Goal: Book appointment/travel/reservation

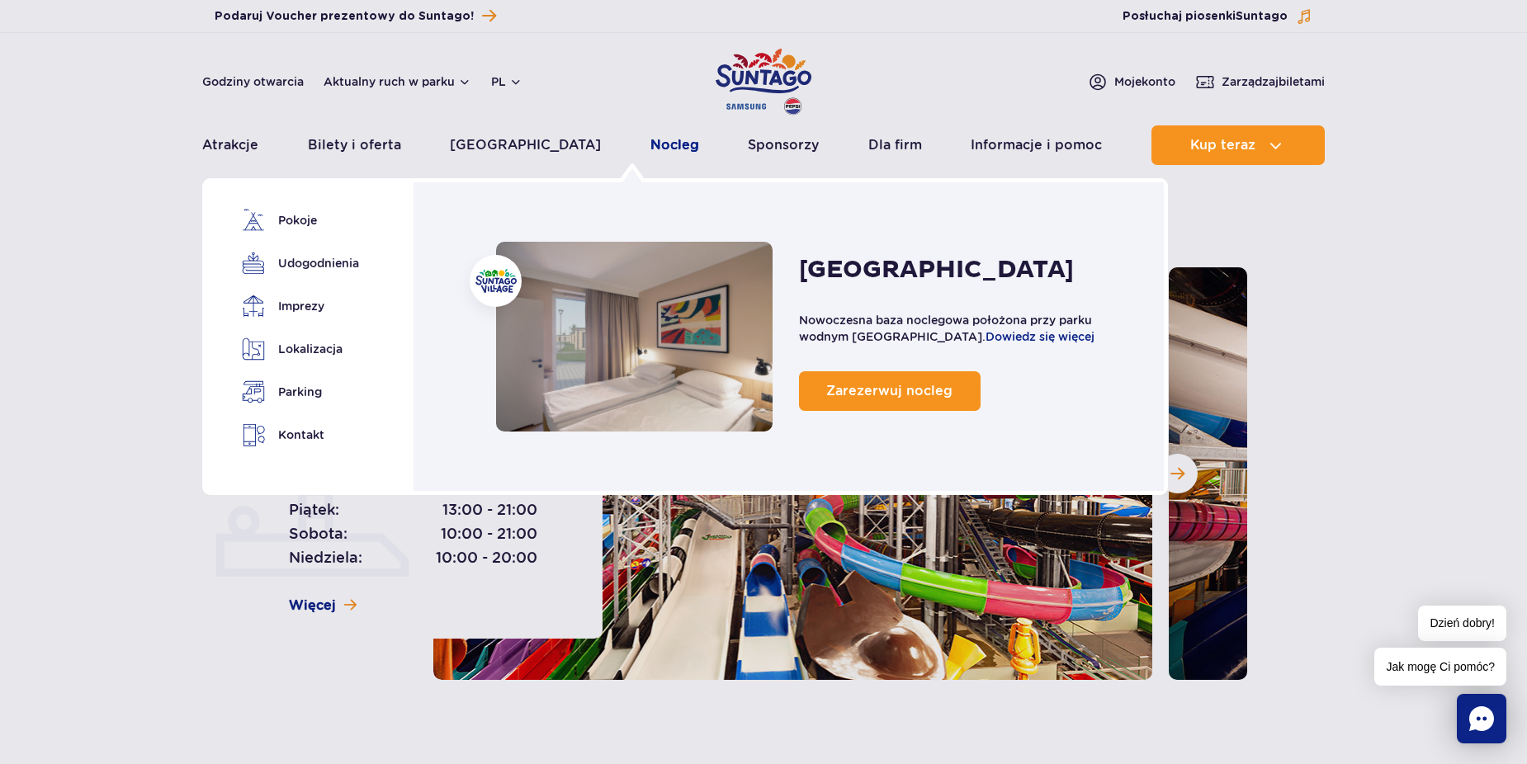
click at [650, 146] on link "Nocleg" at bounding box center [674, 145] width 49 height 40
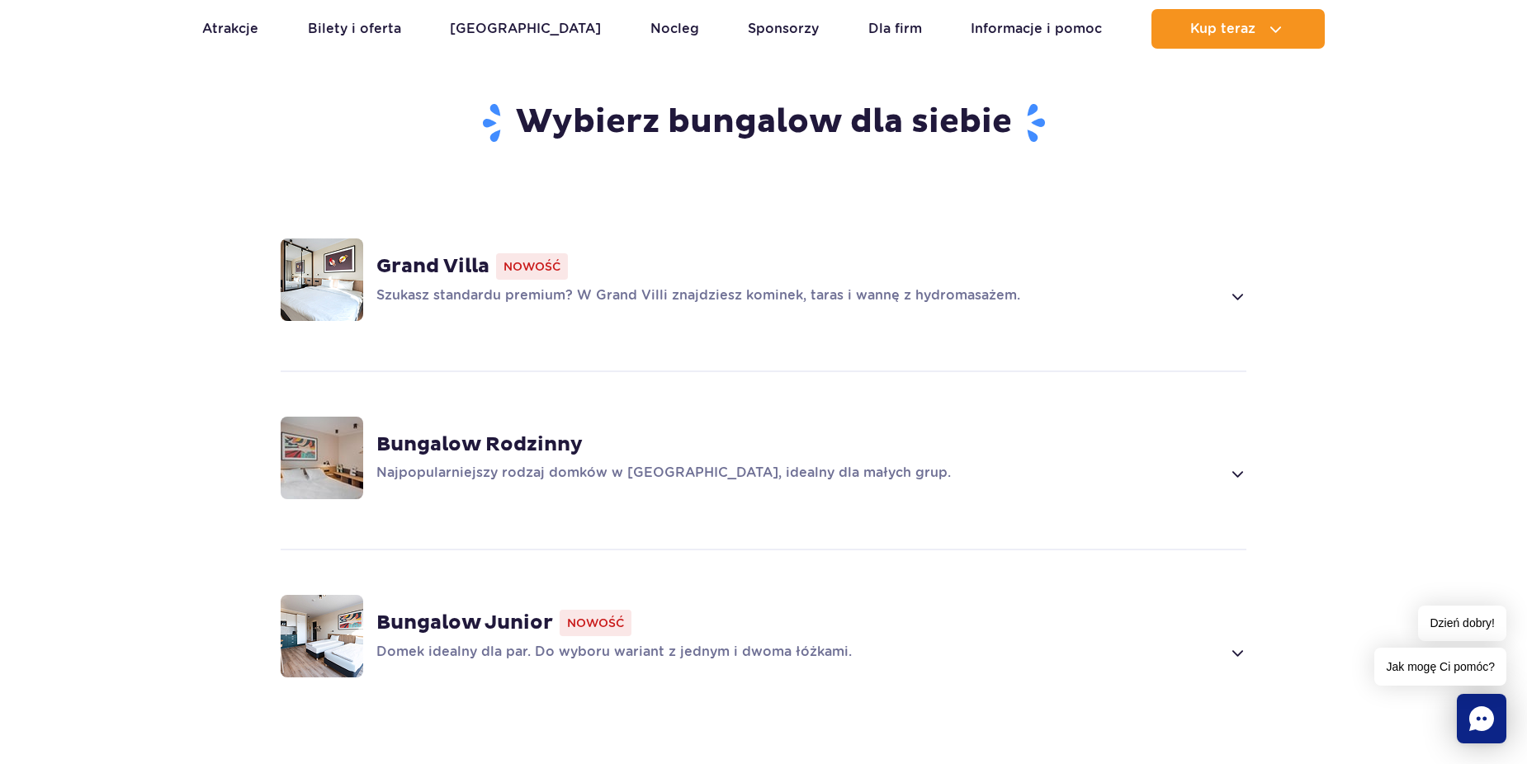
scroll to position [1155, 0]
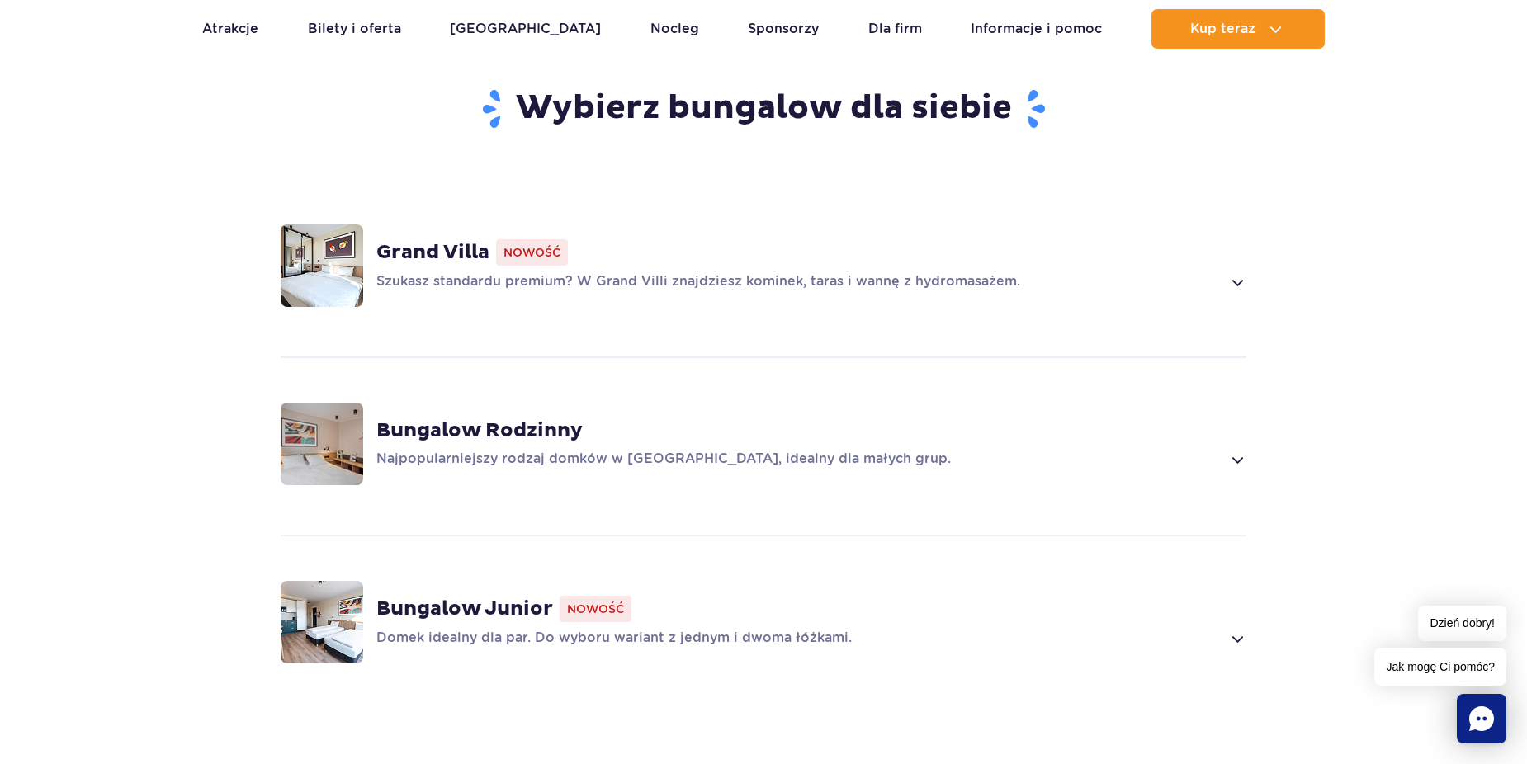
click at [1243, 272] on span at bounding box center [1236, 282] width 19 height 20
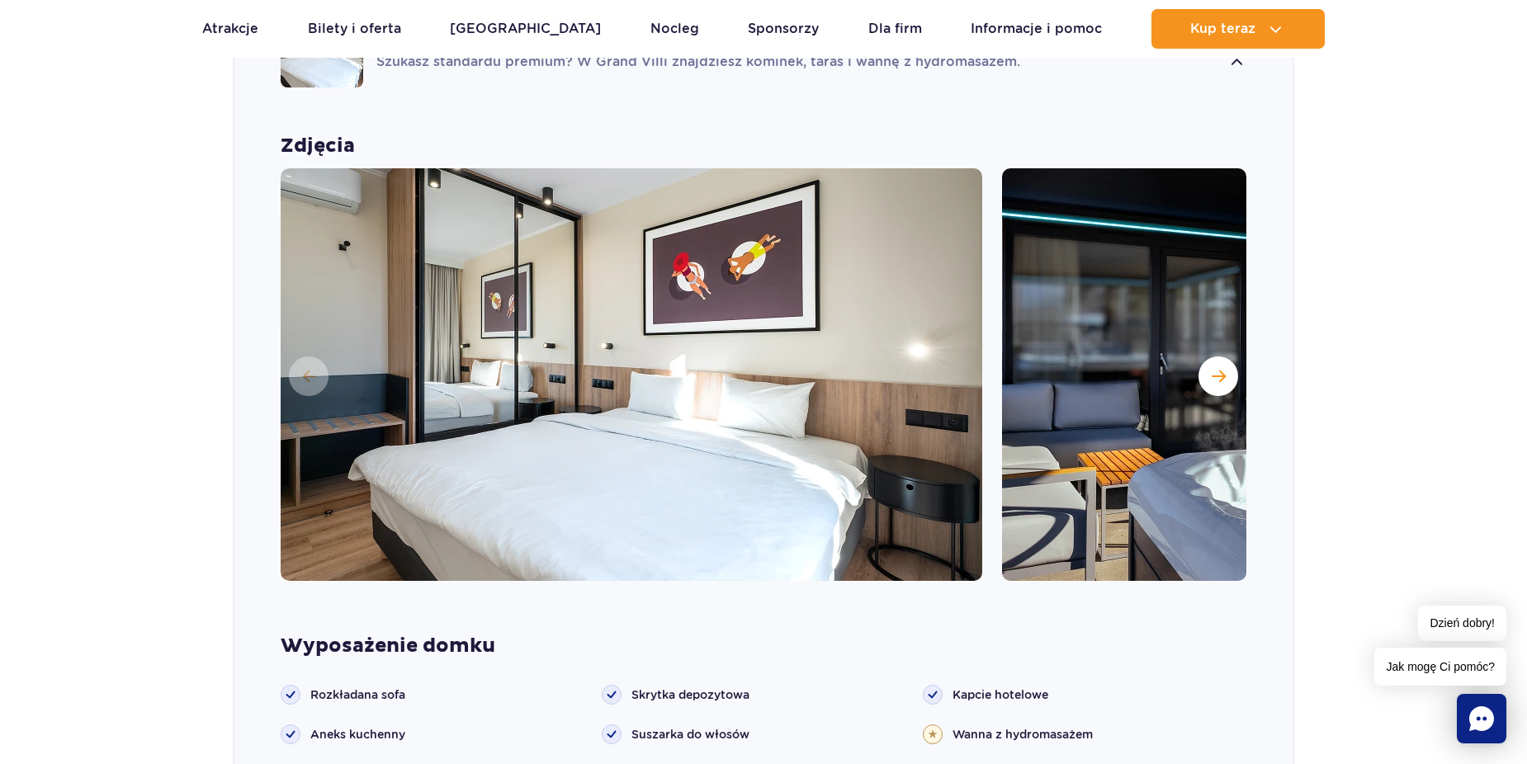
scroll to position [1397, 0]
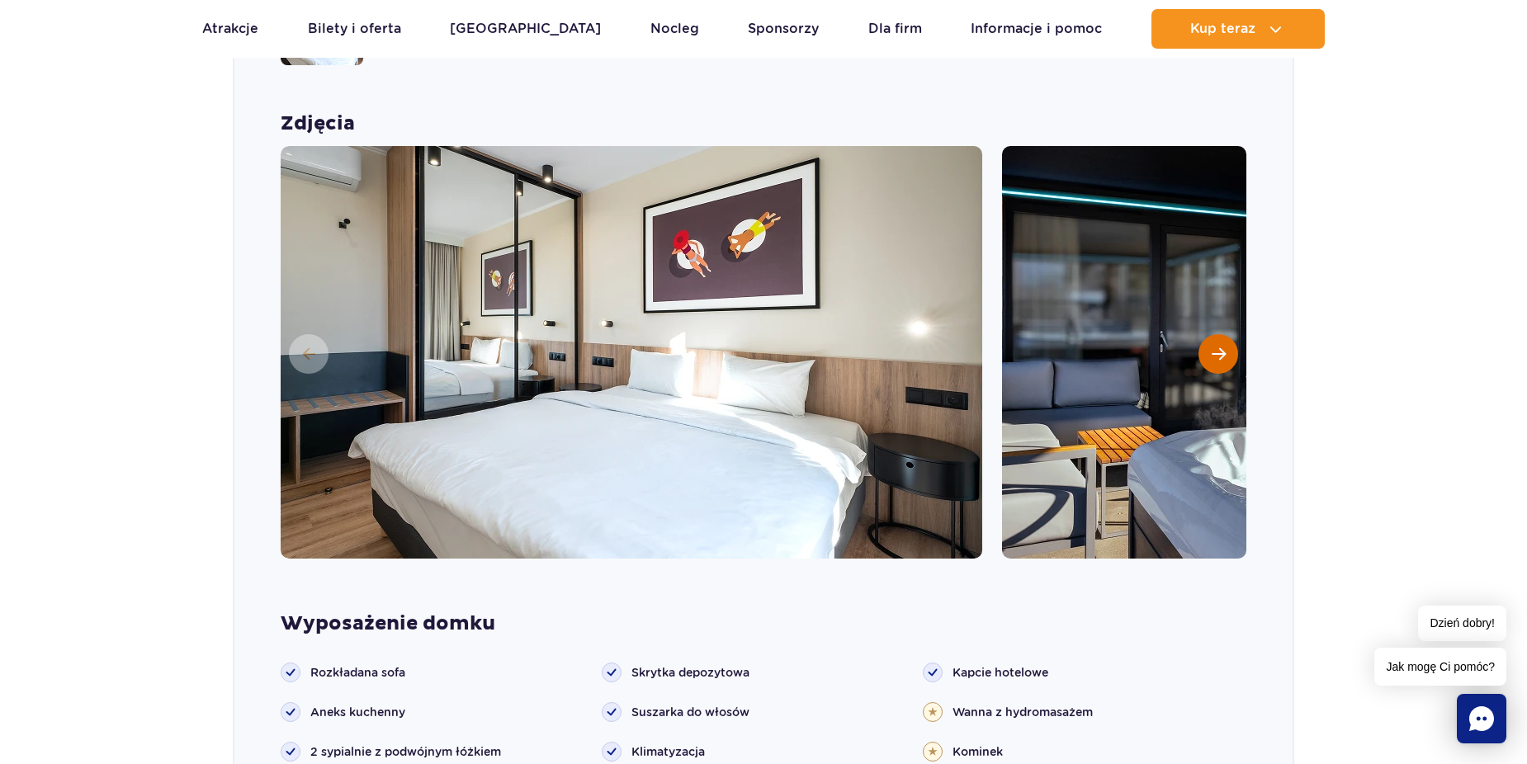
click at [1212, 347] on span "Następny slajd" at bounding box center [1218, 354] width 14 height 15
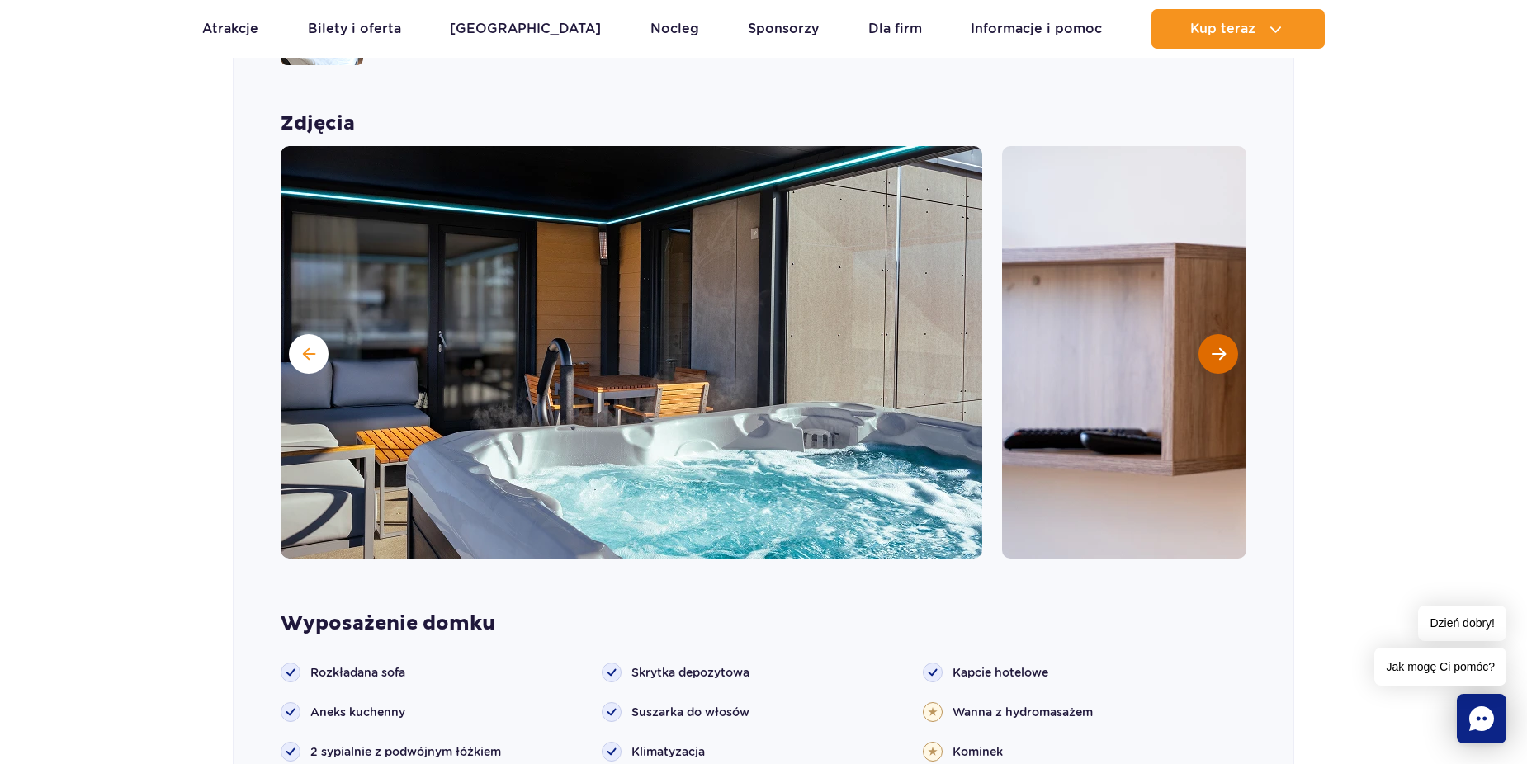
click at [1212, 347] on span "Następny slajd" at bounding box center [1218, 354] width 14 height 15
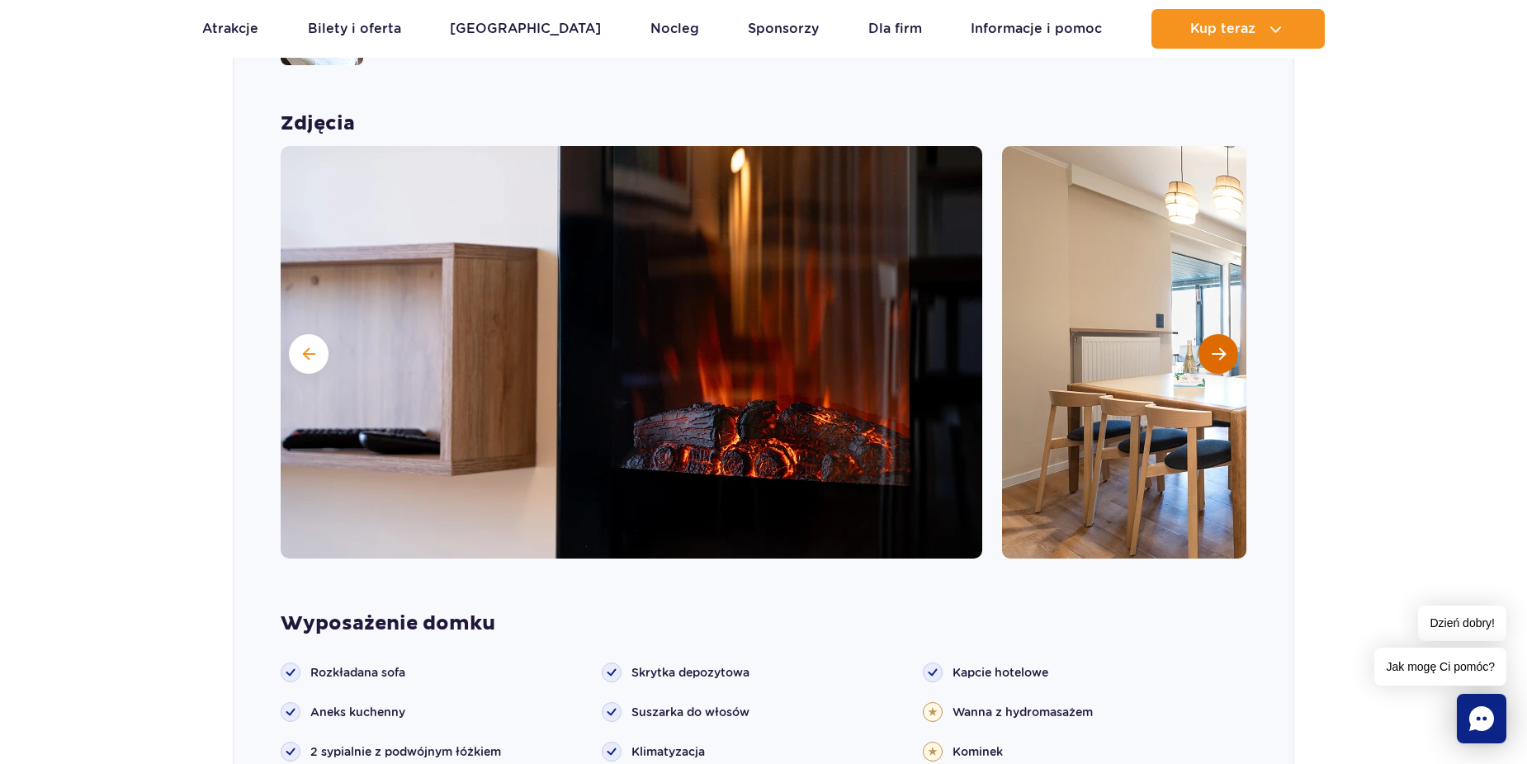
click at [1212, 347] on span "Następny slajd" at bounding box center [1218, 354] width 14 height 15
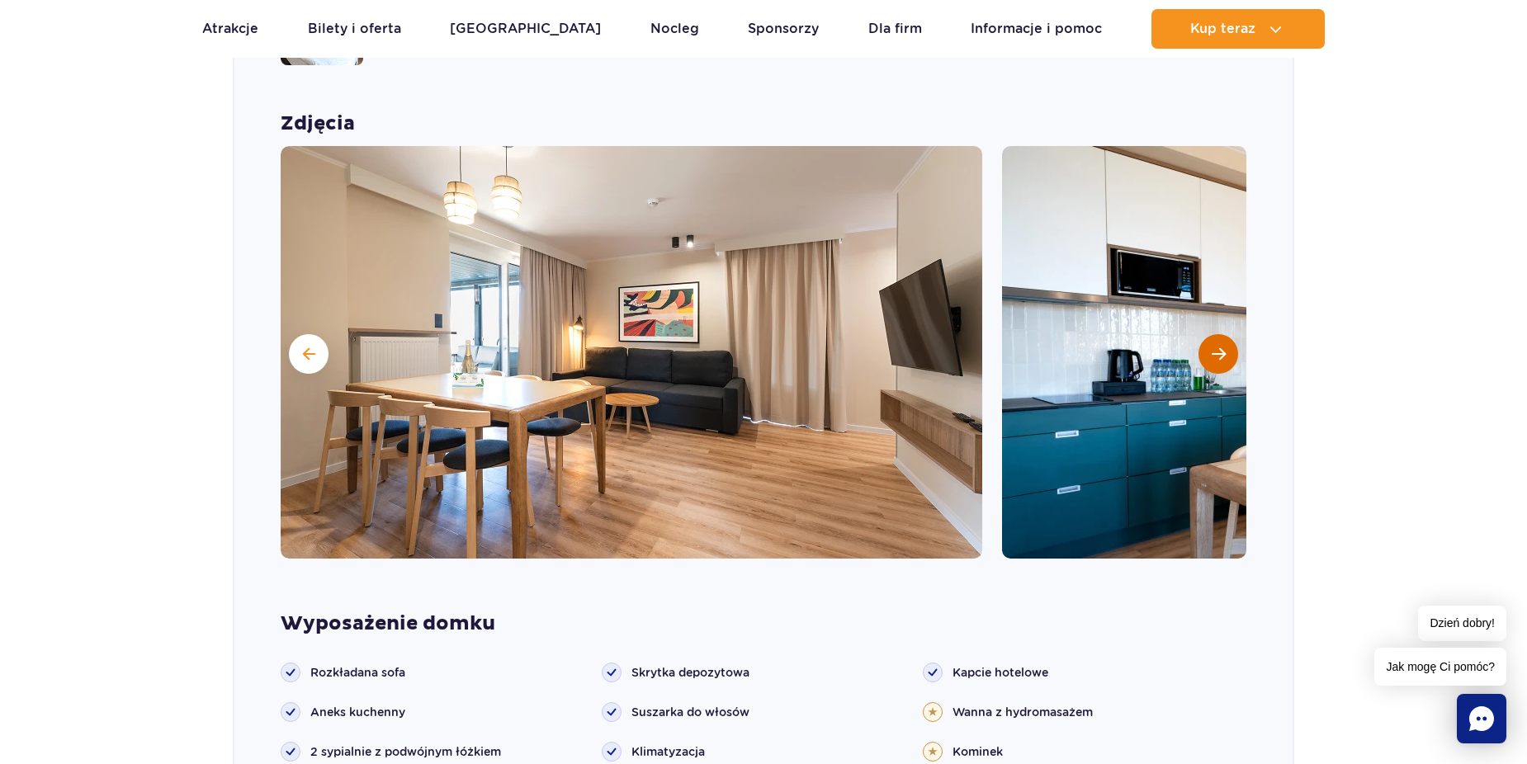
click at [1212, 347] on span "Następny slajd" at bounding box center [1218, 354] width 14 height 15
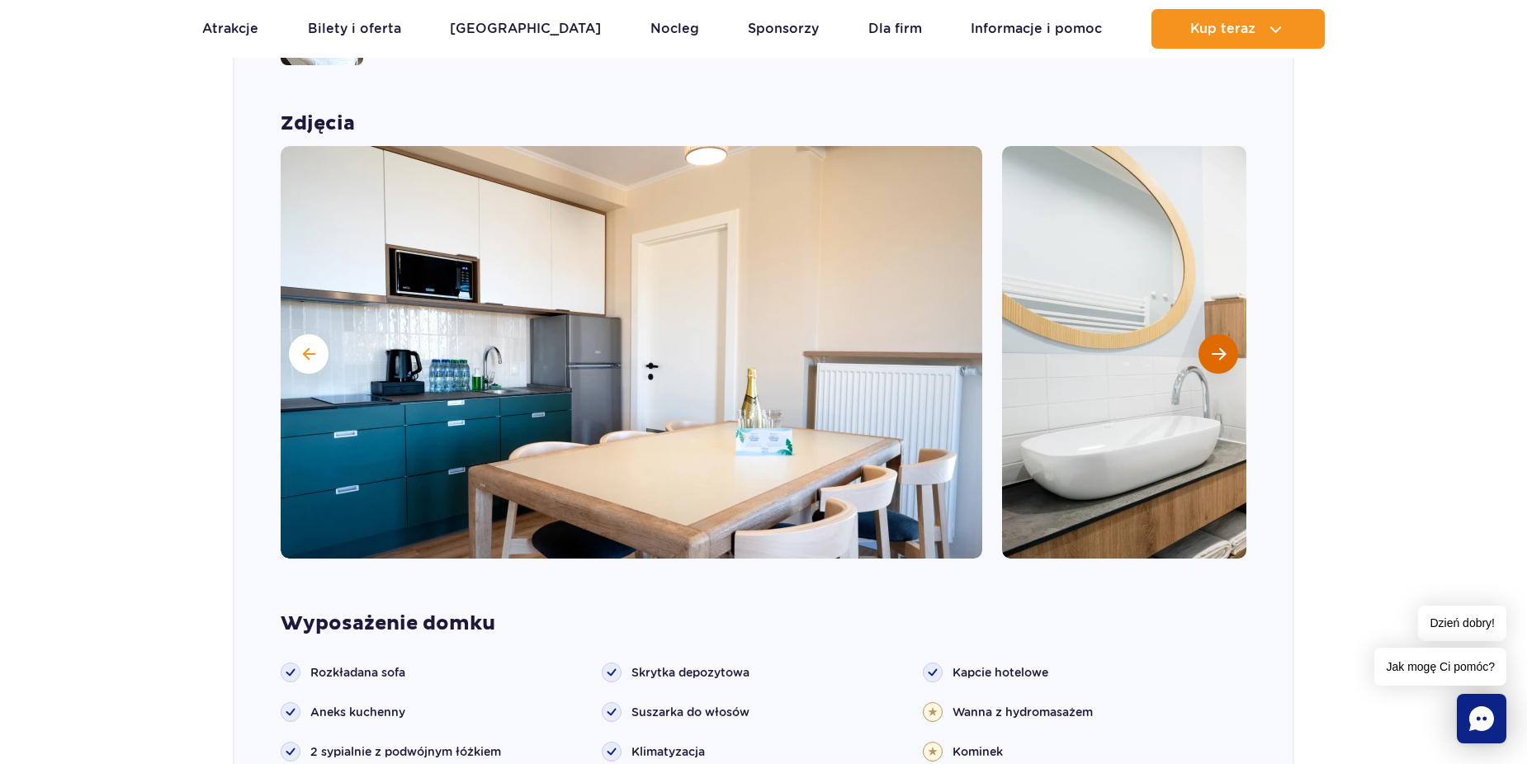
click at [1212, 347] on span "Następny slajd" at bounding box center [1218, 354] width 14 height 15
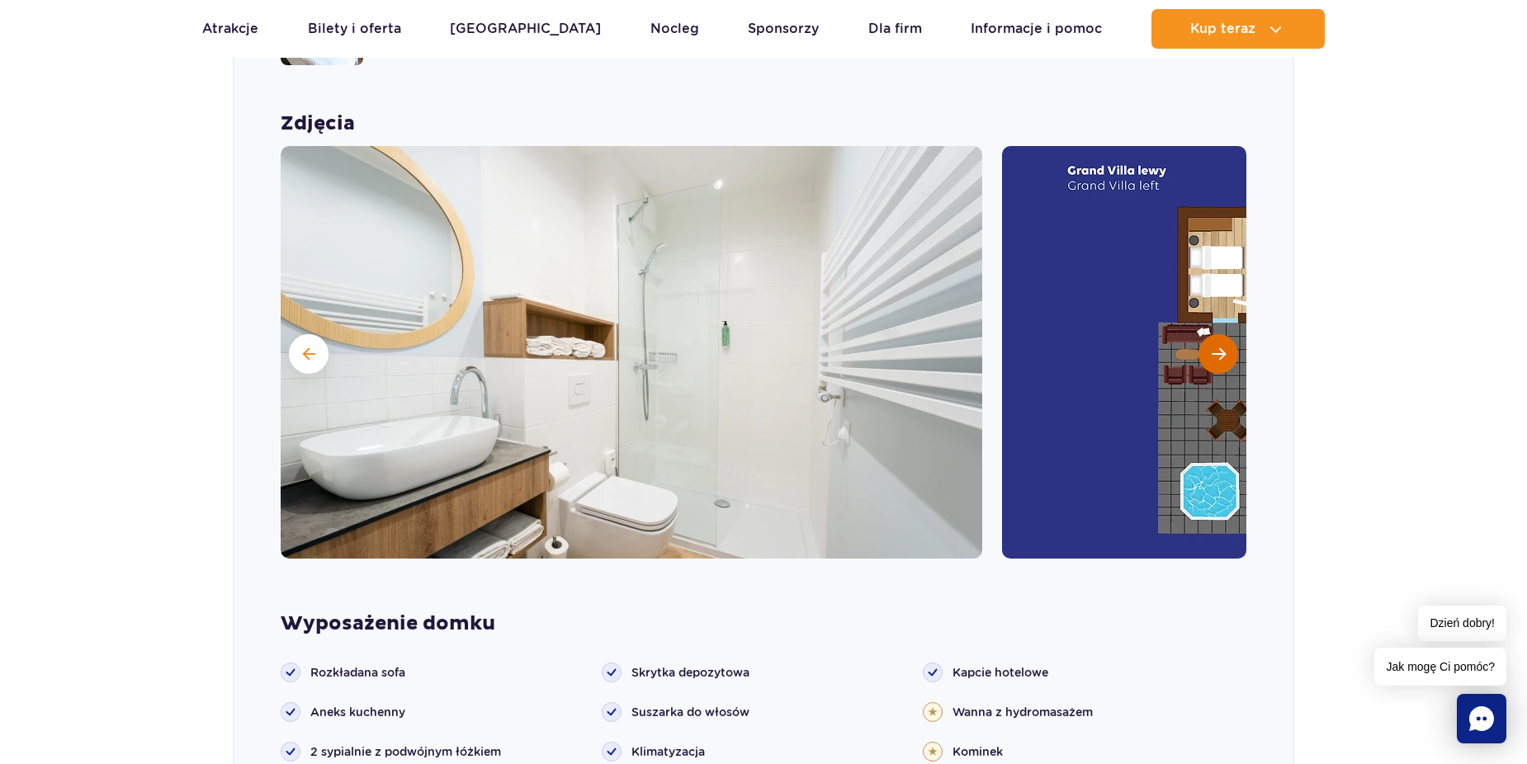
click at [1212, 347] on span "Następny slajd" at bounding box center [1218, 354] width 14 height 15
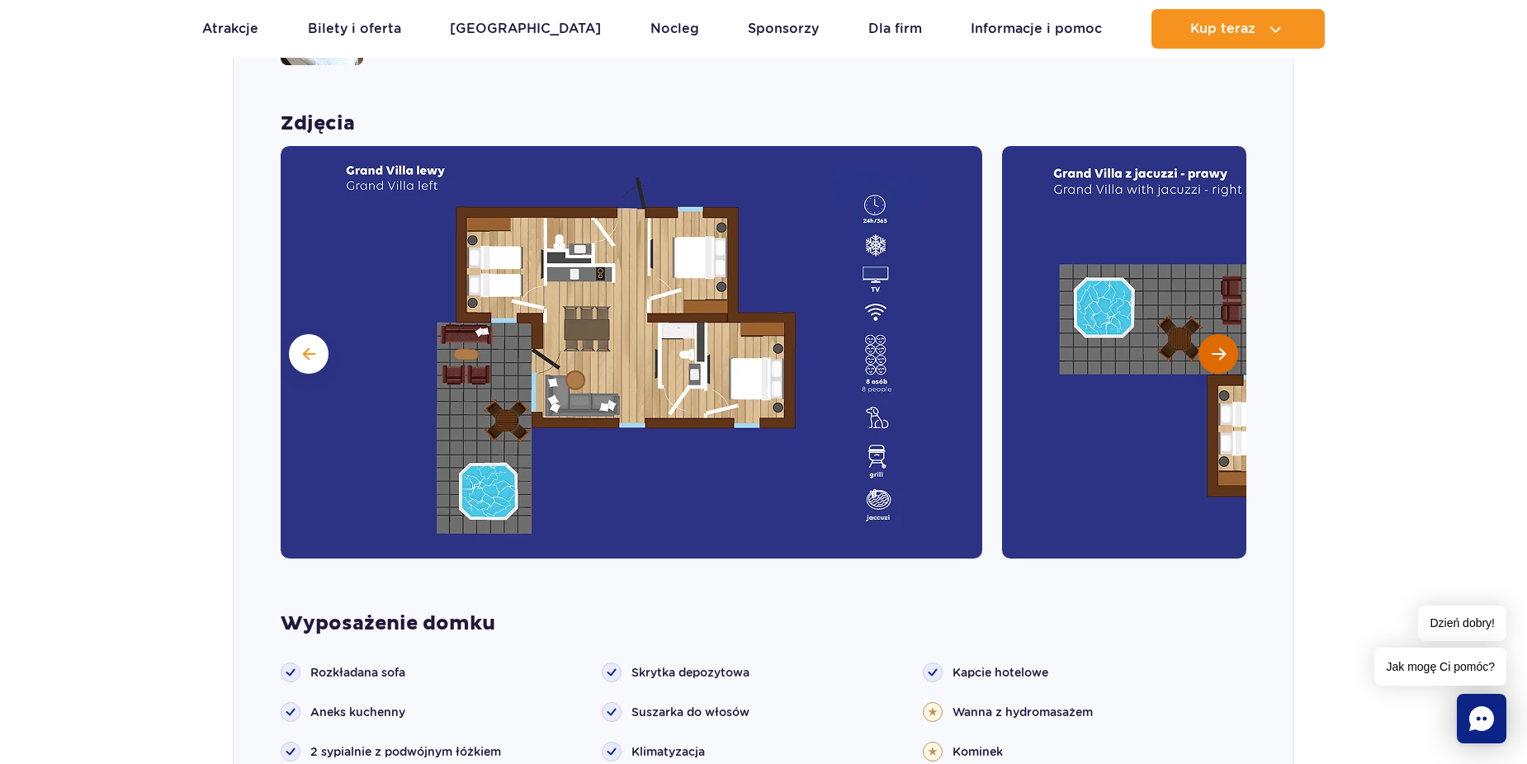
click at [1212, 334] on button "Następny slajd" at bounding box center [1218, 354] width 40 height 40
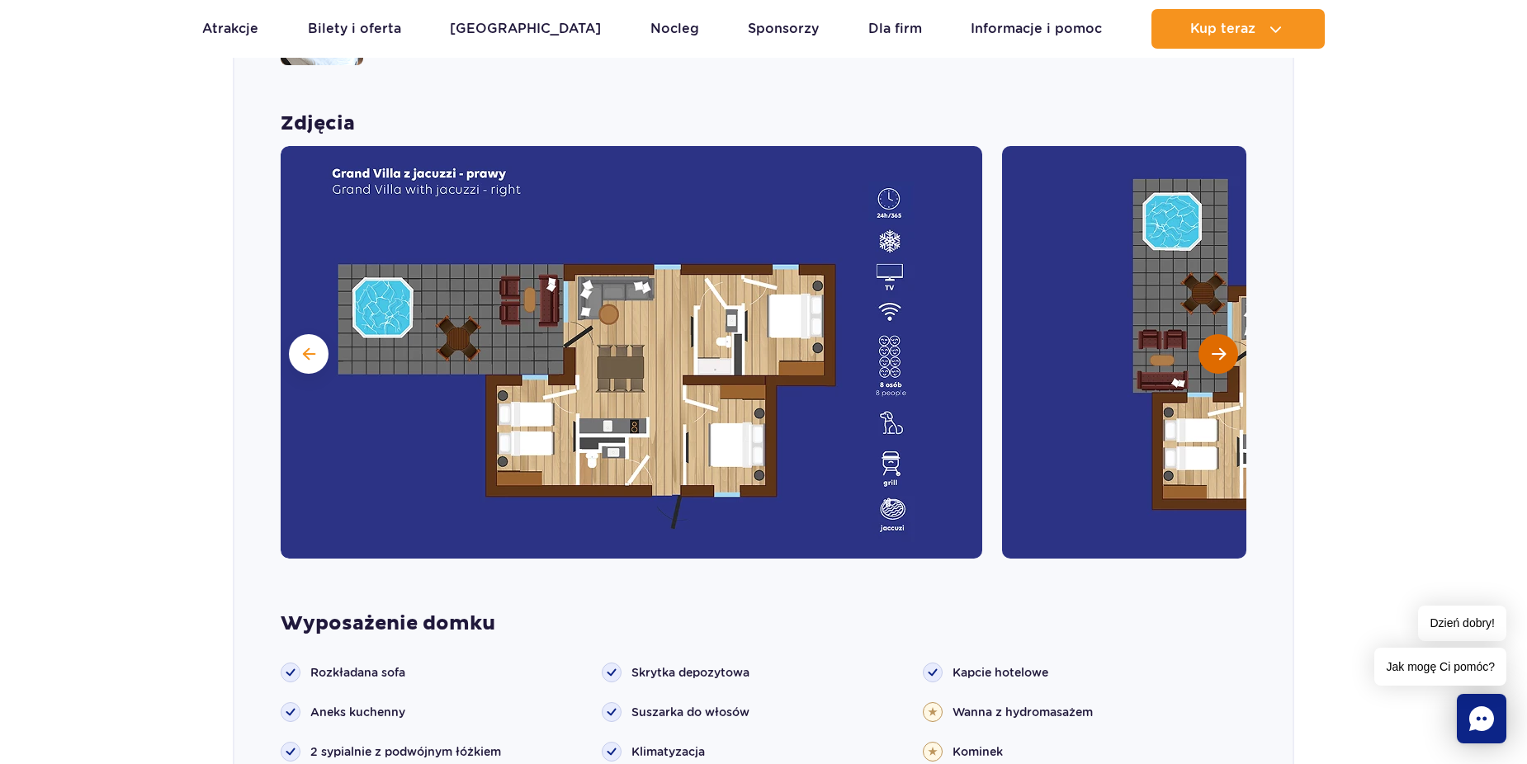
click at [1212, 334] on button "Następny slajd" at bounding box center [1218, 354] width 40 height 40
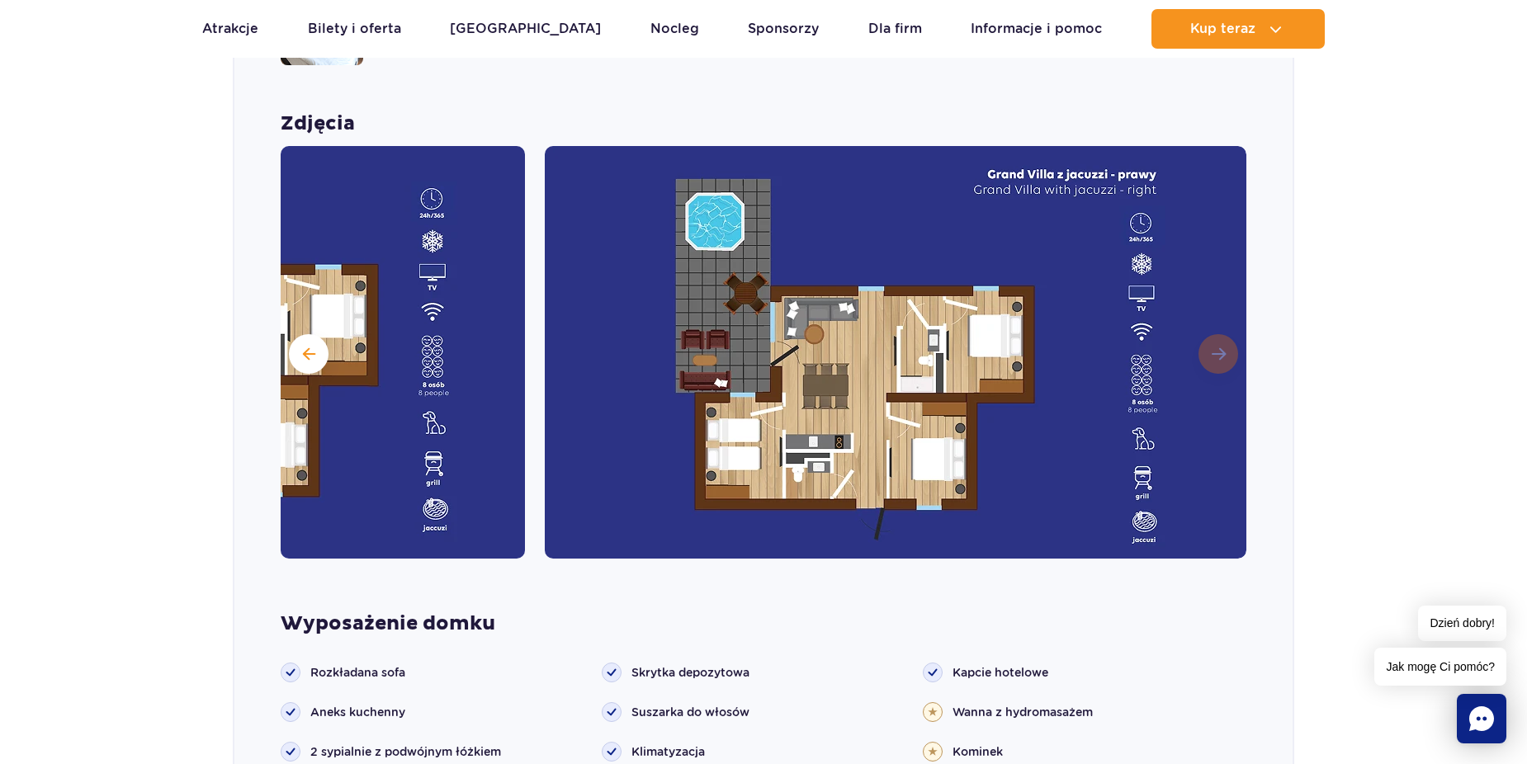
click at [1212, 319] on img at bounding box center [895, 352] width 701 height 413
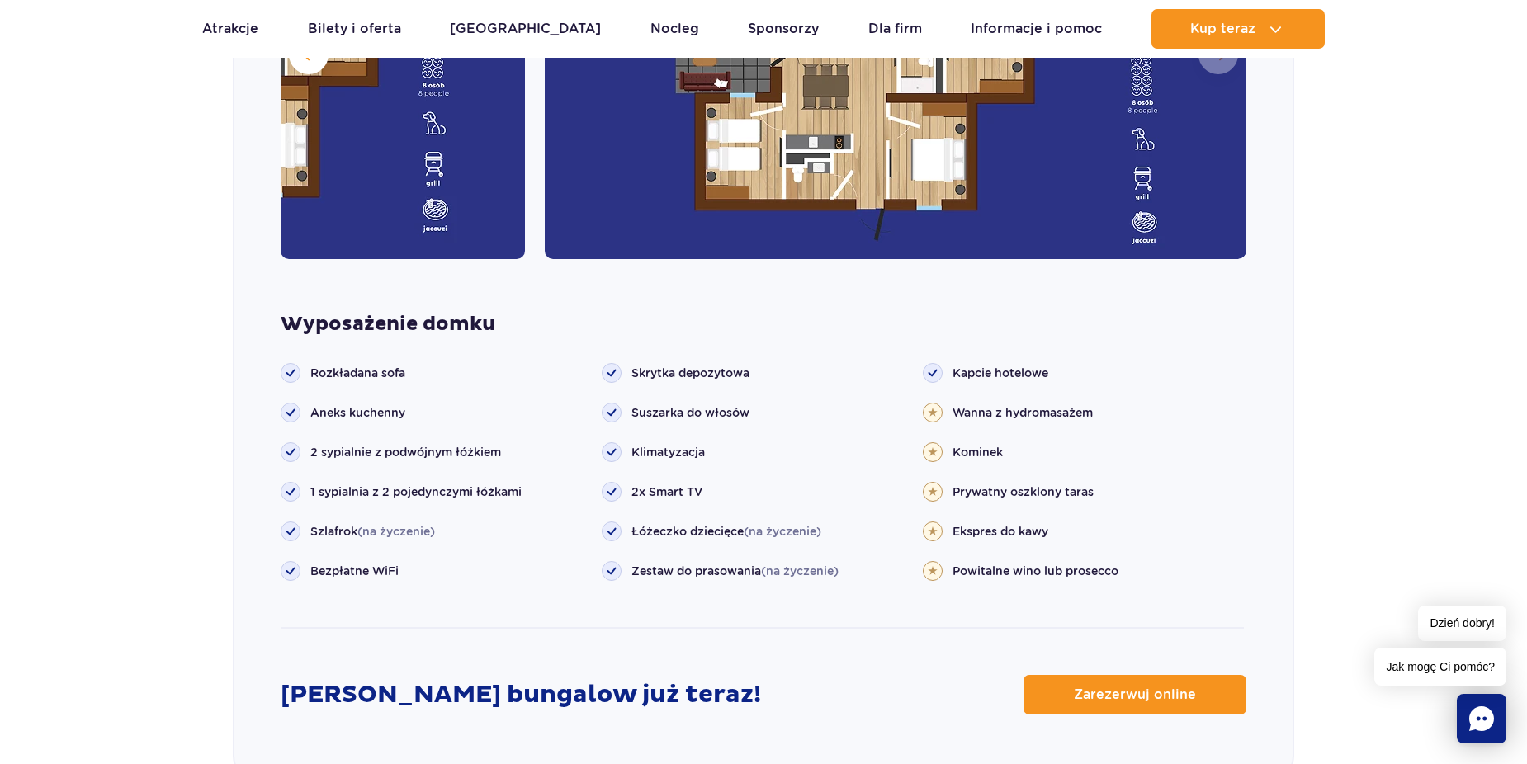
scroll to position [1727, 0]
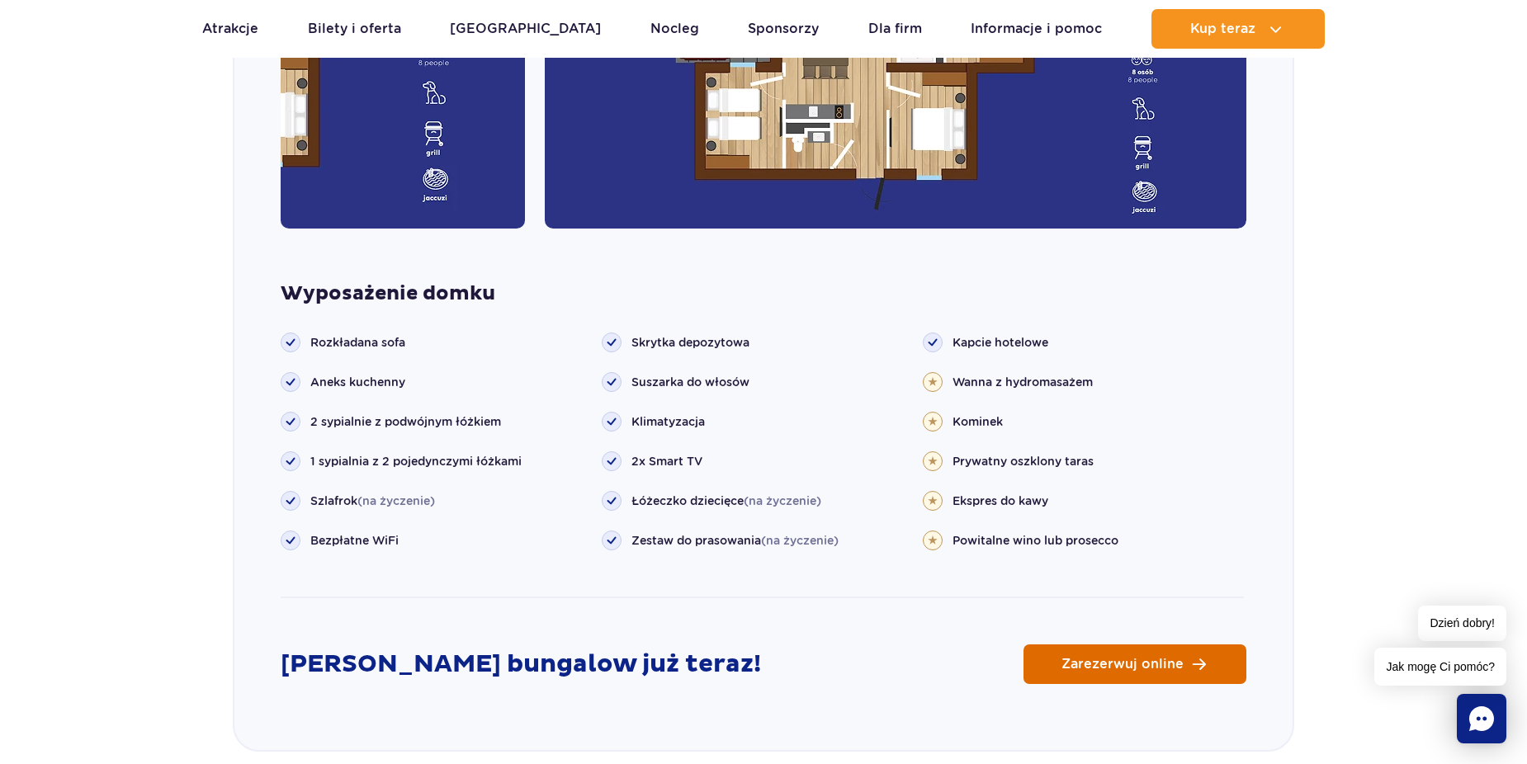
click at [1084, 658] on span "Zarezerwuj online" at bounding box center [1122, 664] width 122 height 13
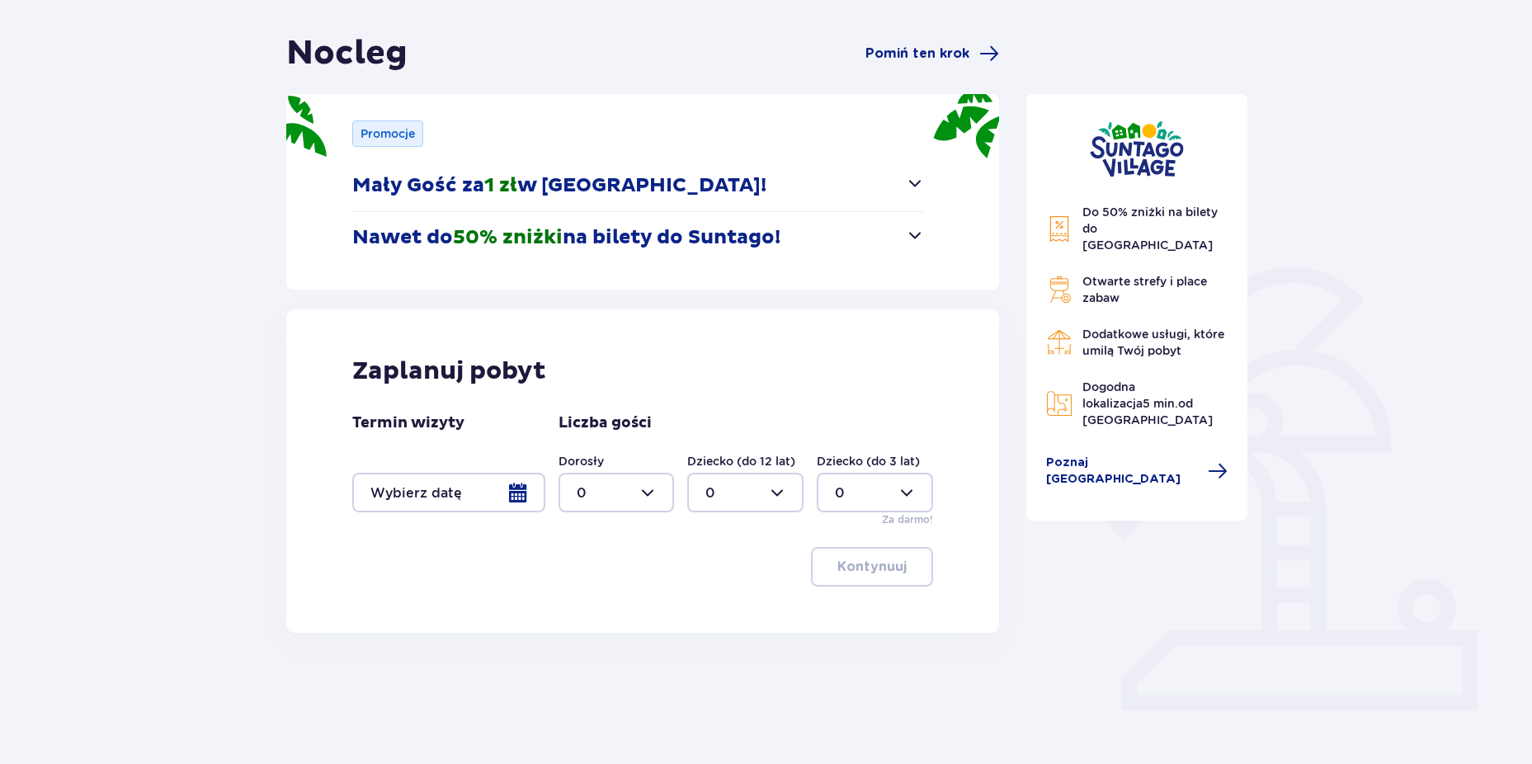
scroll to position [153, 0]
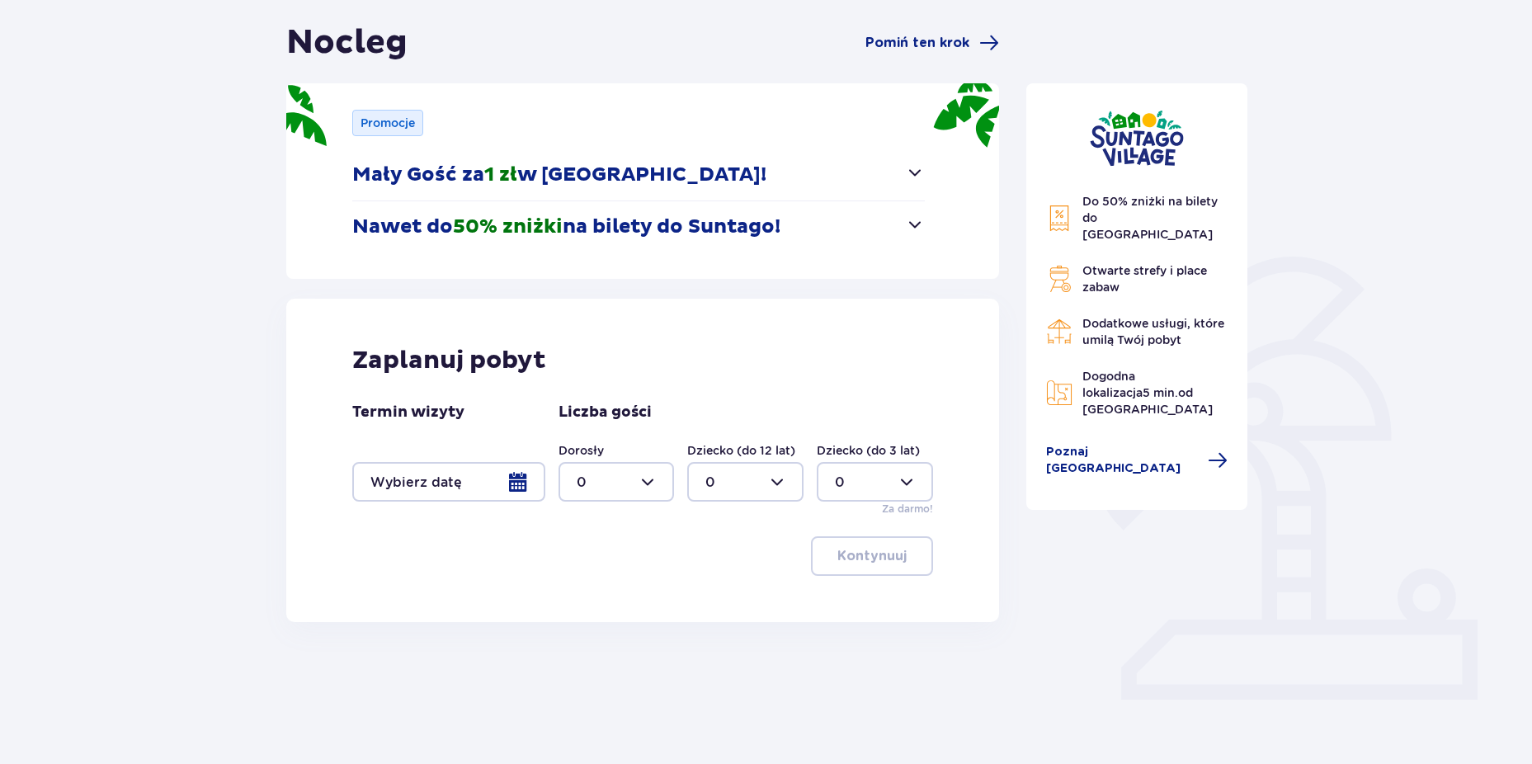
click at [451, 481] on div at bounding box center [448, 482] width 193 height 40
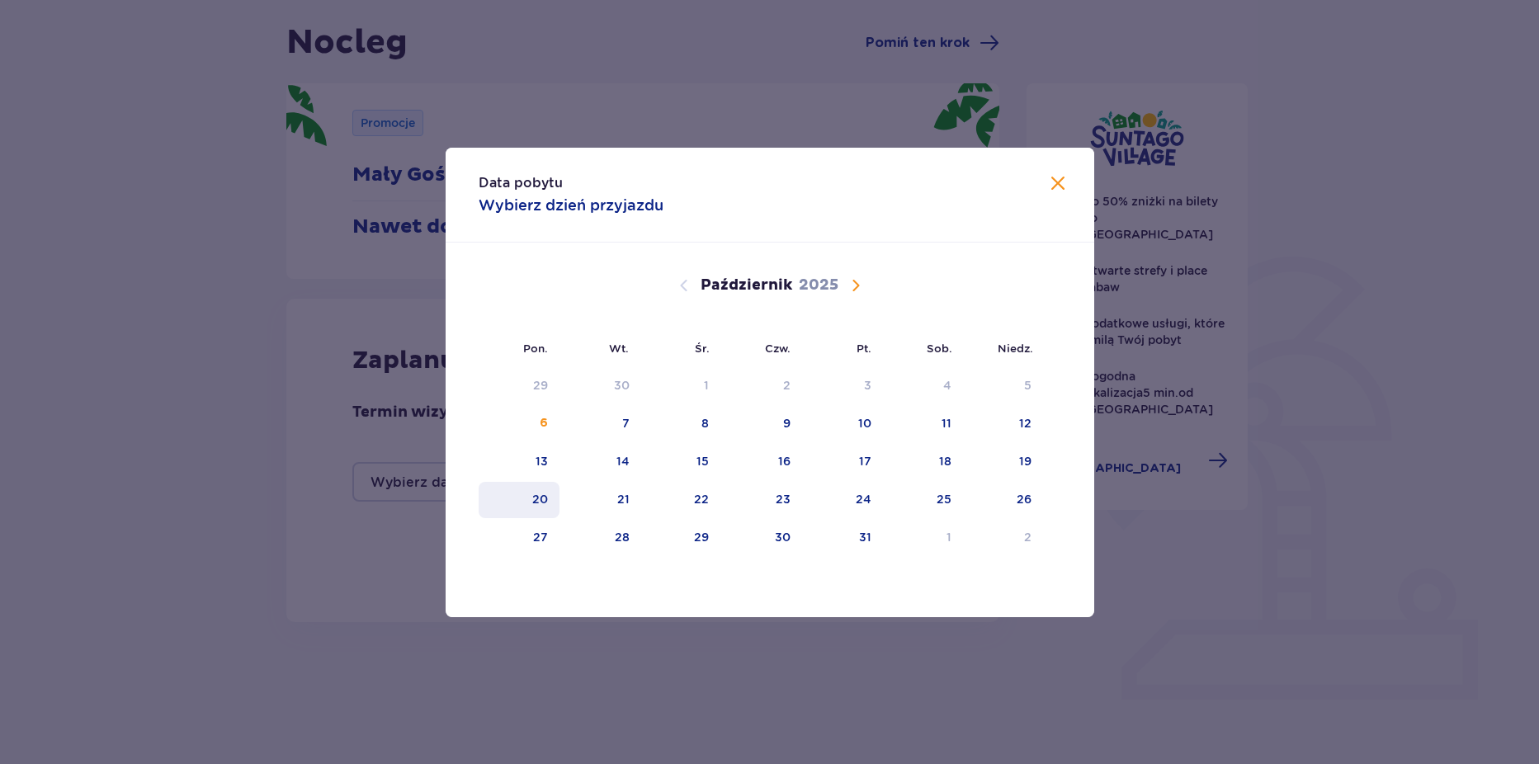
click at [545, 498] on div "20" at bounding box center [540, 499] width 16 height 17
click at [623, 500] on div "21" at bounding box center [623, 499] width 12 height 17
type input "20.10.25 - 21.10.25"
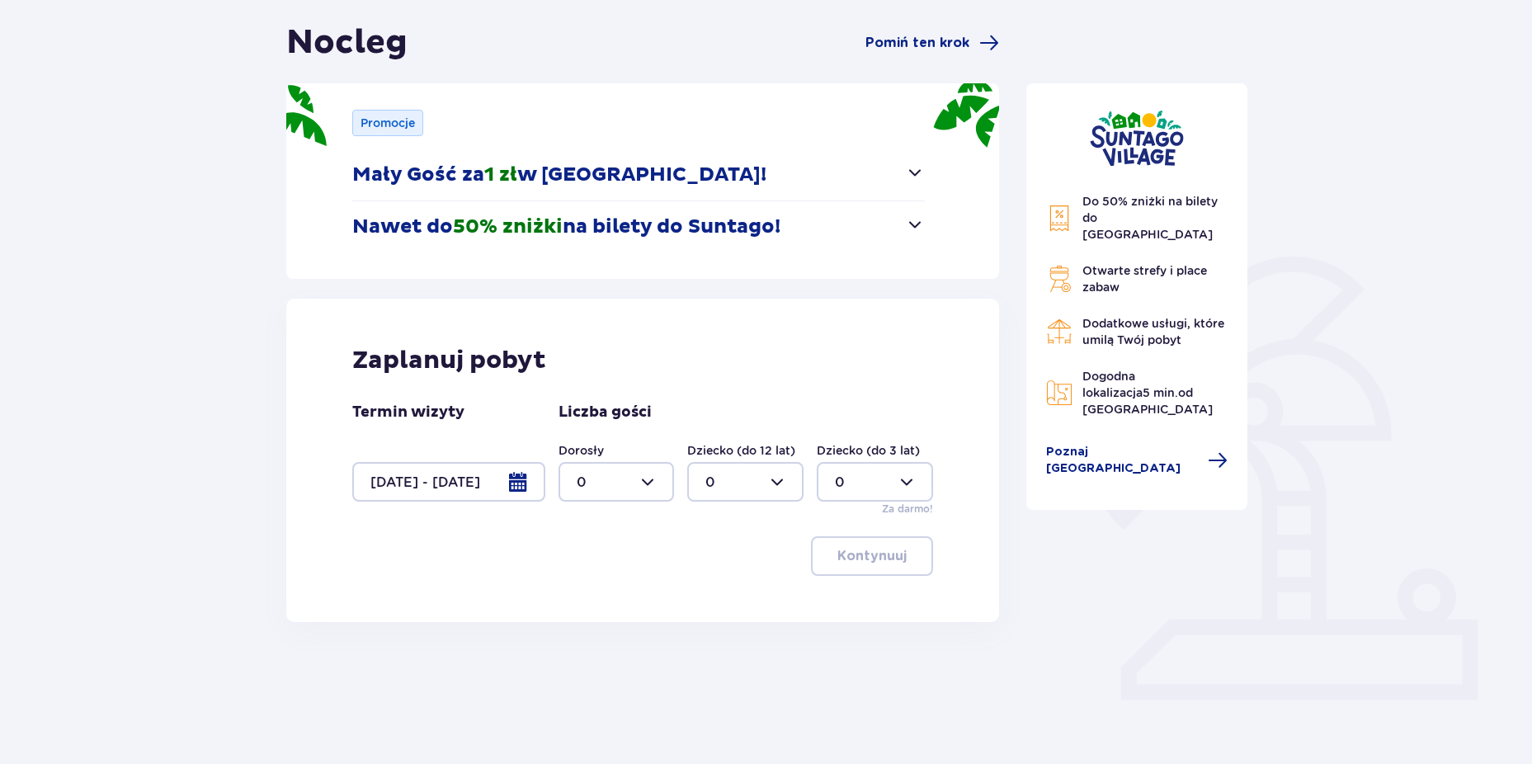
click at [636, 489] on div at bounding box center [617, 482] width 116 height 40
click at [596, 588] on div "4" at bounding box center [617, 588] width 80 height 18
type input "4"
click at [747, 483] on div at bounding box center [745, 482] width 116 height 40
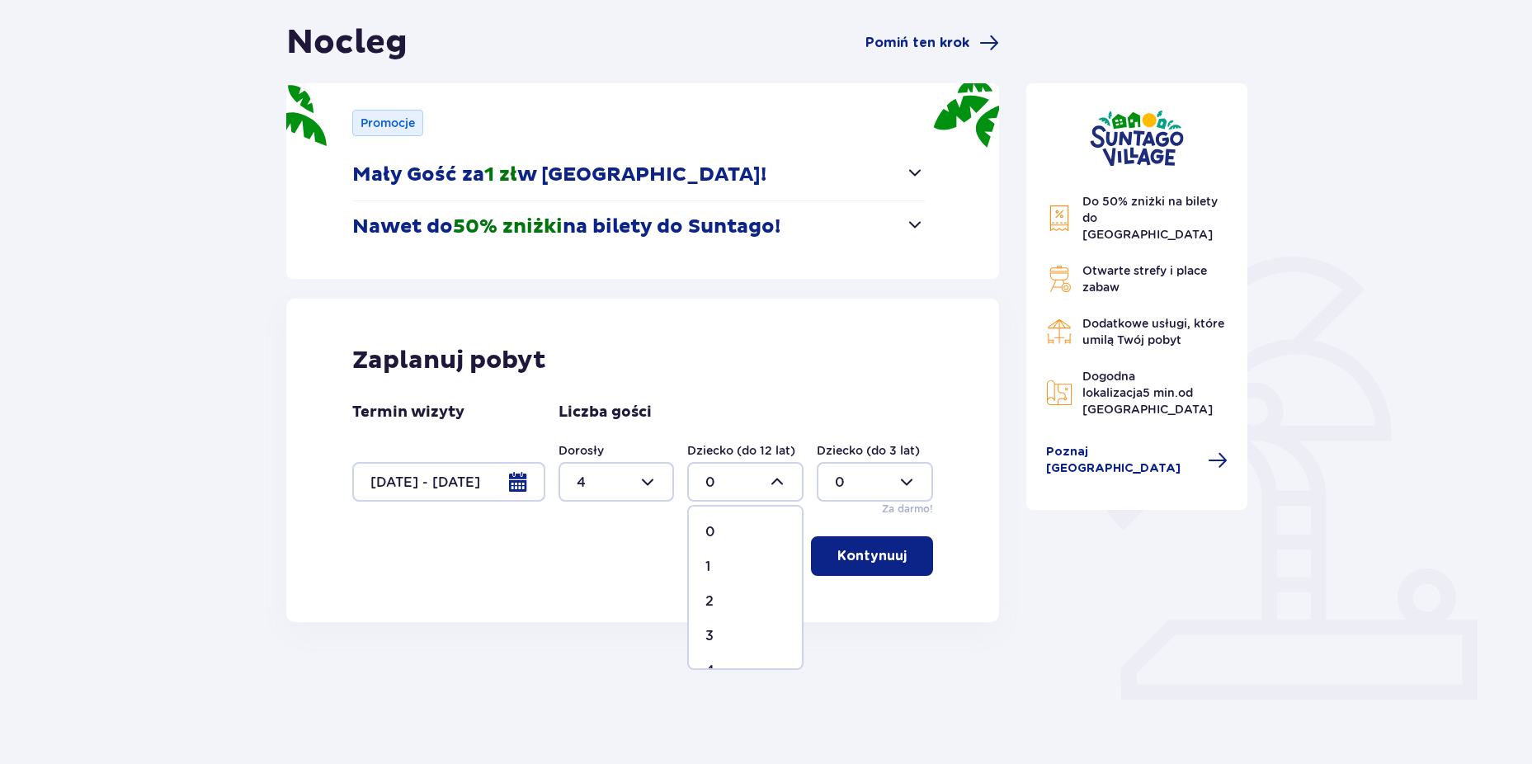
click at [720, 563] on div "1" at bounding box center [746, 567] width 80 height 18
type input "1"
click at [839, 495] on div at bounding box center [875, 482] width 116 height 40
click at [853, 559] on div "1" at bounding box center [875, 567] width 80 height 18
type input "1"
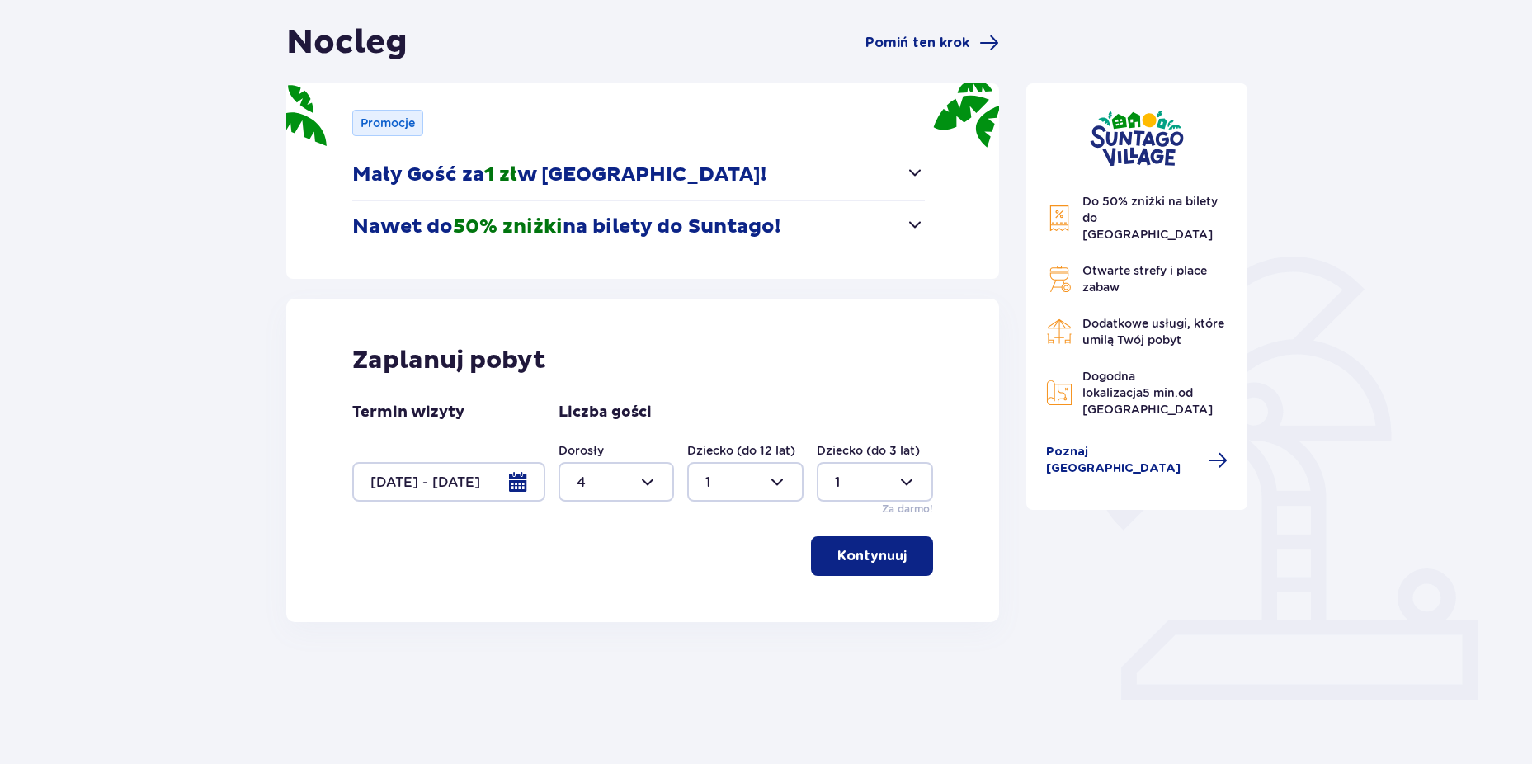
click at [862, 556] on p "Kontynuuj" at bounding box center [872, 556] width 69 height 18
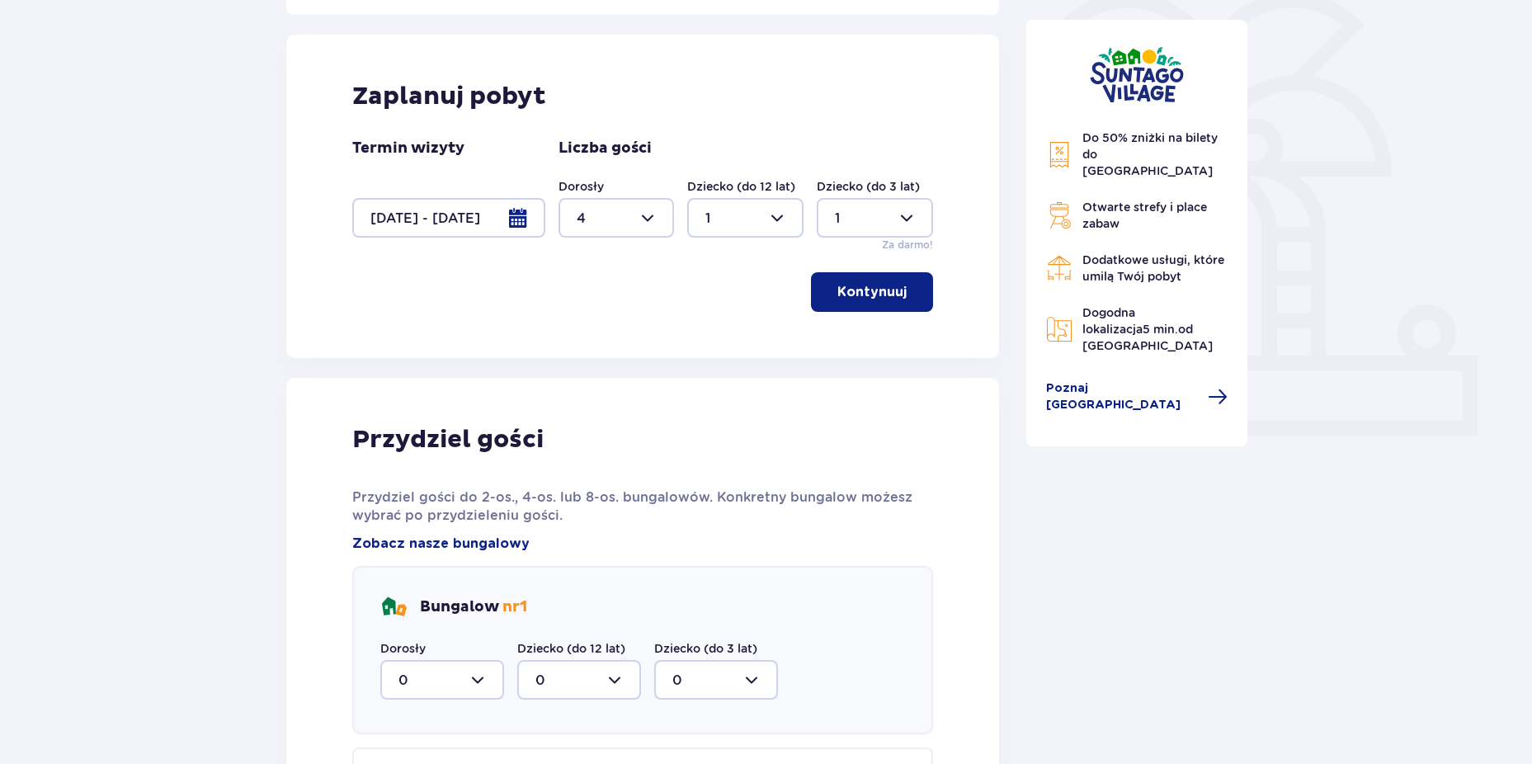
scroll to position [0, 0]
click at [636, 225] on div at bounding box center [617, 218] width 116 height 40
click at [599, 305] on div "6" at bounding box center [617, 311] width 80 height 18
type input "6"
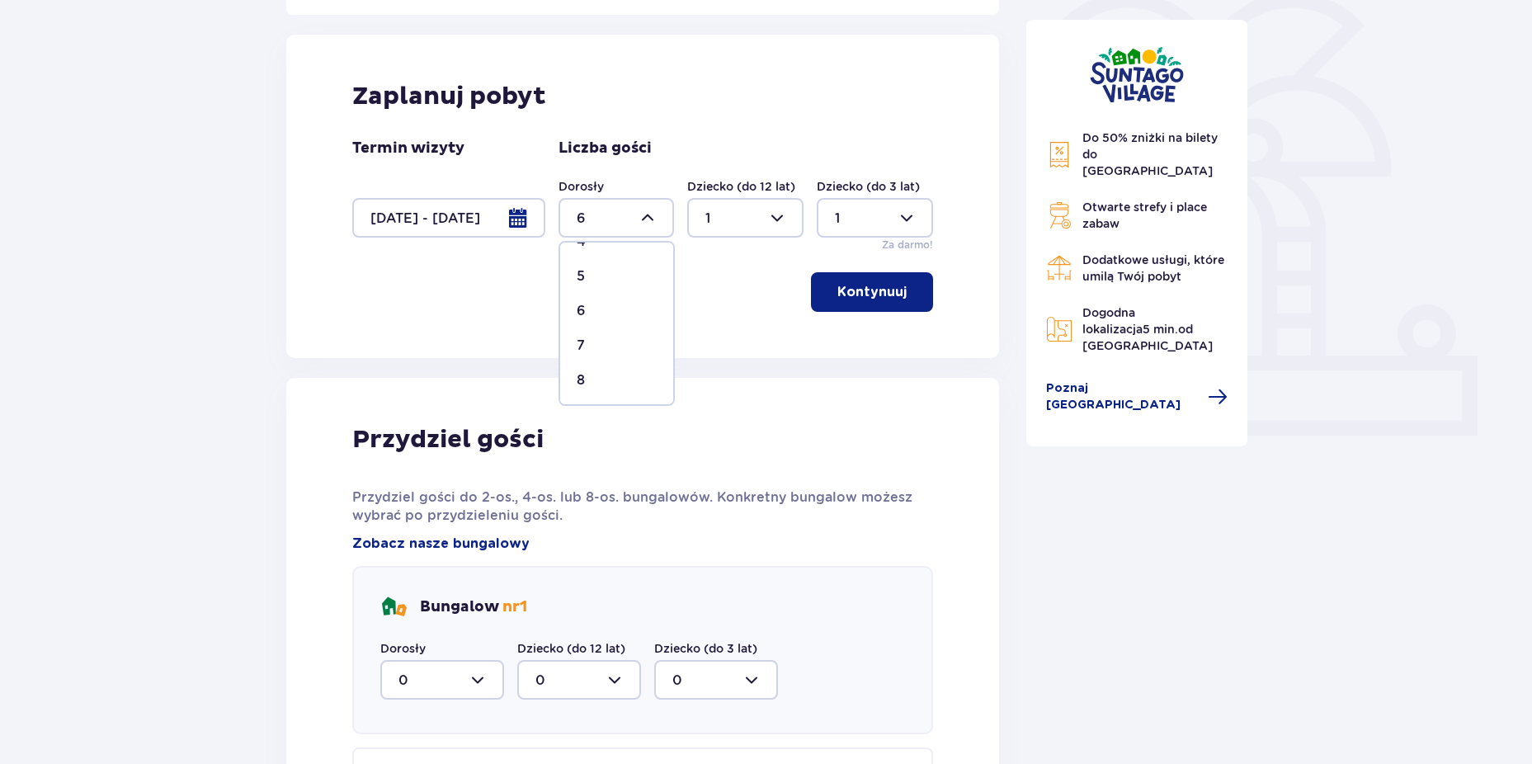
scroll to position [153, 0]
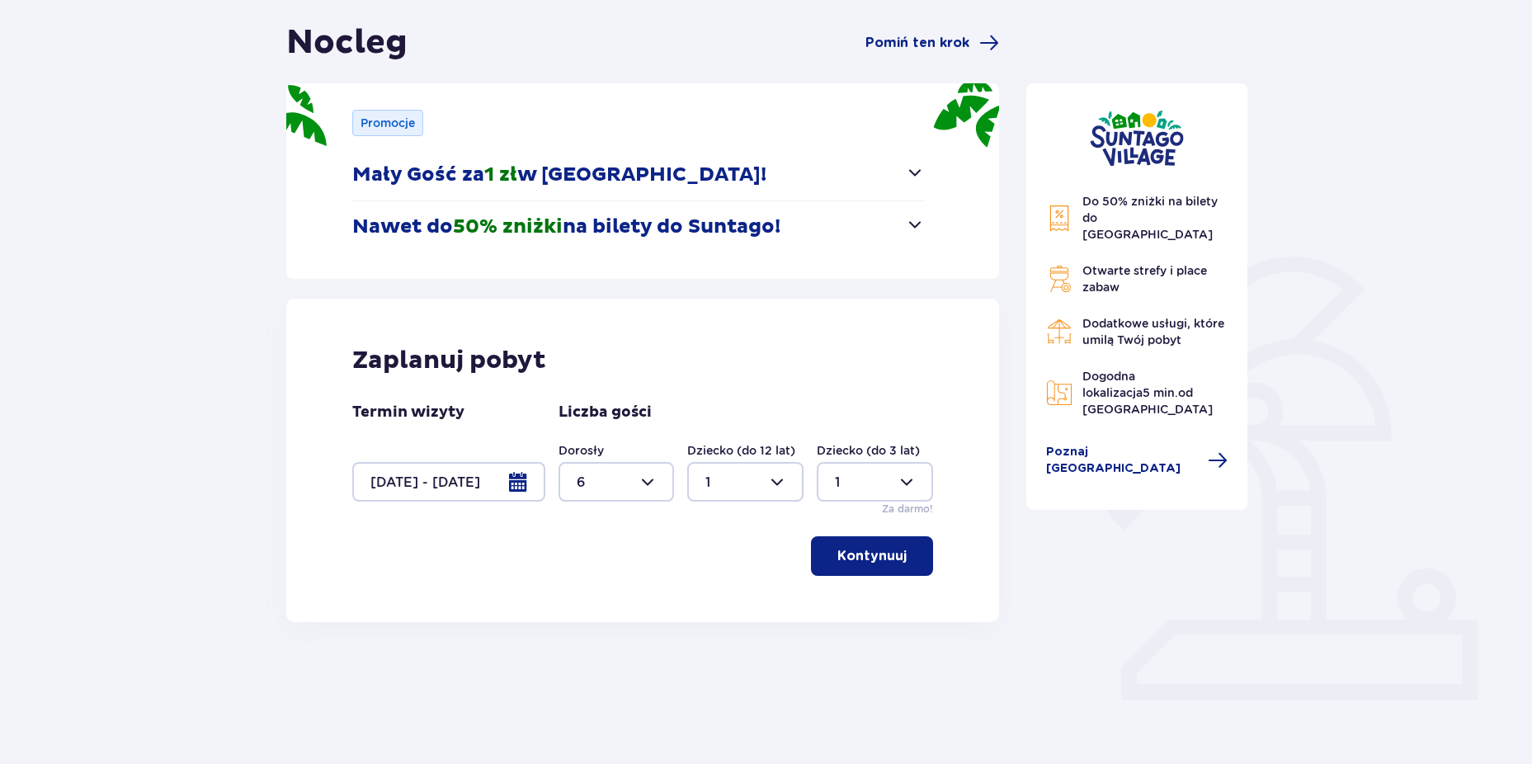
click at [864, 577] on div "Zaplanuj pobyt Termin wizyty 20.10.25 - 21.10.25 Liczba gości Dorosły 6 Dziecko…" at bounding box center [643, 460] width 714 height 323
click at [861, 562] on p "Kontynuuj" at bounding box center [872, 556] width 69 height 18
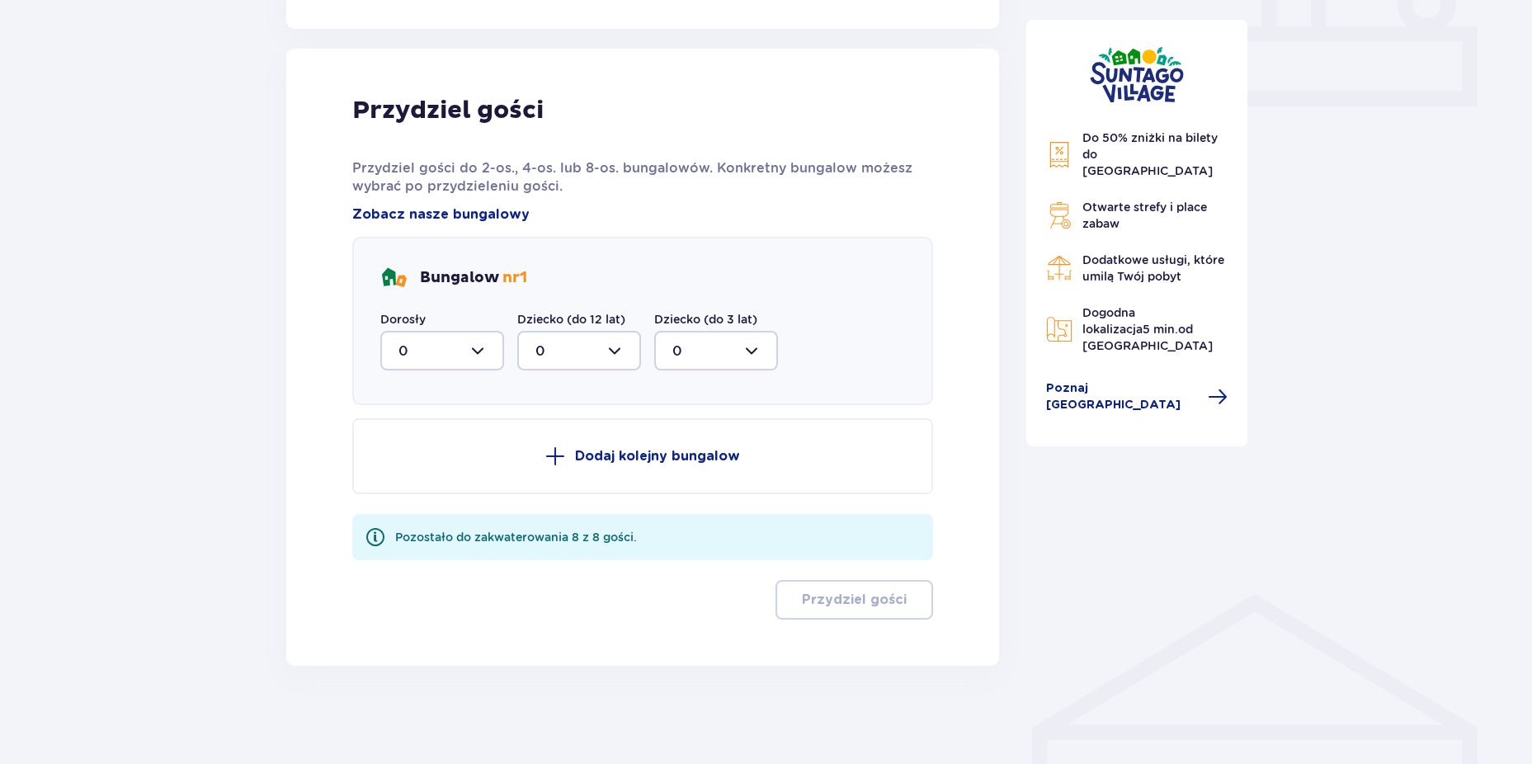
scroll to position [747, 0]
click at [660, 463] on p "Dodaj kolejny bungalow" at bounding box center [657, 455] width 165 height 18
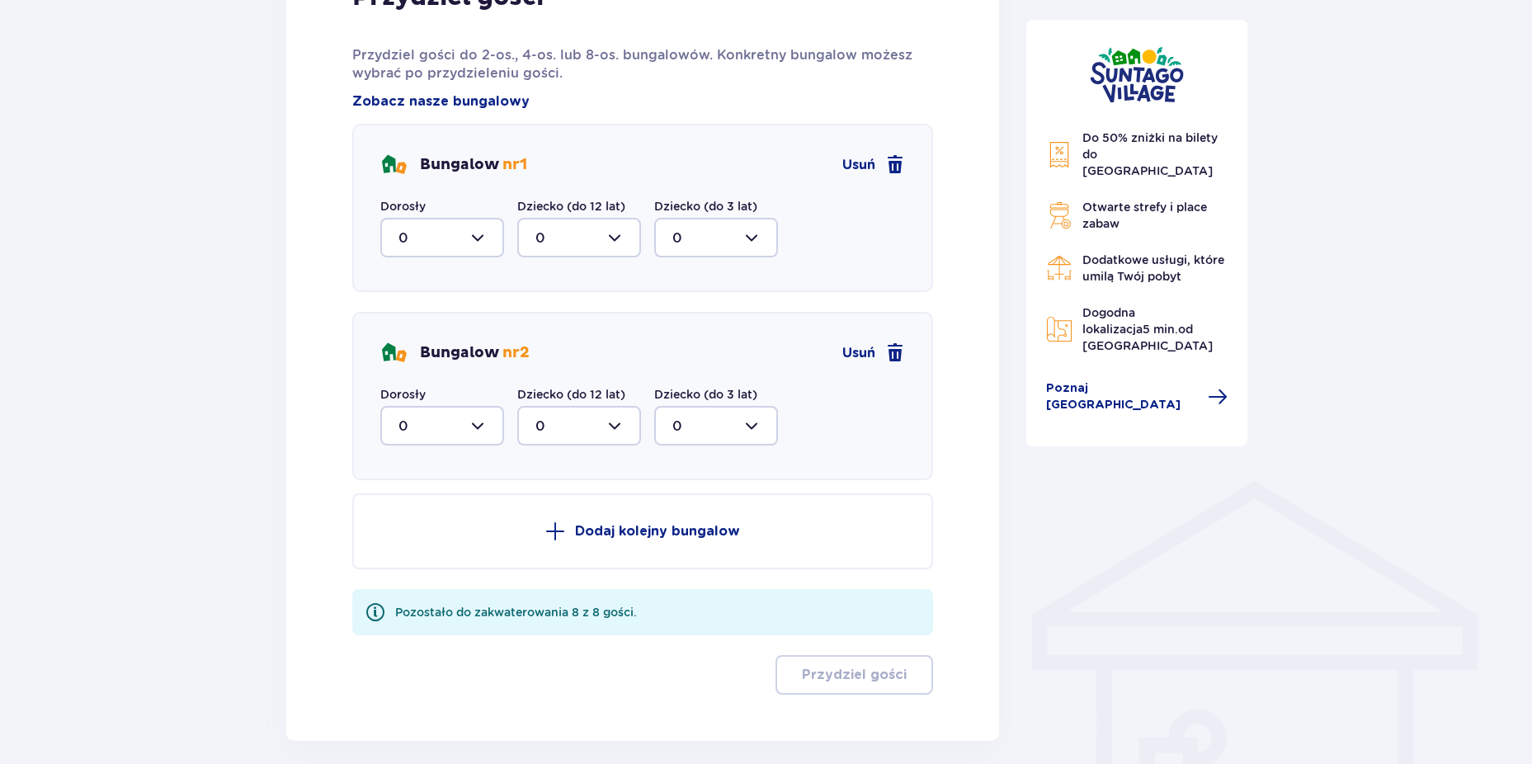
scroll to position [912, 0]
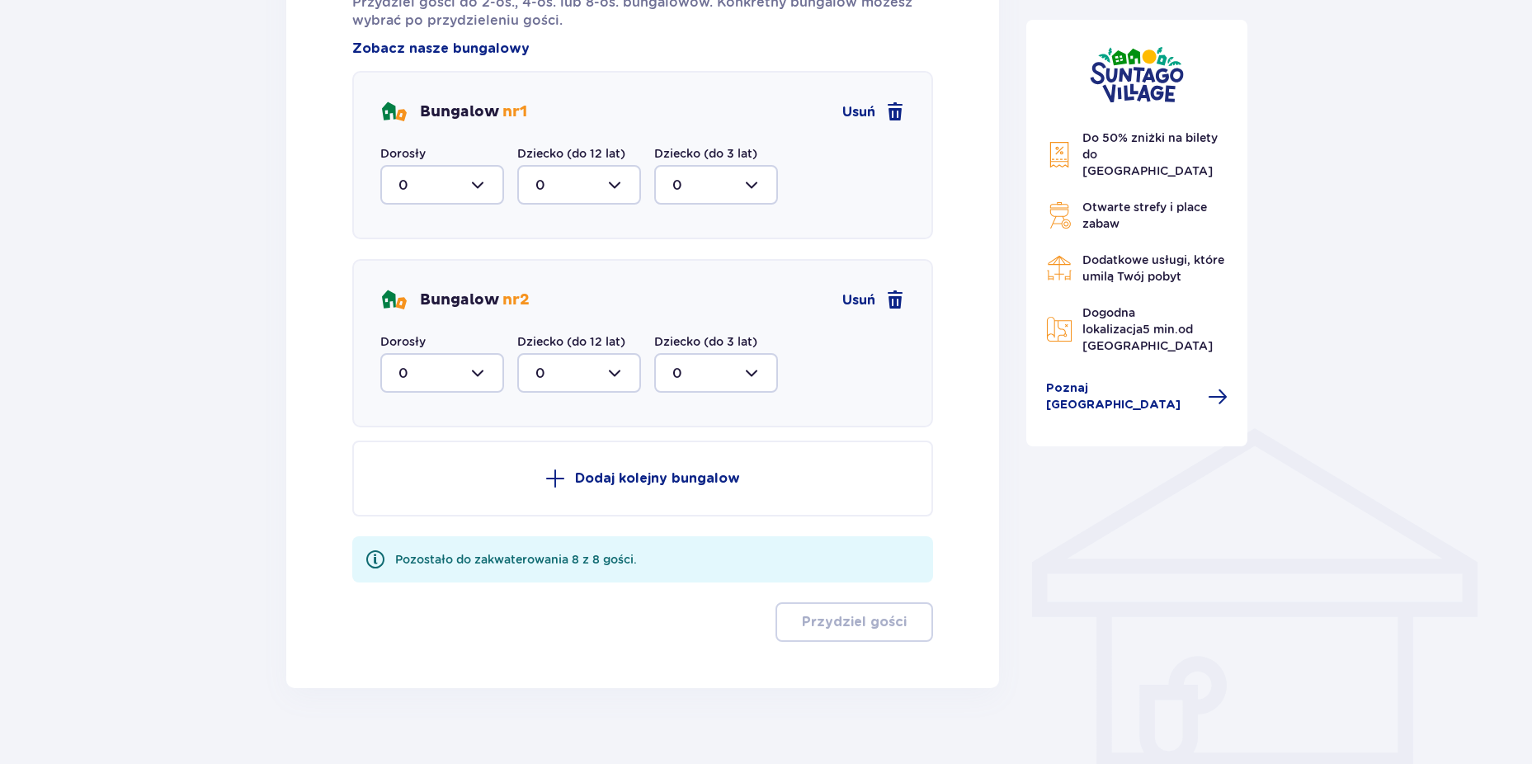
click at [659, 472] on p "Dodaj kolejny bungalow" at bounding box center [657, 479] width 165 height 18
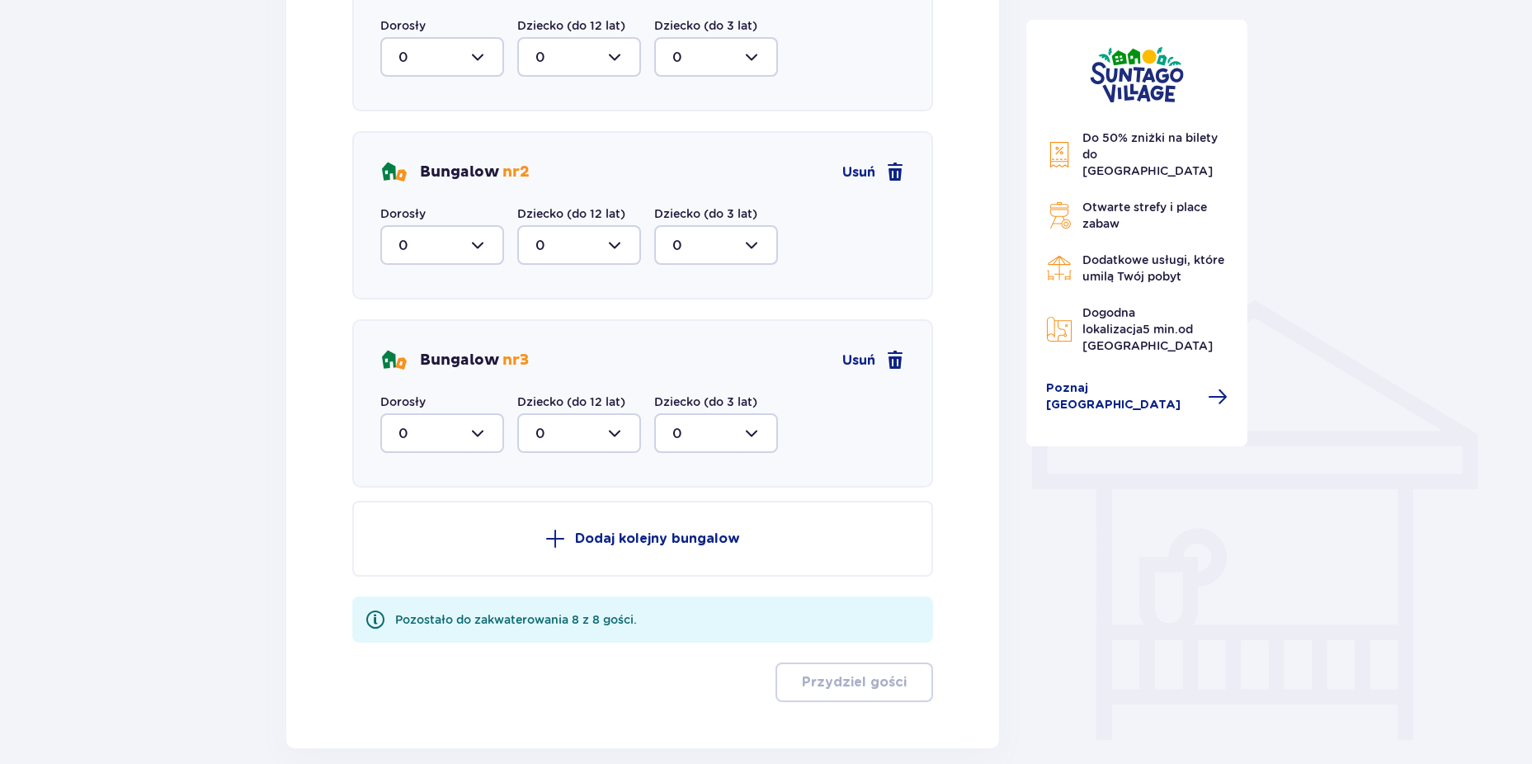
scroll to position [1077, 0]
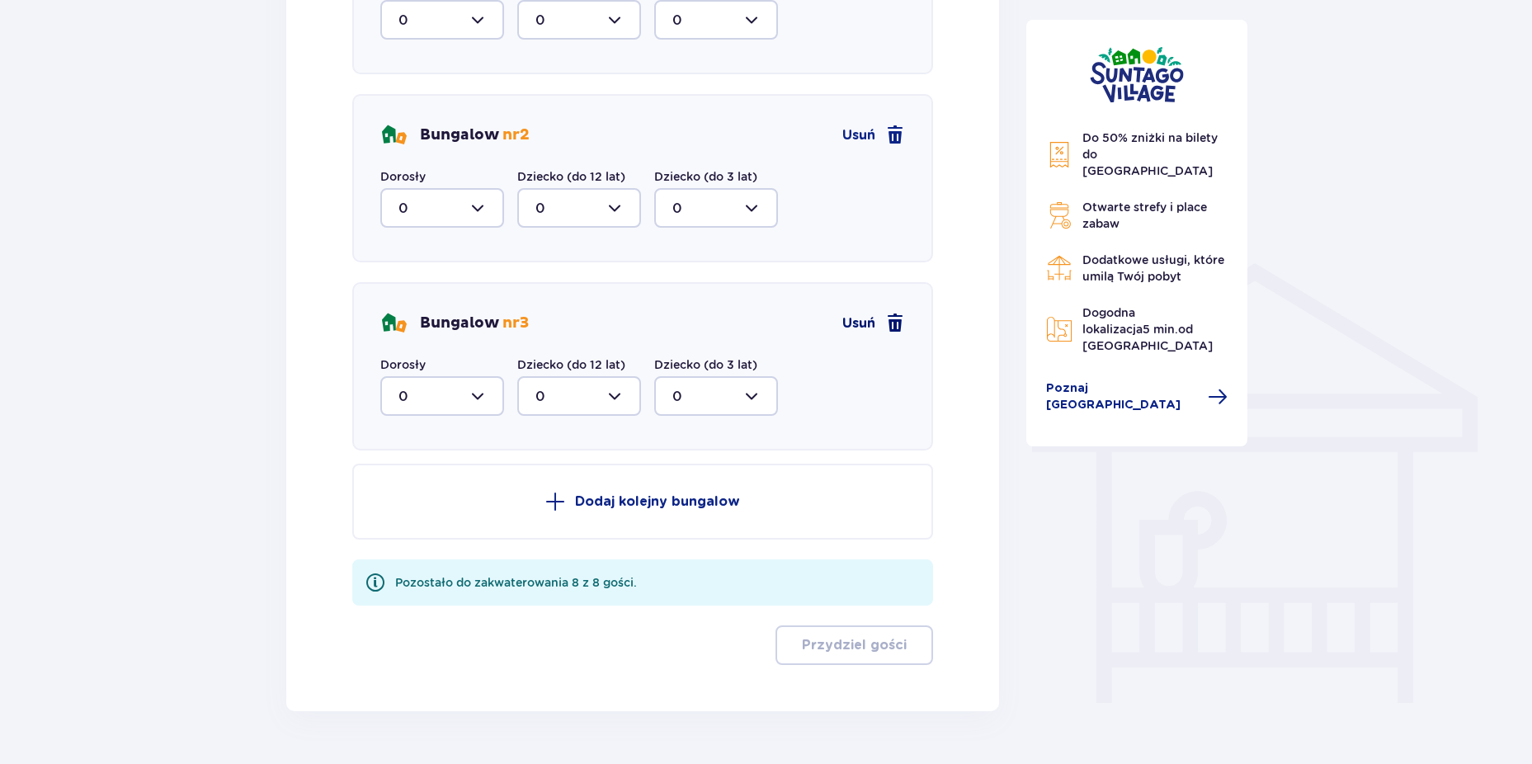
click at [892, 325] on span at bounding box center [895, 324] width 20 height 20
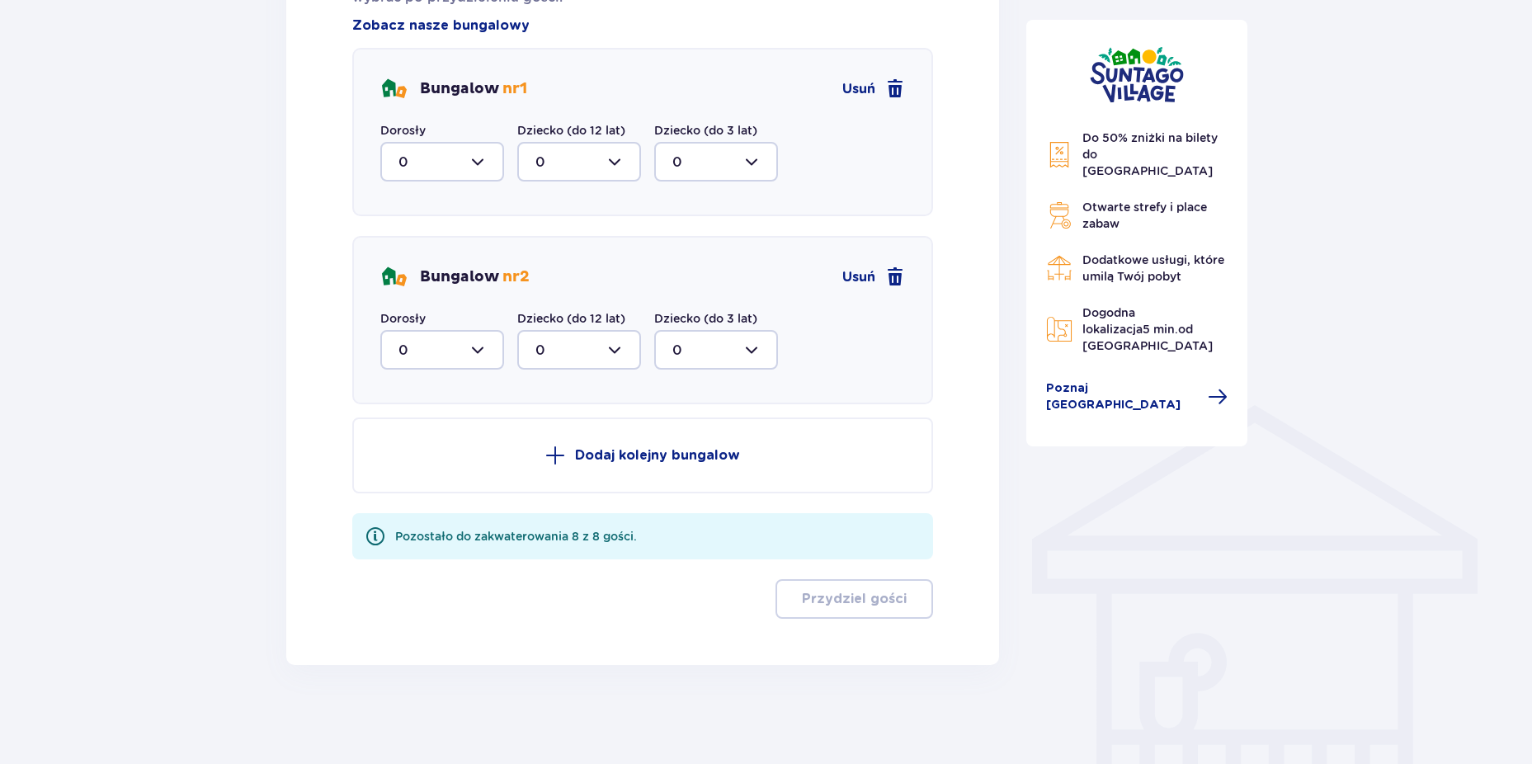
scroll to position [935, 0]
click at [895, 279] on span at bounding box center [895, 277] width 20 height 20
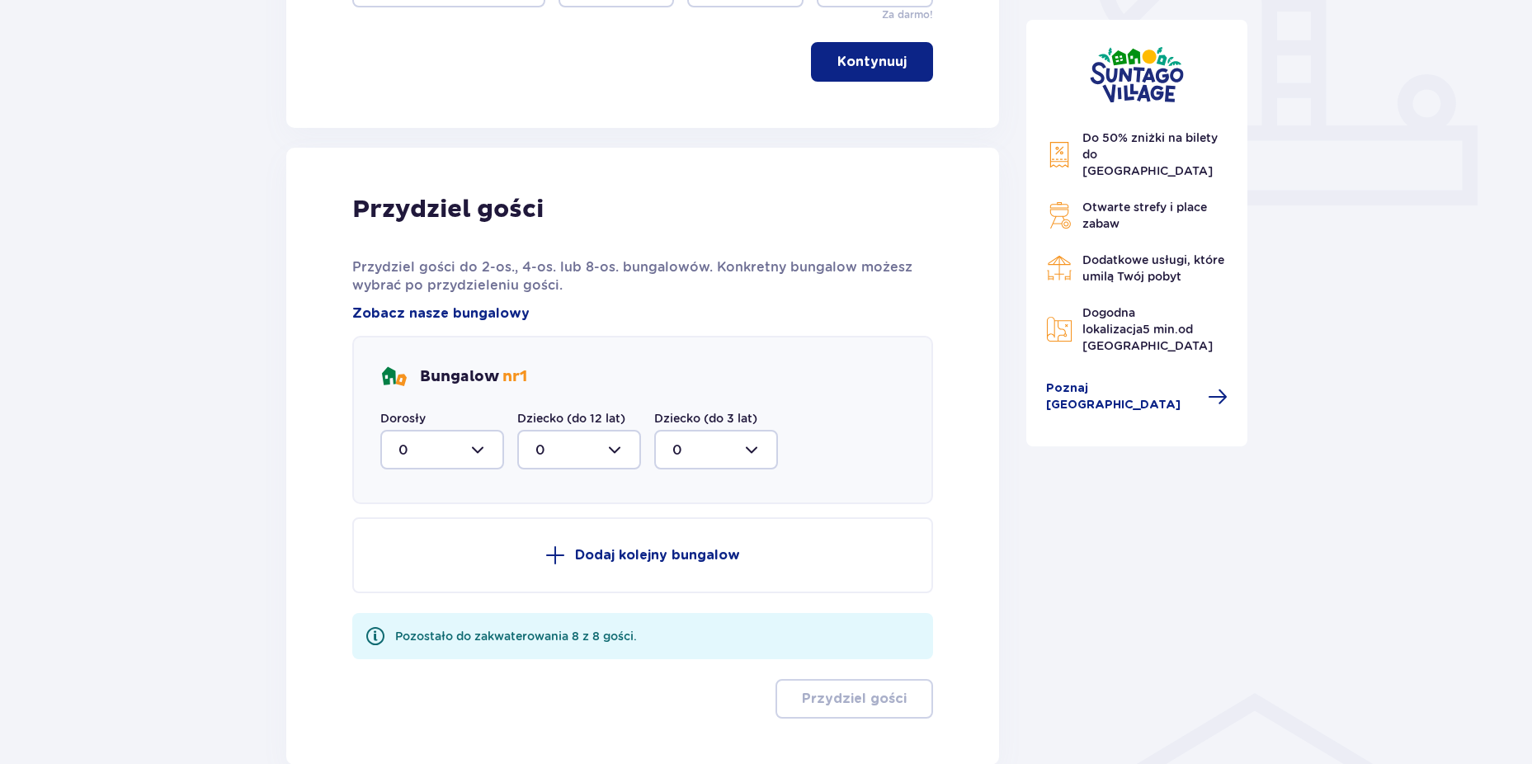
scroll to position [664, 0]
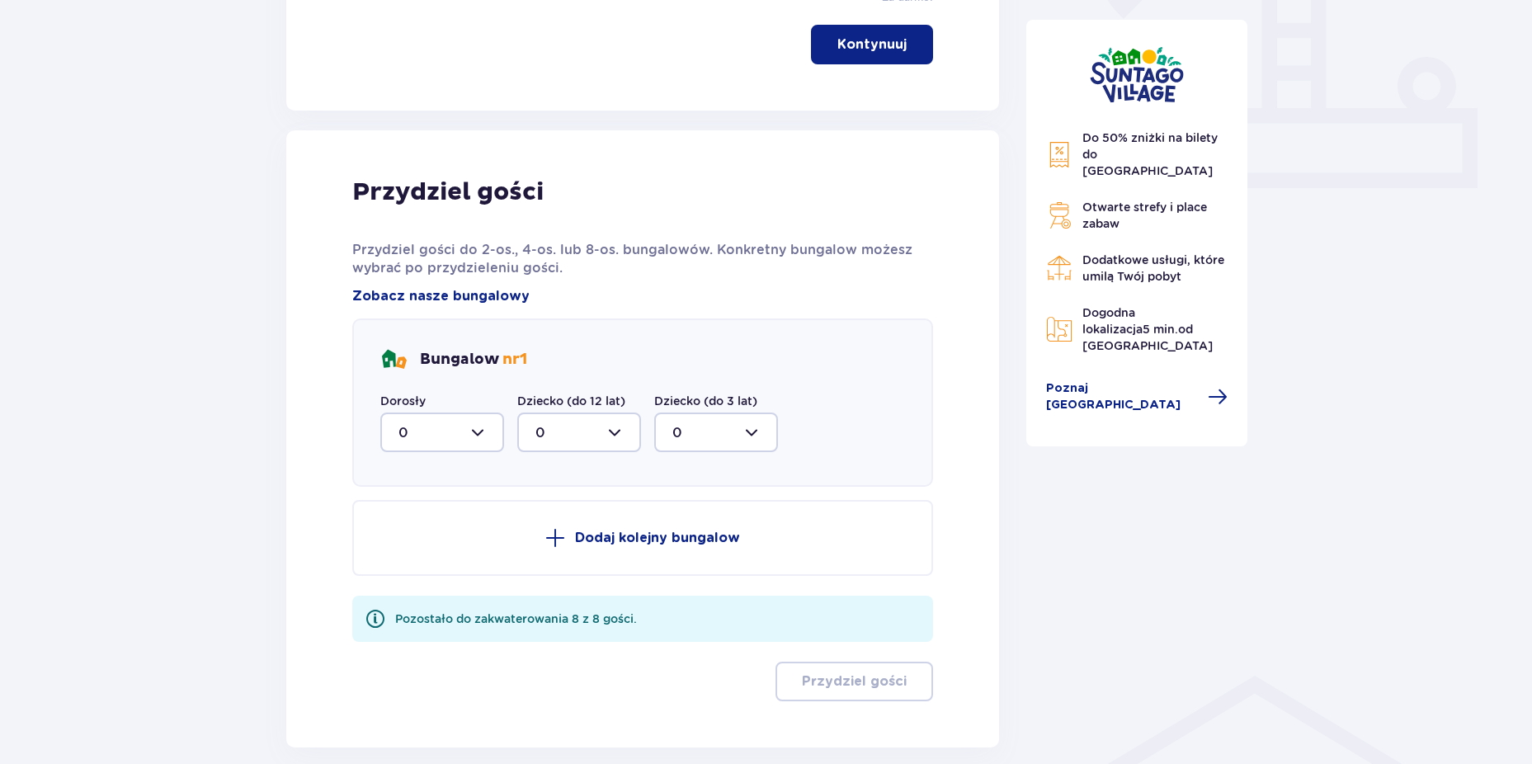
click at [463, 439] on div at bounding box center [442, 433] width 124 height 40
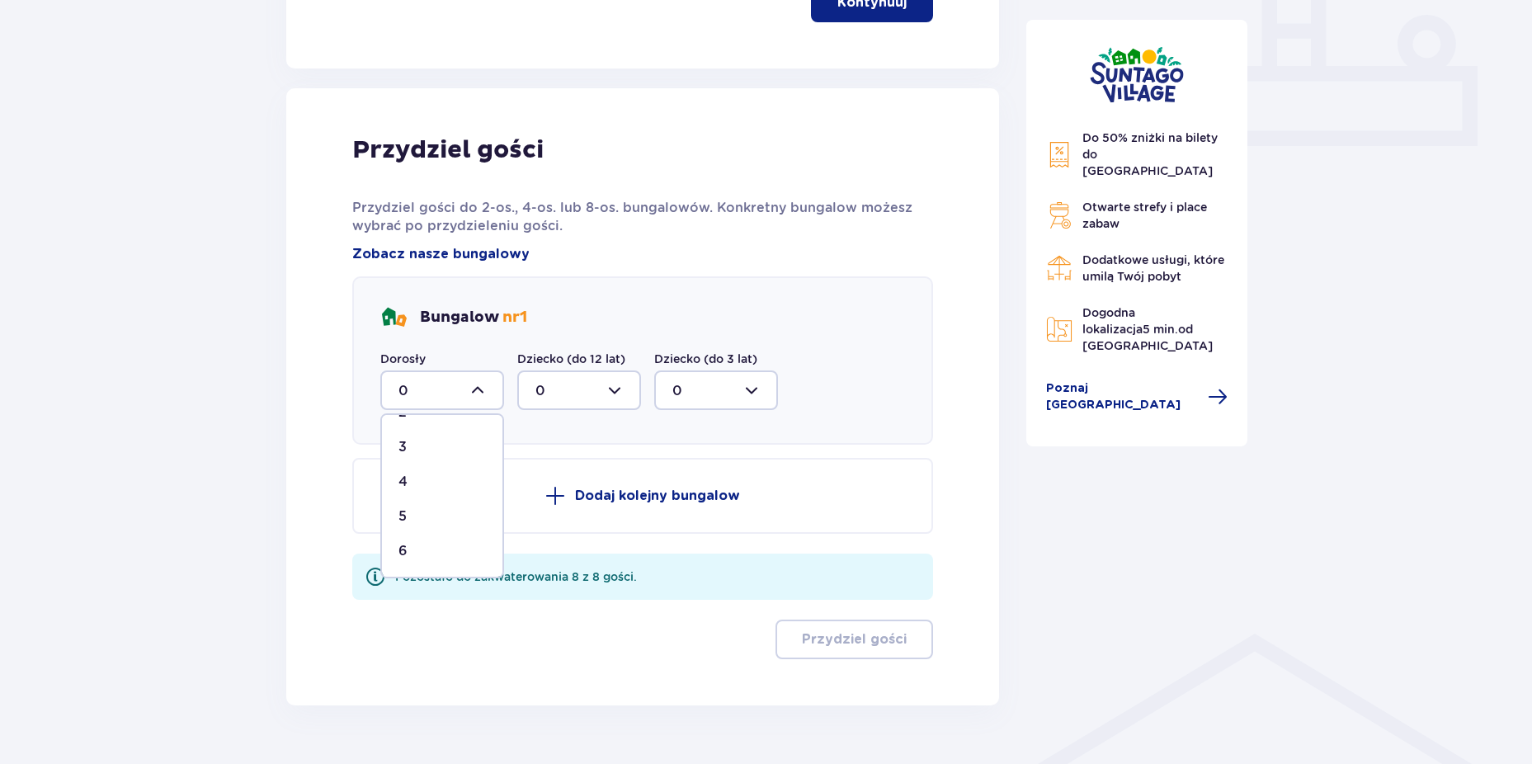
scroll to position [747, 0]
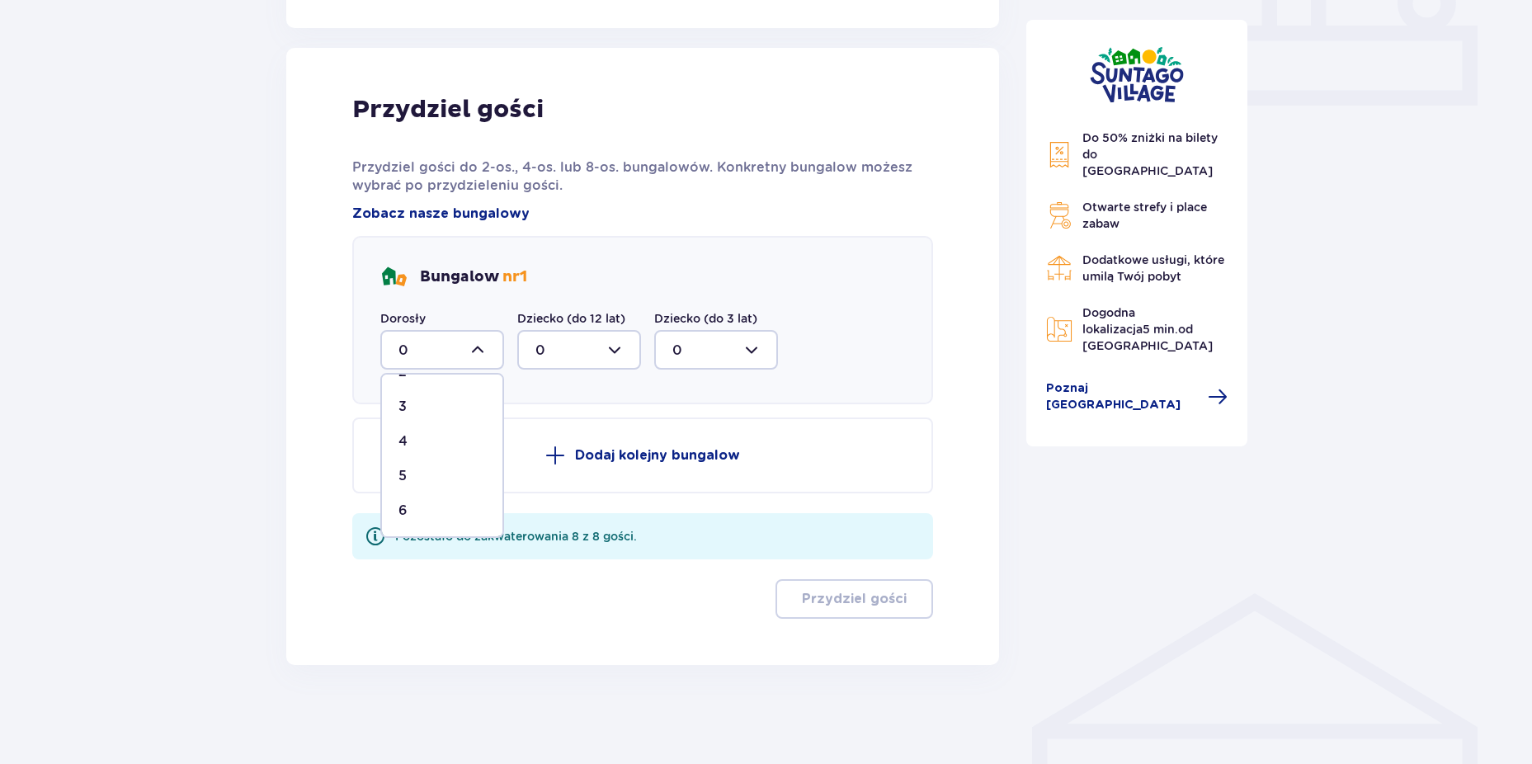
click at [415, 440] on div "4" at bounding box center [442, 441] width 87 height 18
type input "4"
click at [596, 342] on div at bounding box center [579, 350] width 124 height 40
click at [561, 434] on div "1" at bounding box center [579, 435] width 87 height 18
type input "1"
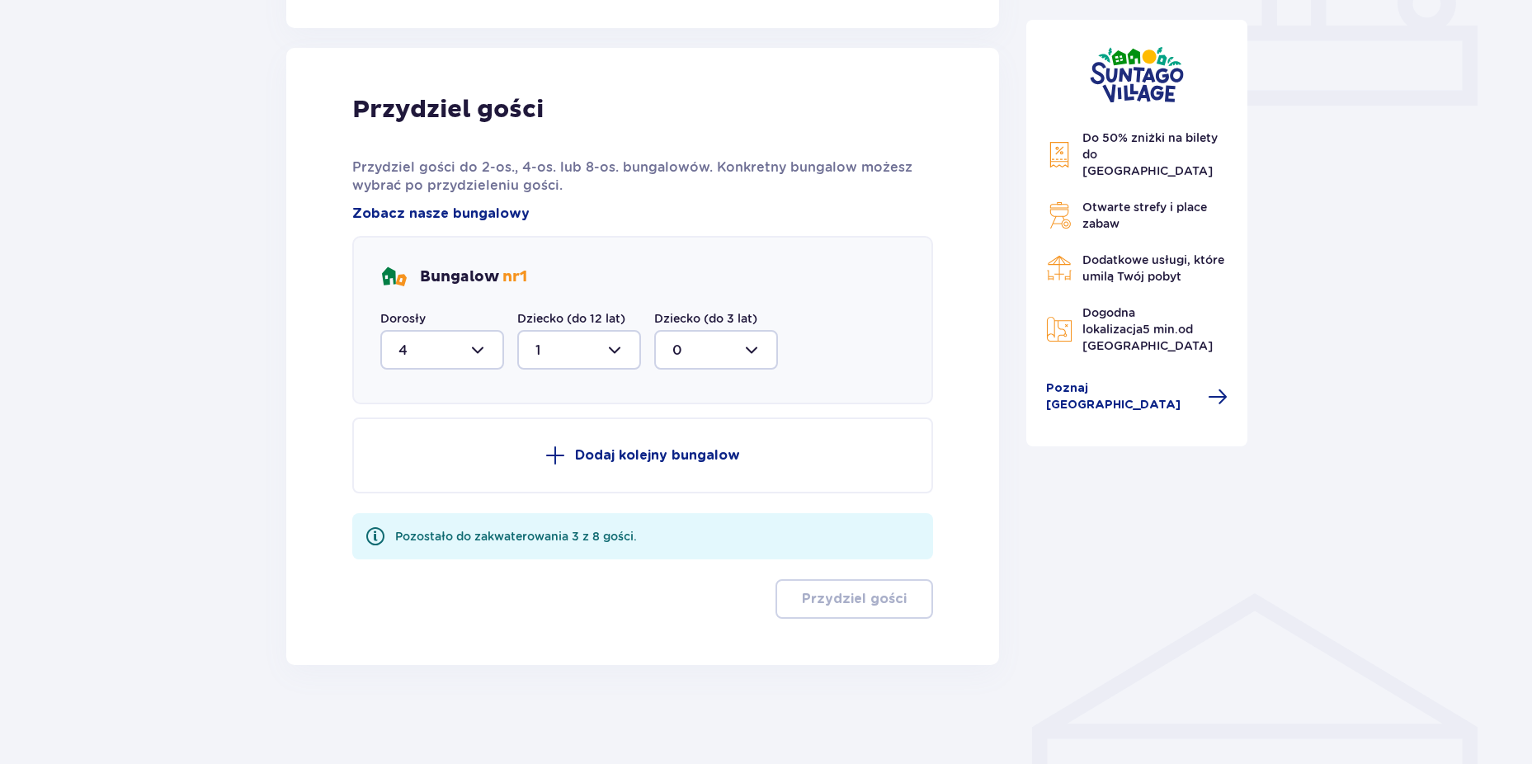
click at [696, 349] on div at bounding box center [716, 350] width 124 height 40
click at [693, 433] on div "1" at bounding box center [716, 435] width 87 height 18
type input "1"
click at [874, 339] on div "Bungalow nr 1 Dorosły 4 Dziecko (do 12 lat) 1 Dziecko (do 3 lat) 1" at bounding box center [643, 320] width 582 height 168
click at [451, 350] on div at bounding box center [442, 350] width 124 height 40
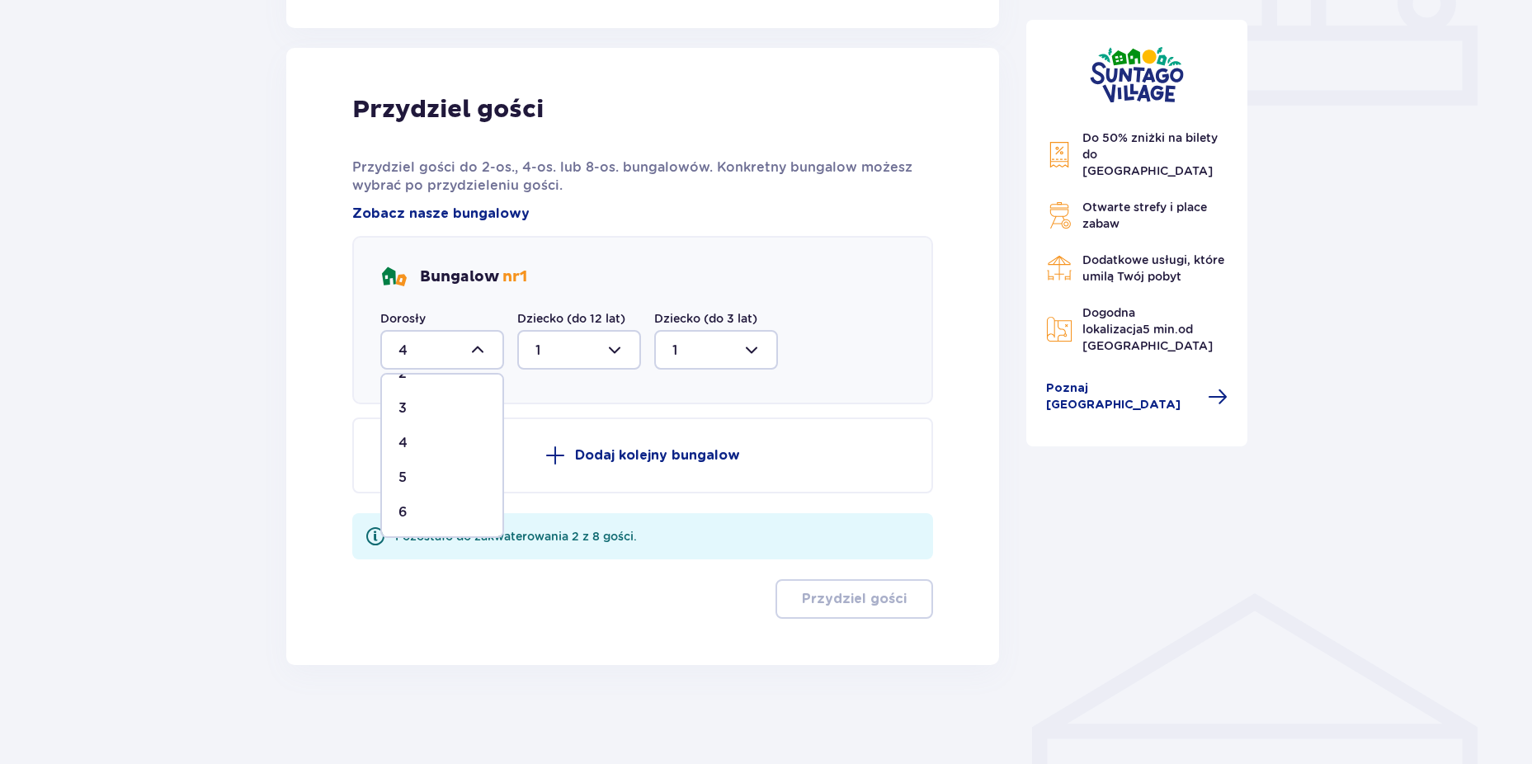
scroll to position [97, 0]
click at [428, 506] on div "6" at bounding box center [442, 511] width 87 height 18
type input "6"
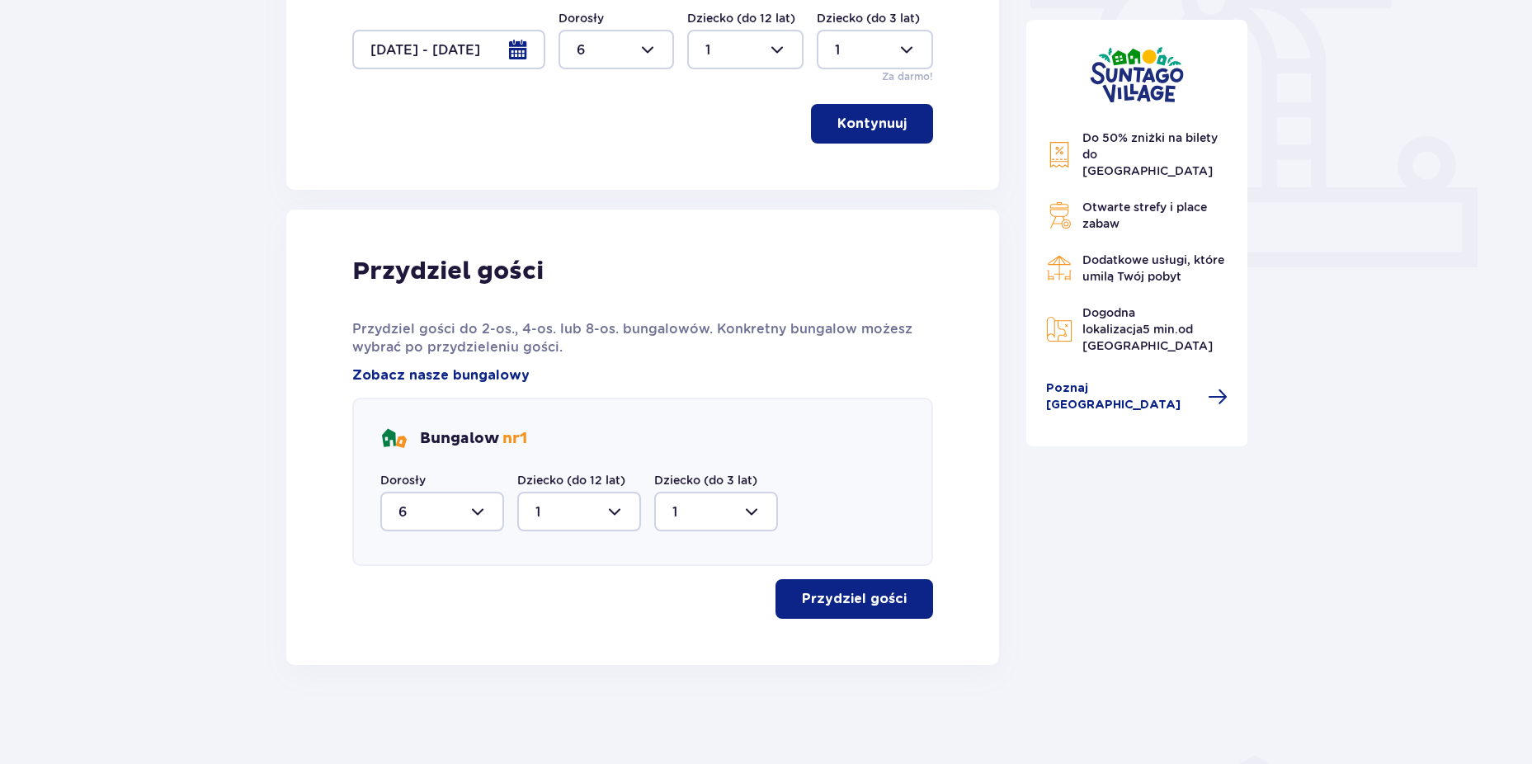
scroll to position [585, 0]
click at [833, 600] on p "Przydziel gości" at bounding box center [854, 599] width 105 height 18
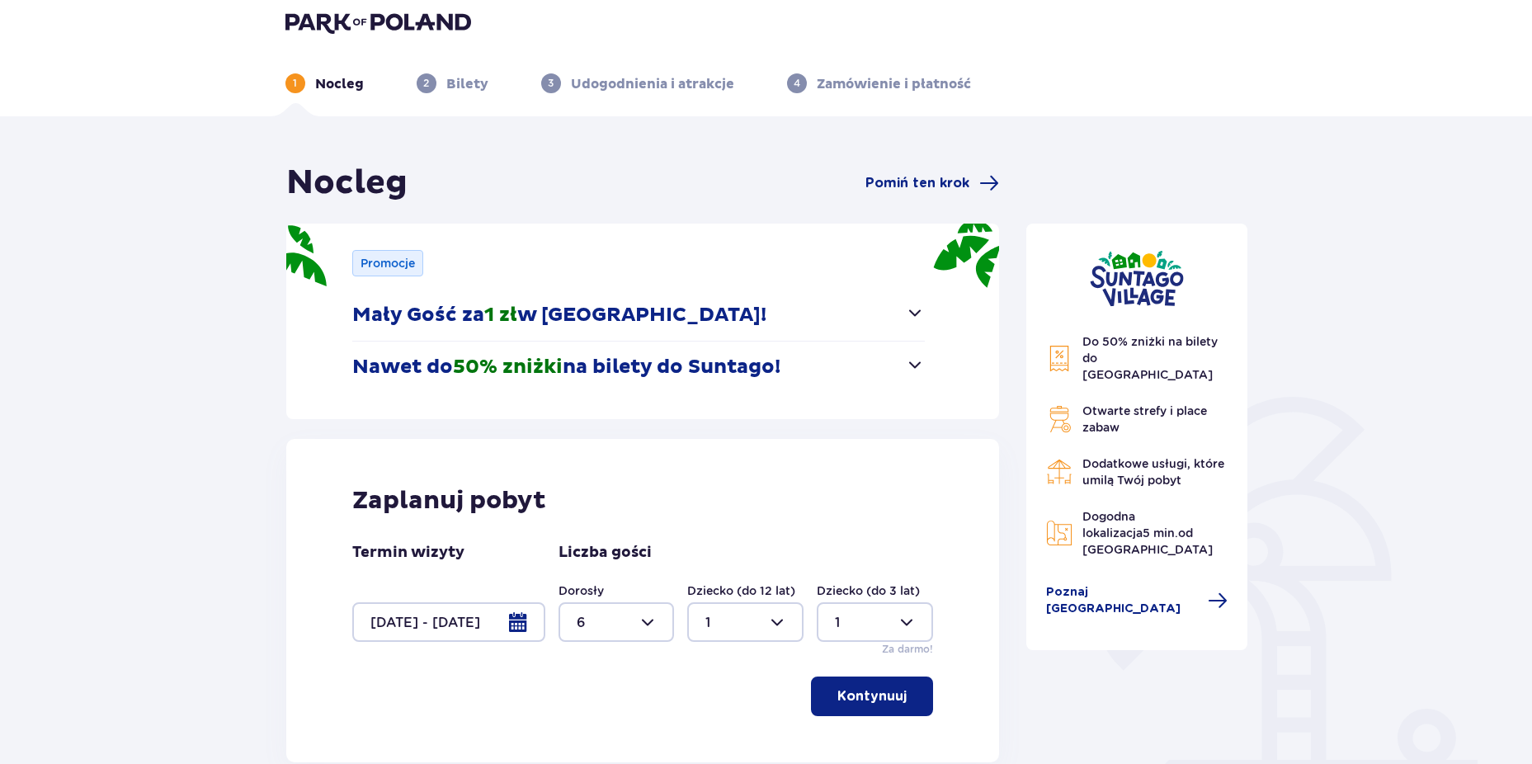
scroll to position [0, 0]
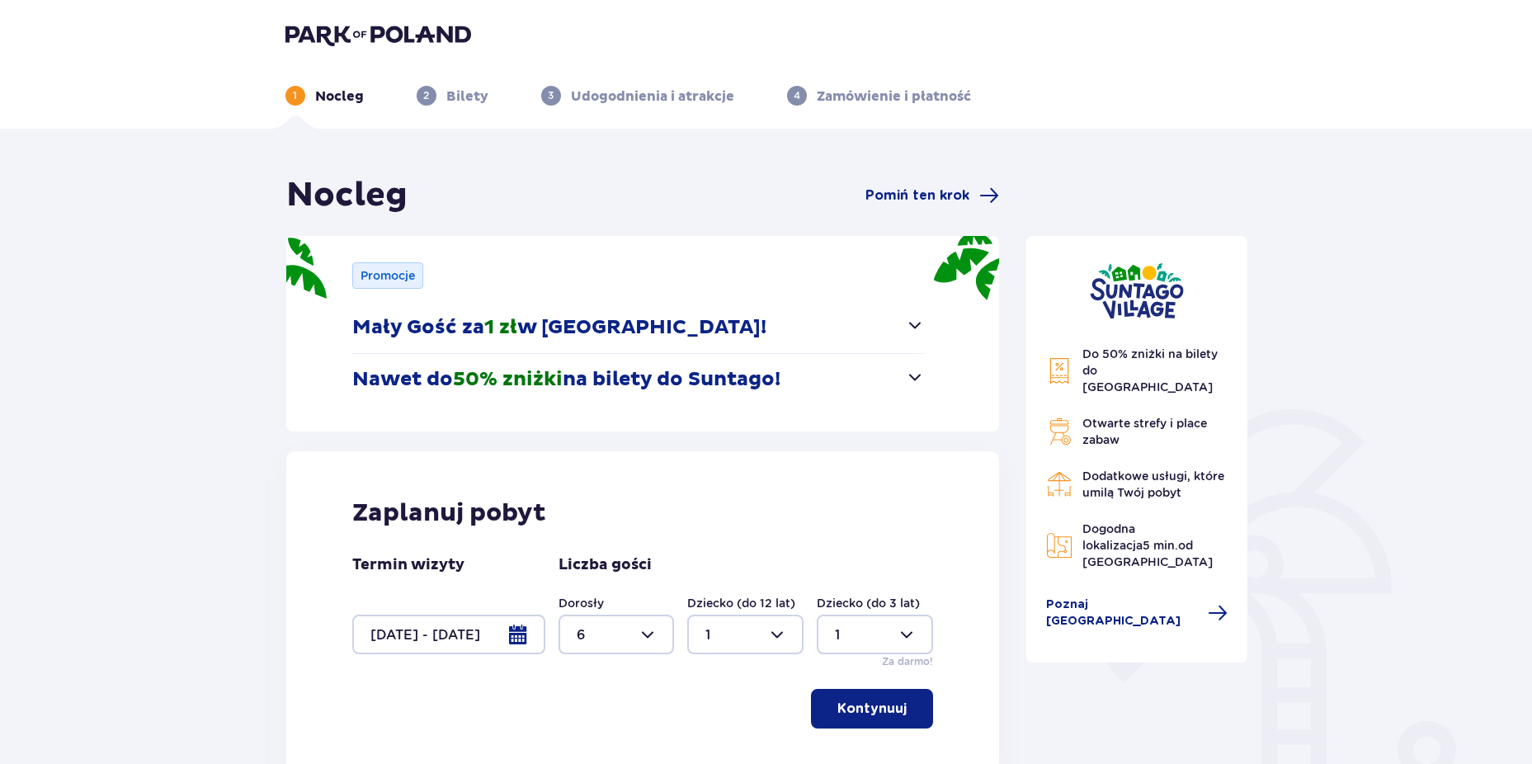
click at [393, 36] on img at bounding box center [379, 34] width 186 height 23
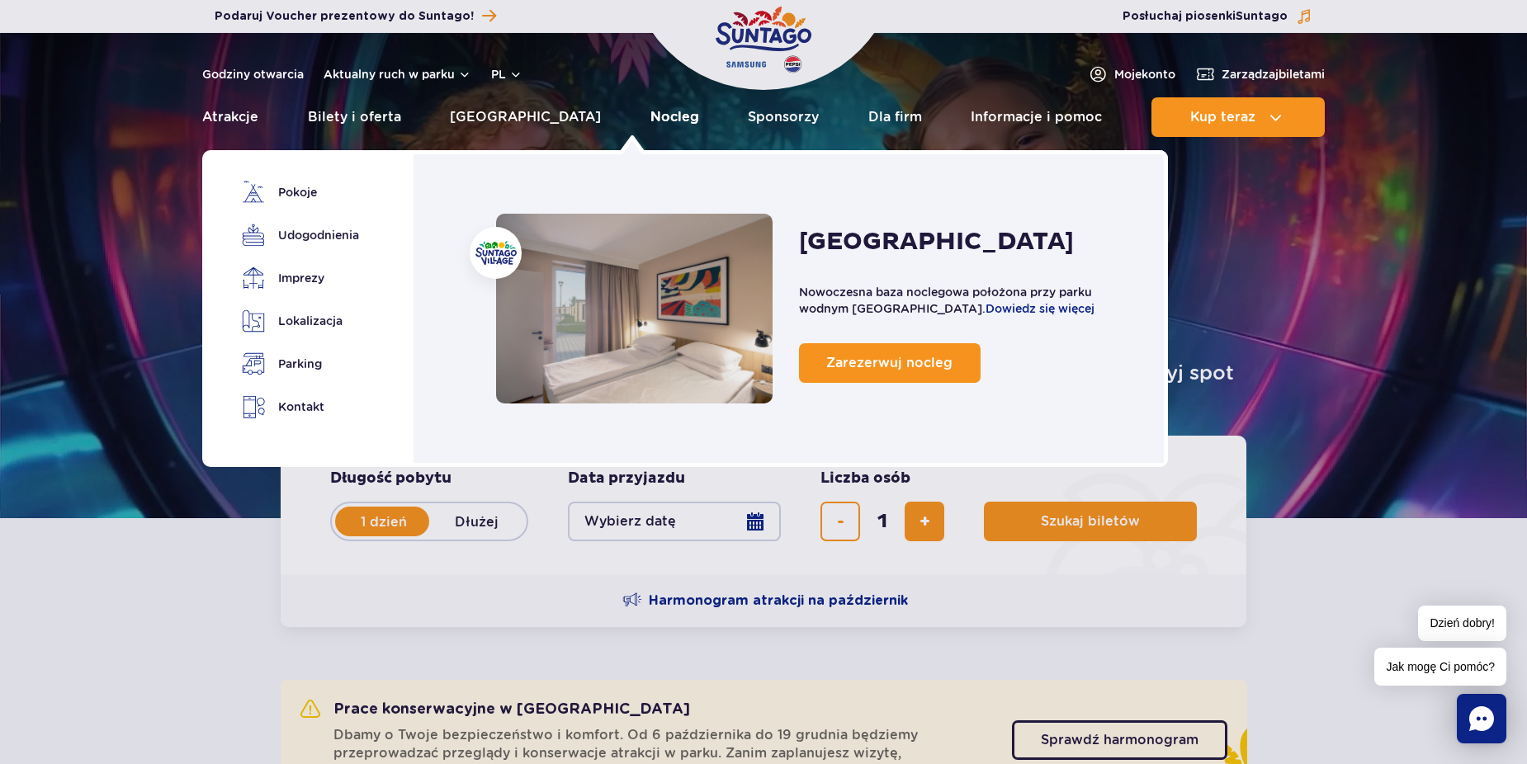
click at [650, 119] on link "Nocleg" at bounding box center [674, 117] width 49 height 40
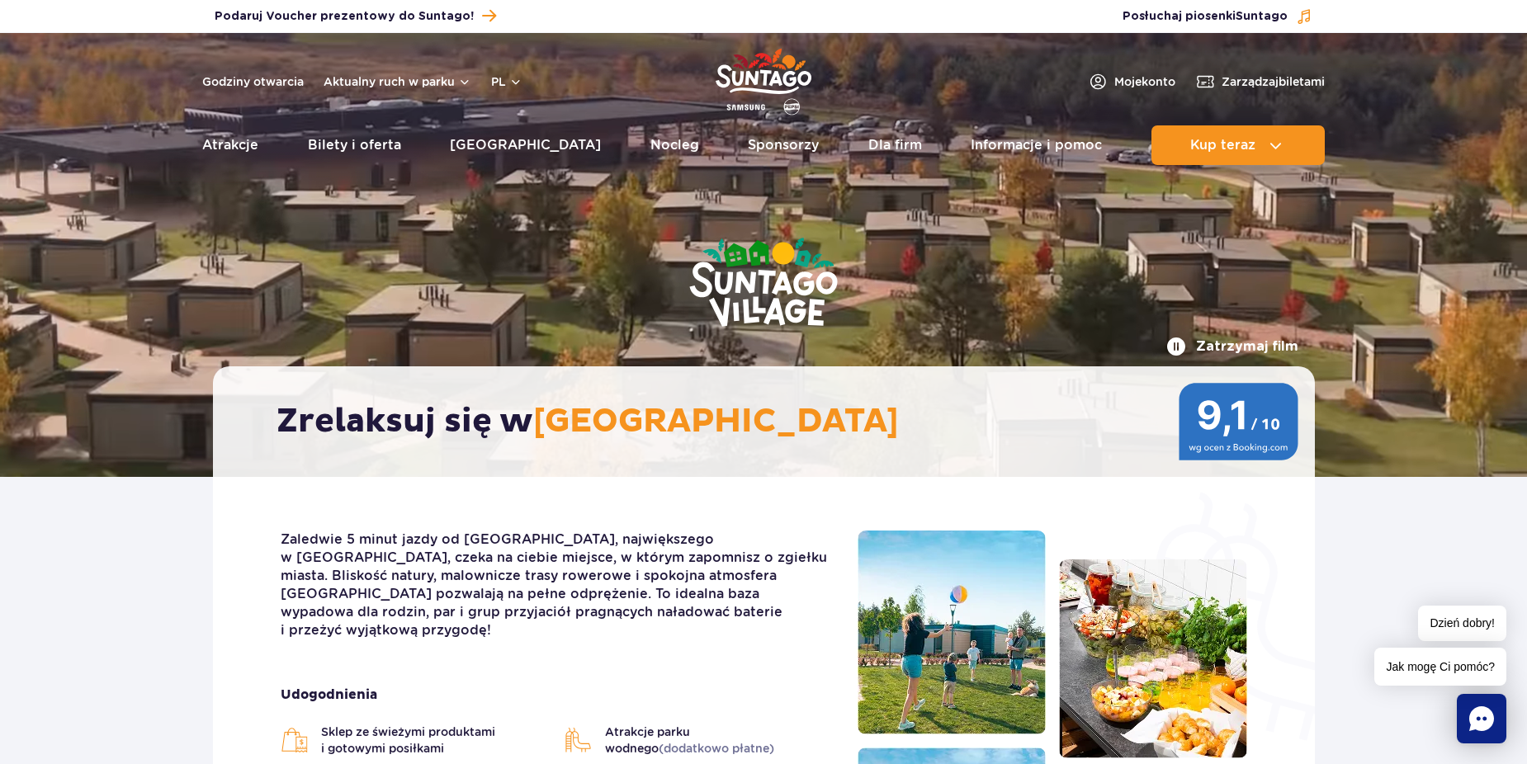
click at [758, 80] on img "Park of Poland" at bounding box center [763, 82] width 96 height 76
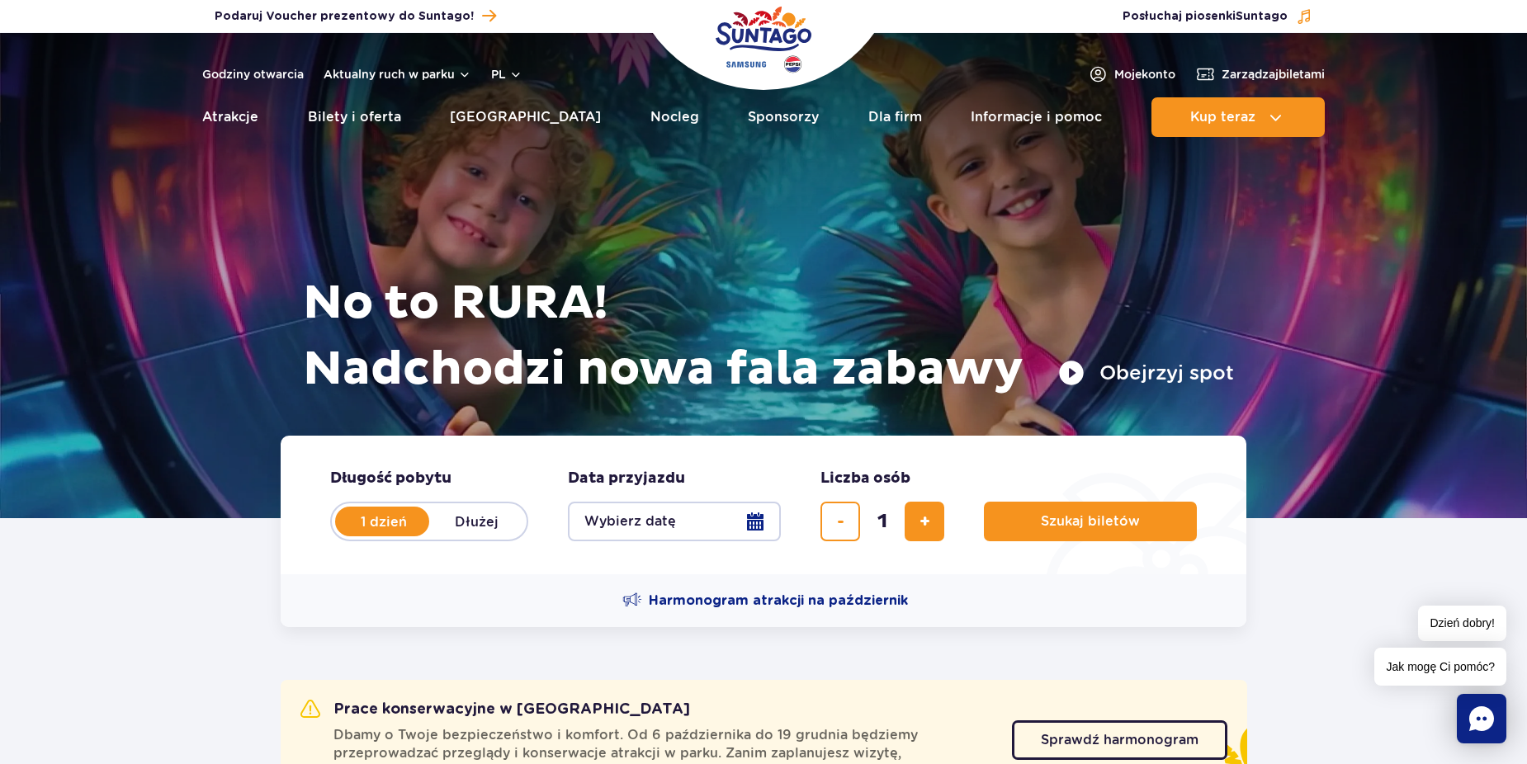
click at [1140, 375] on button "Obejrzyj spot" at bounding box center [1146, 373] width 176 height 26
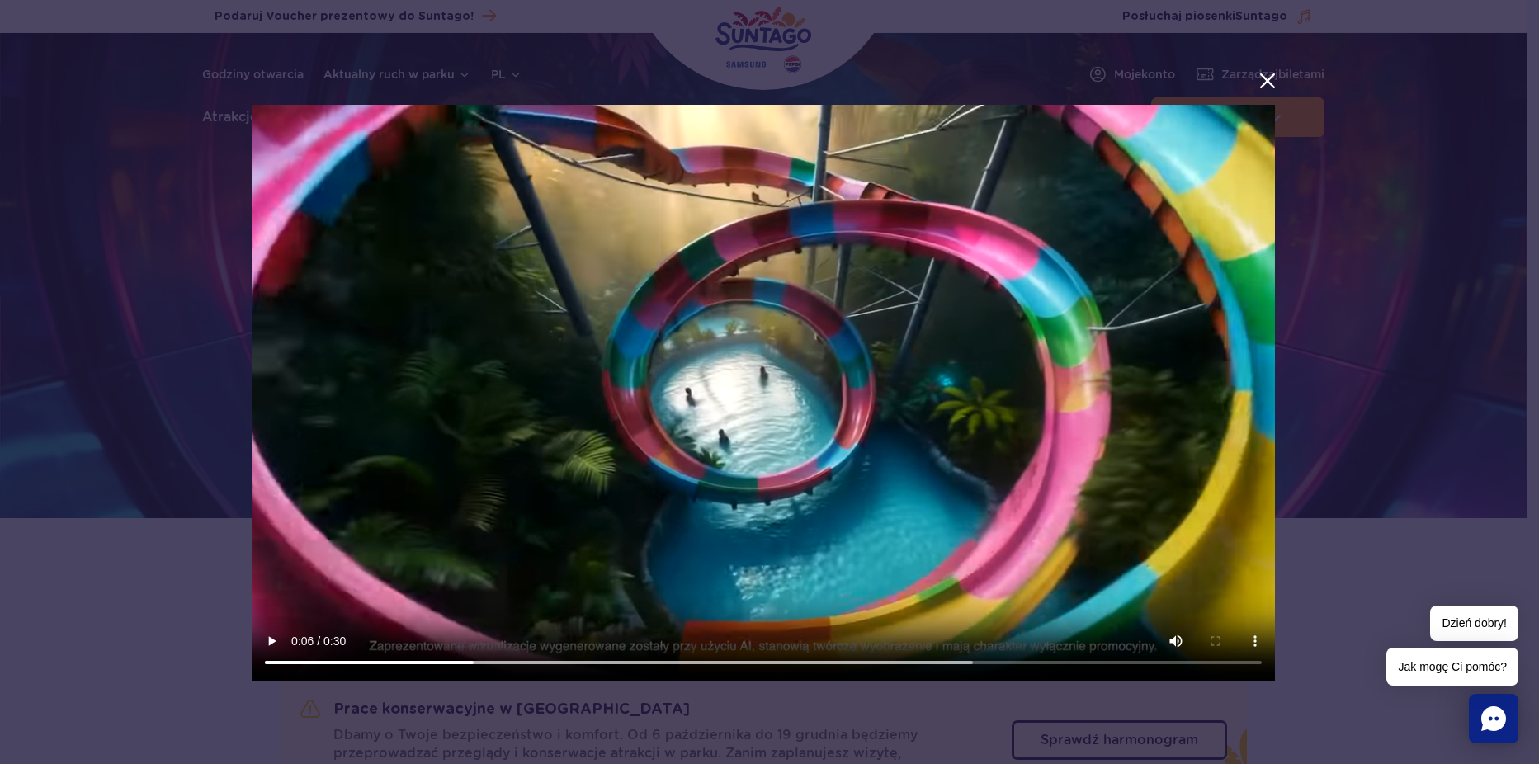
click at [1266, 81] on button "menu.aria_label.close_suntago_spot_modal" at bounding box center [1267, 80] width 21 height 21
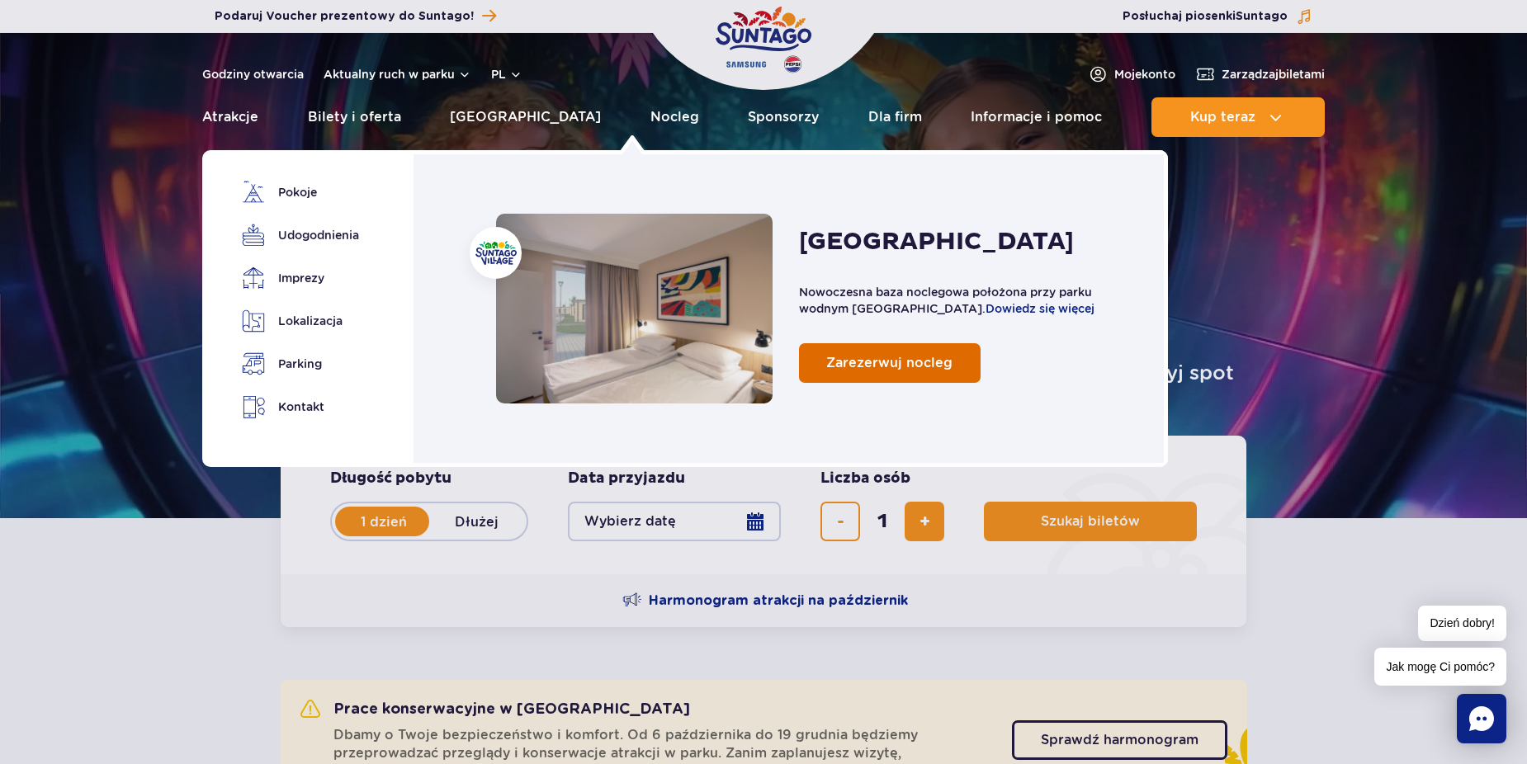
click at [900, 354] on link "Zarezerwuj nocleg" at bounding box center [890, 363] width 182 height 40
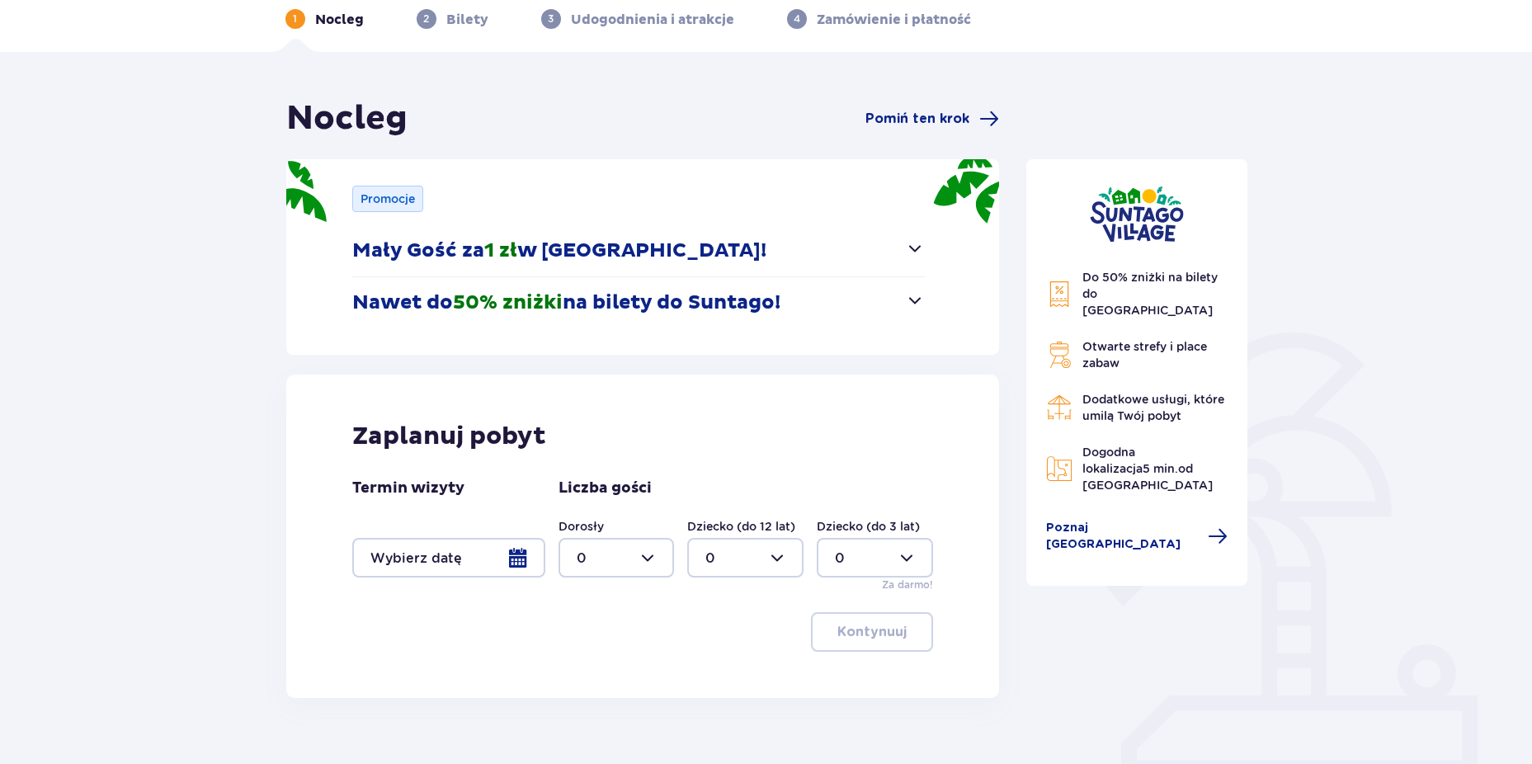
scroll to position [153, 0]
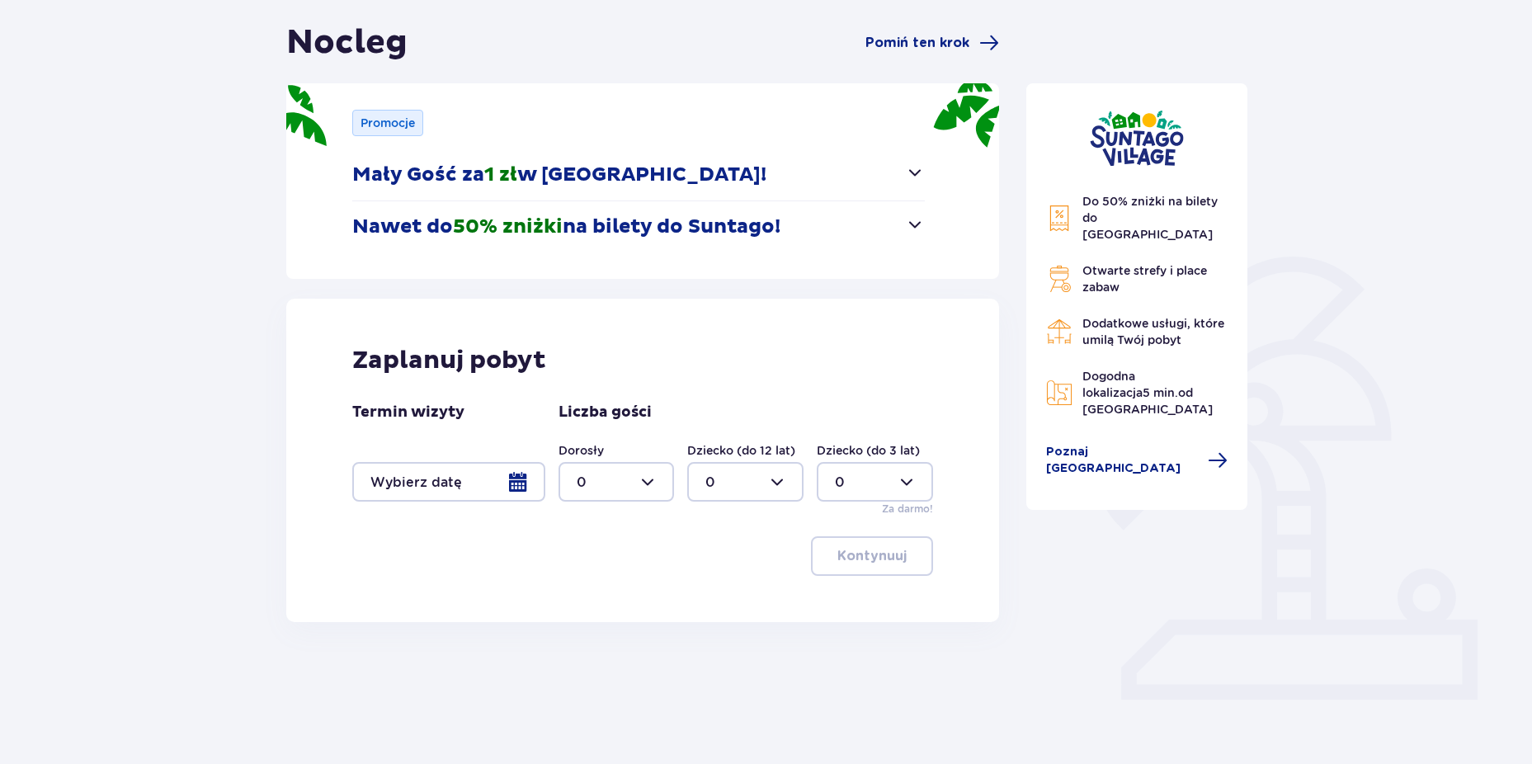
click at [653, 480] on div at bounding box center [617, 482] width 116 height 40
click at [583, 635] on p "3" at bounding box center [581, 636] width 8 height 18
type input "3"
click at [739, 480] on div at bounding box center [745, 482] width 116 height 40
click at [722, 564] on div "1" at bounding box center [746, 567] width 80 height 18
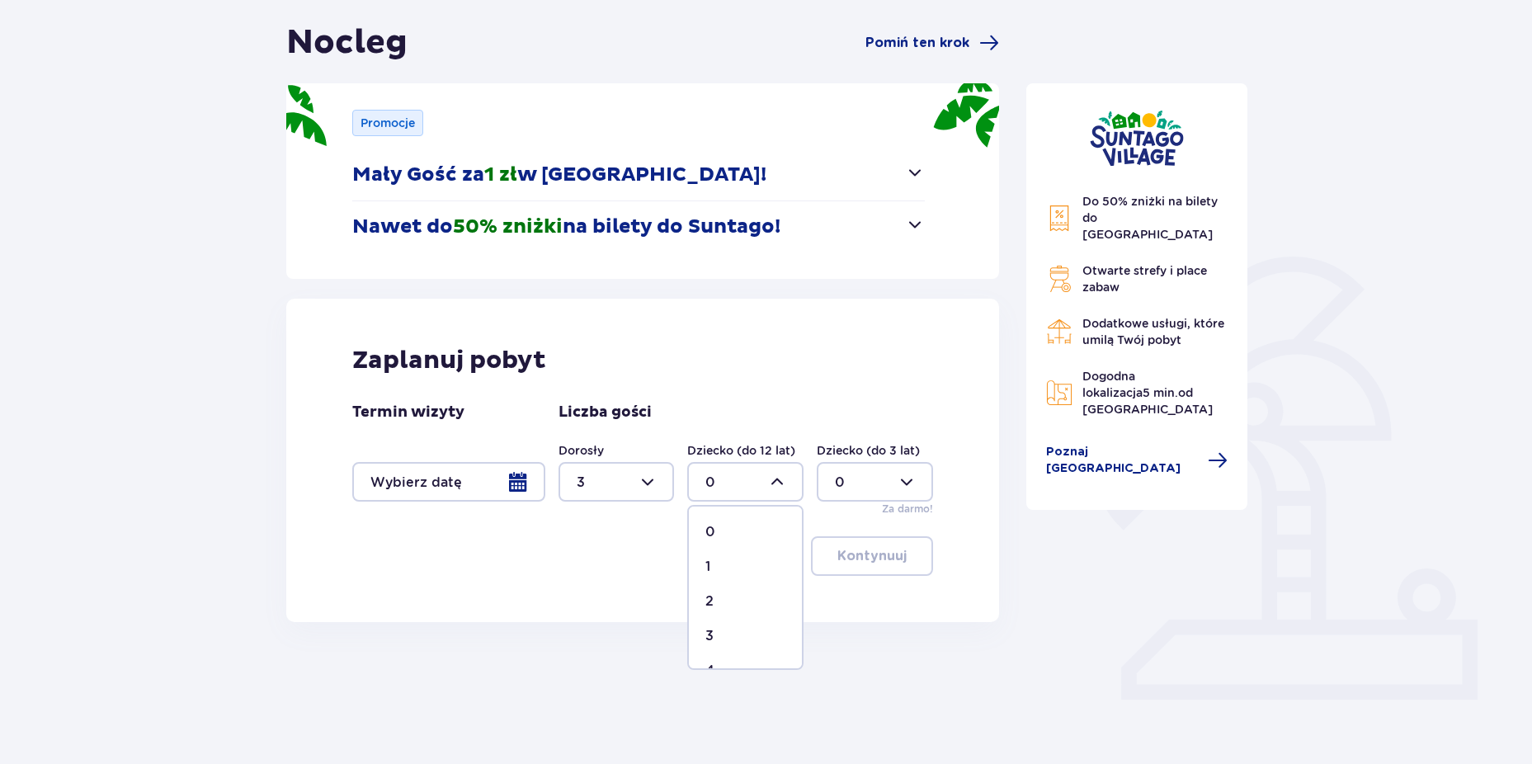
type input "1"
click at [878, 482] on div at bounding box center [875, 482] width 116 height 40
click at [871, 564] on div "1" at bounding box center [875, 567] width 80 height 18
type input "1"
click at [938, 378] on div "Zaplanuj pobyt Termin wizyty Liczba gości Dorosły 3 Dziecko (do 12 lat) 1 Dziec…" at bounding box center [643, 460] width 714 height 323
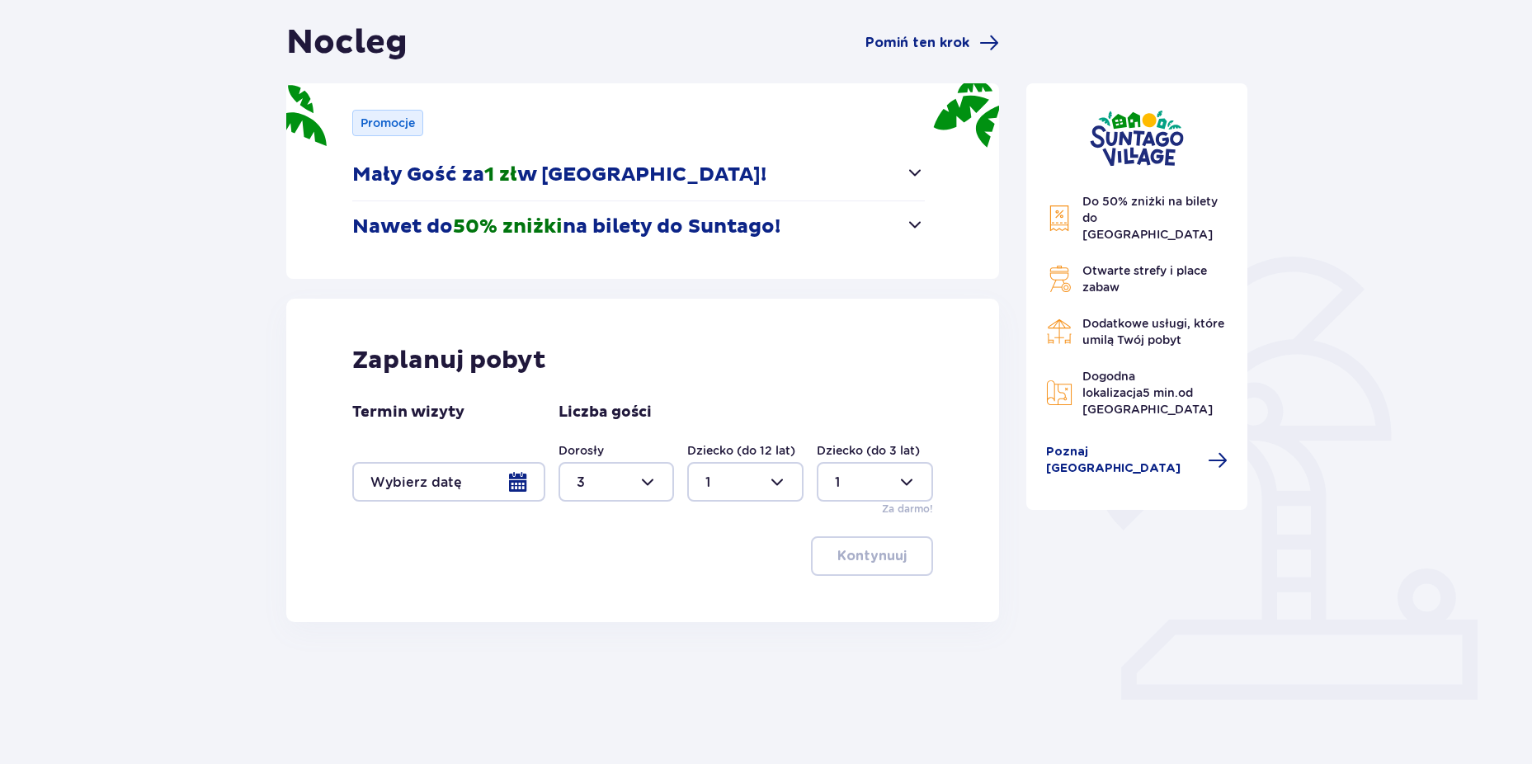
click at [454, 489] on div at bounding box center [448, 482] width 193 height 40
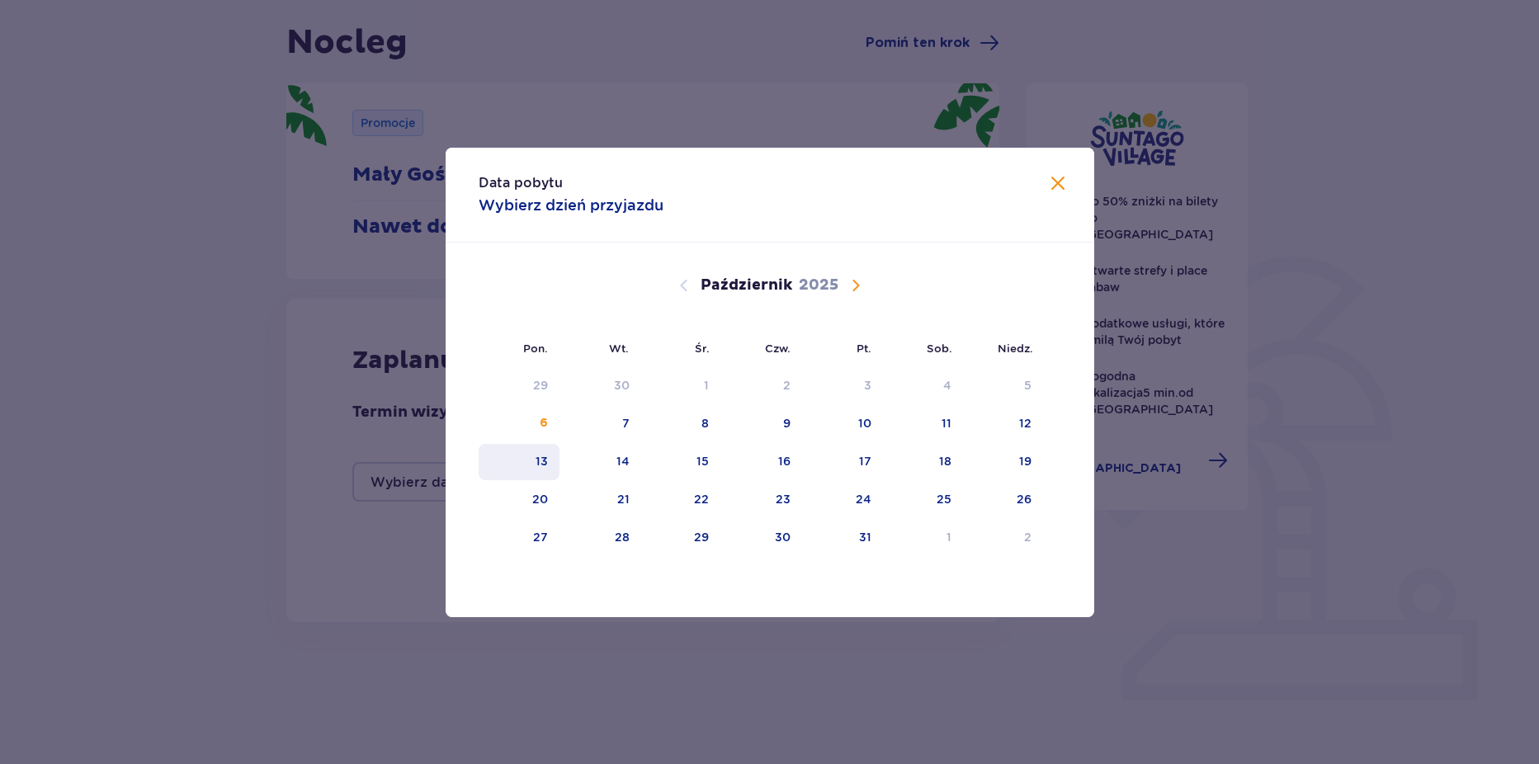
click at [541, 465] on div "13" at bounding box center [542, 461] width 12 height 17
click at [630, 468] on div "14" at bounding box center [600, 462] width 82 height 36
type input "[DATE] - [DATE]"
type input "0"
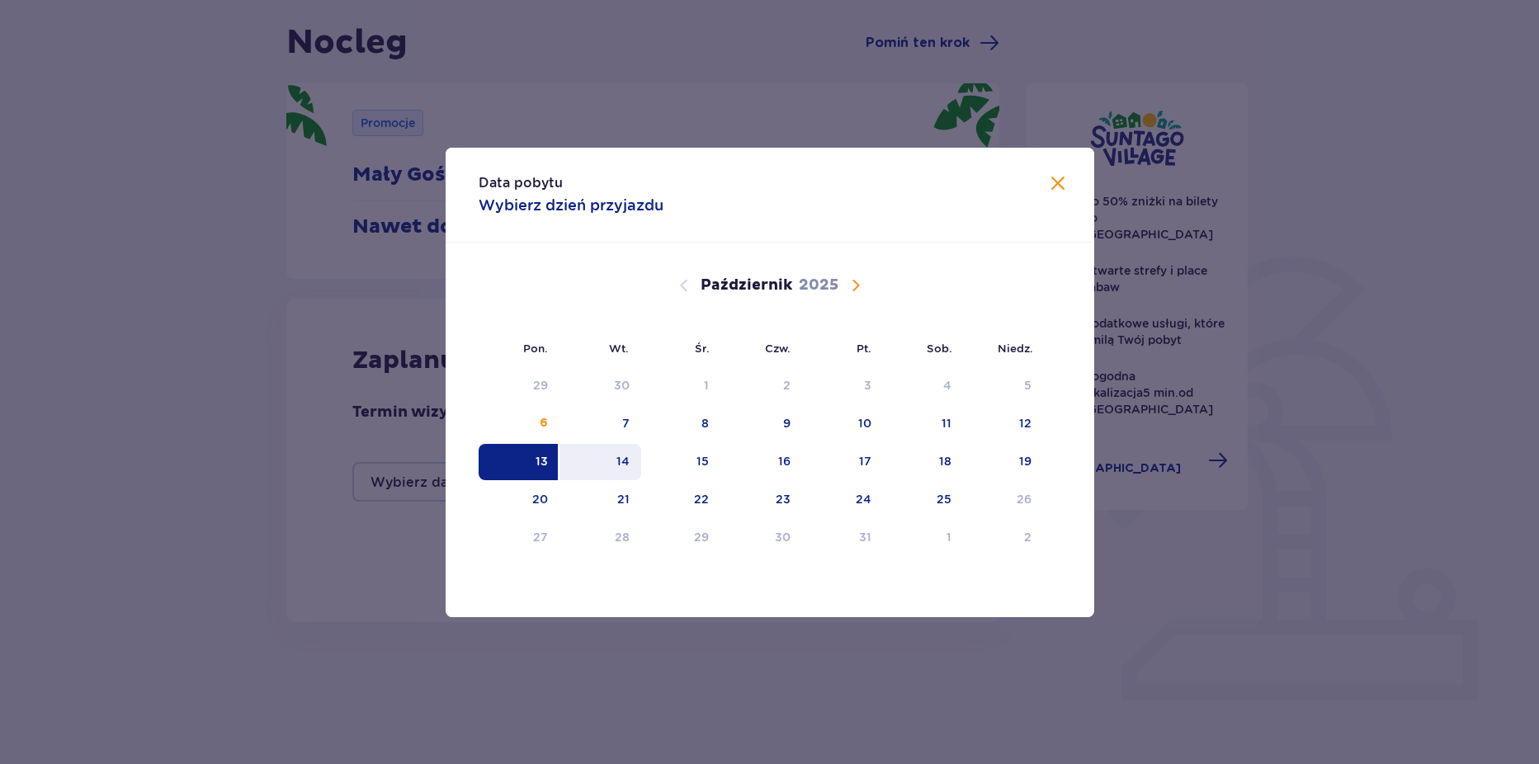
type input "0"
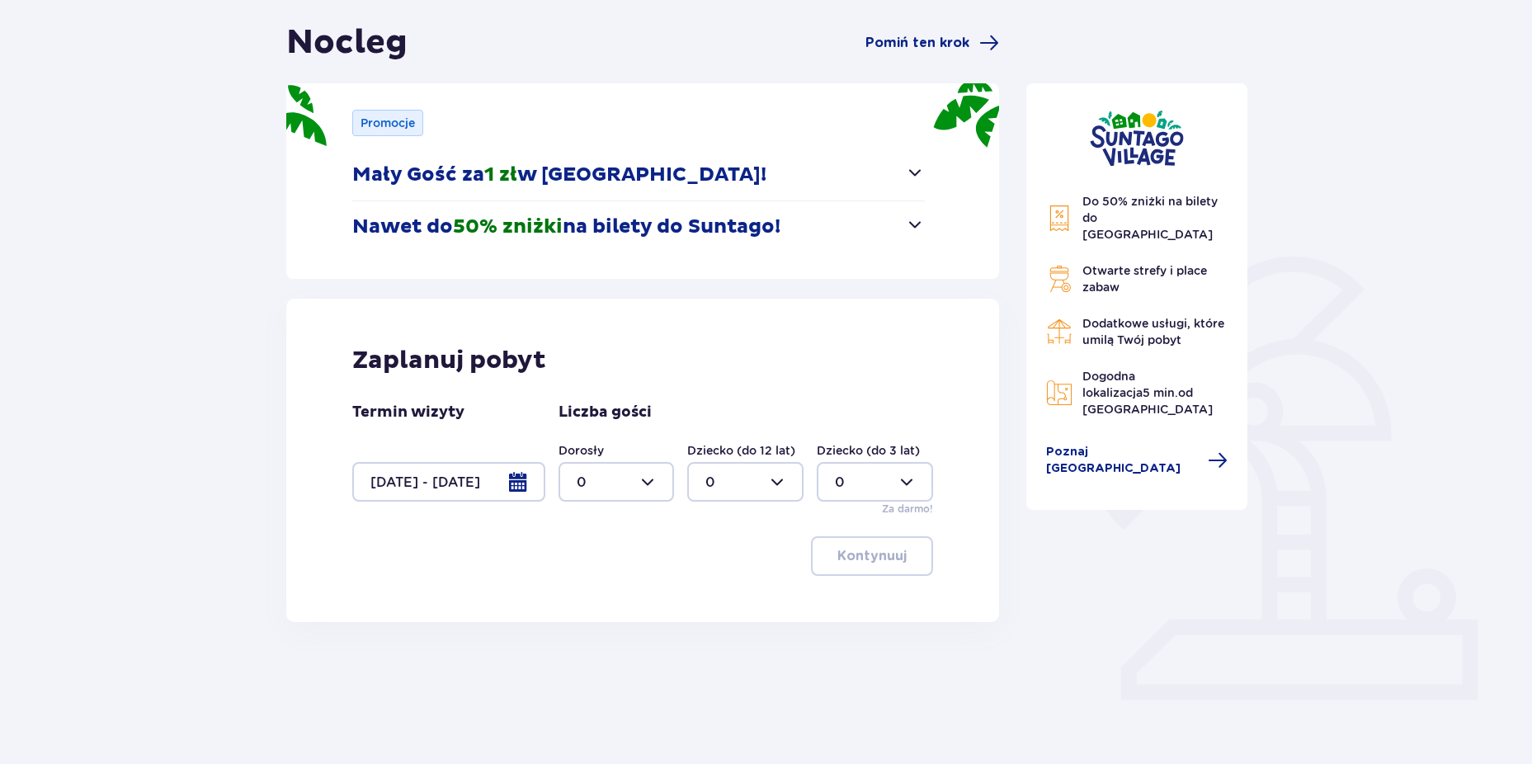
click at [442, 481] on div at bounding box center [448, 482] width 193 height 40
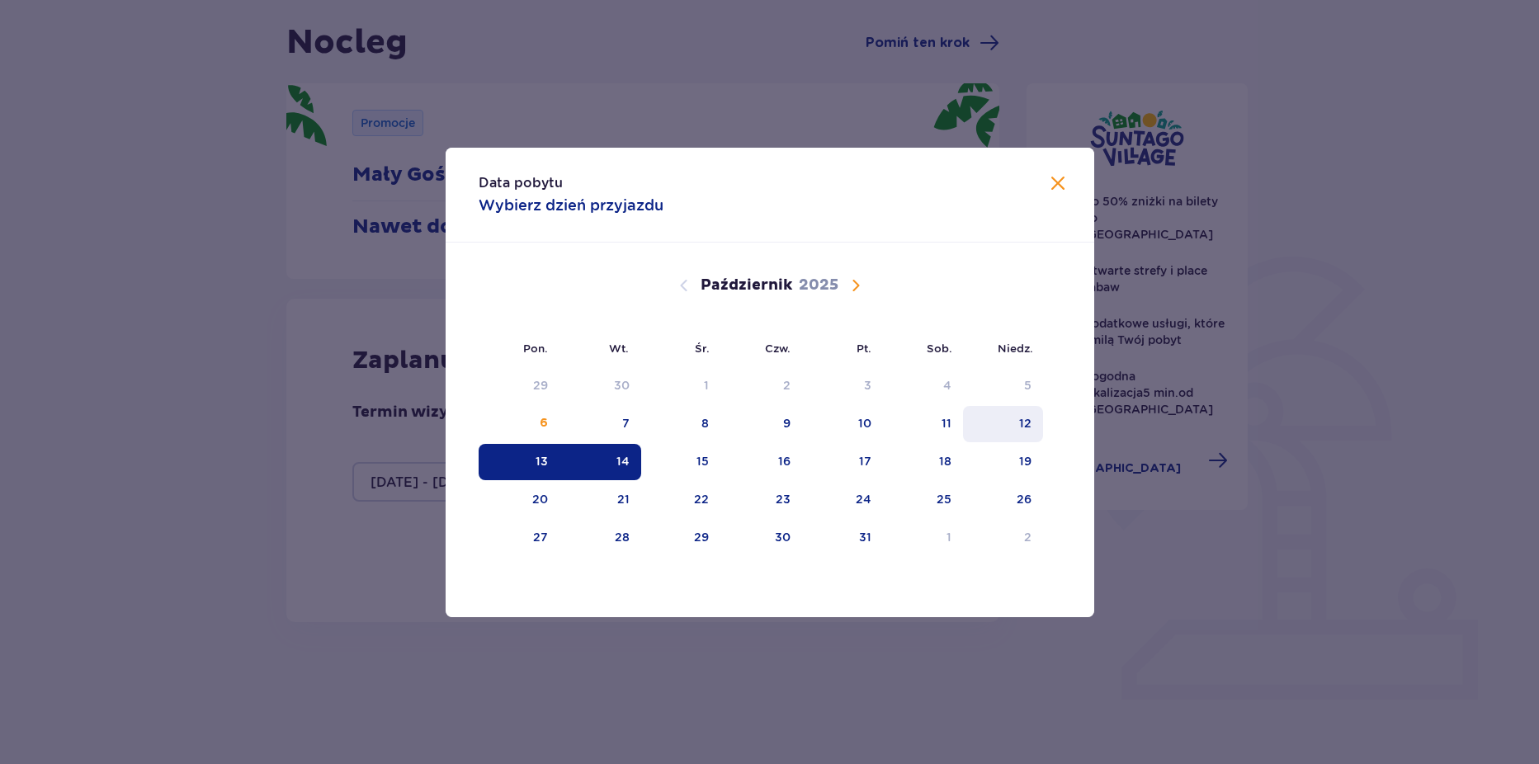
click at [1031, 426] on div "12" at bounding box center [1003, 424] width 80 height 36
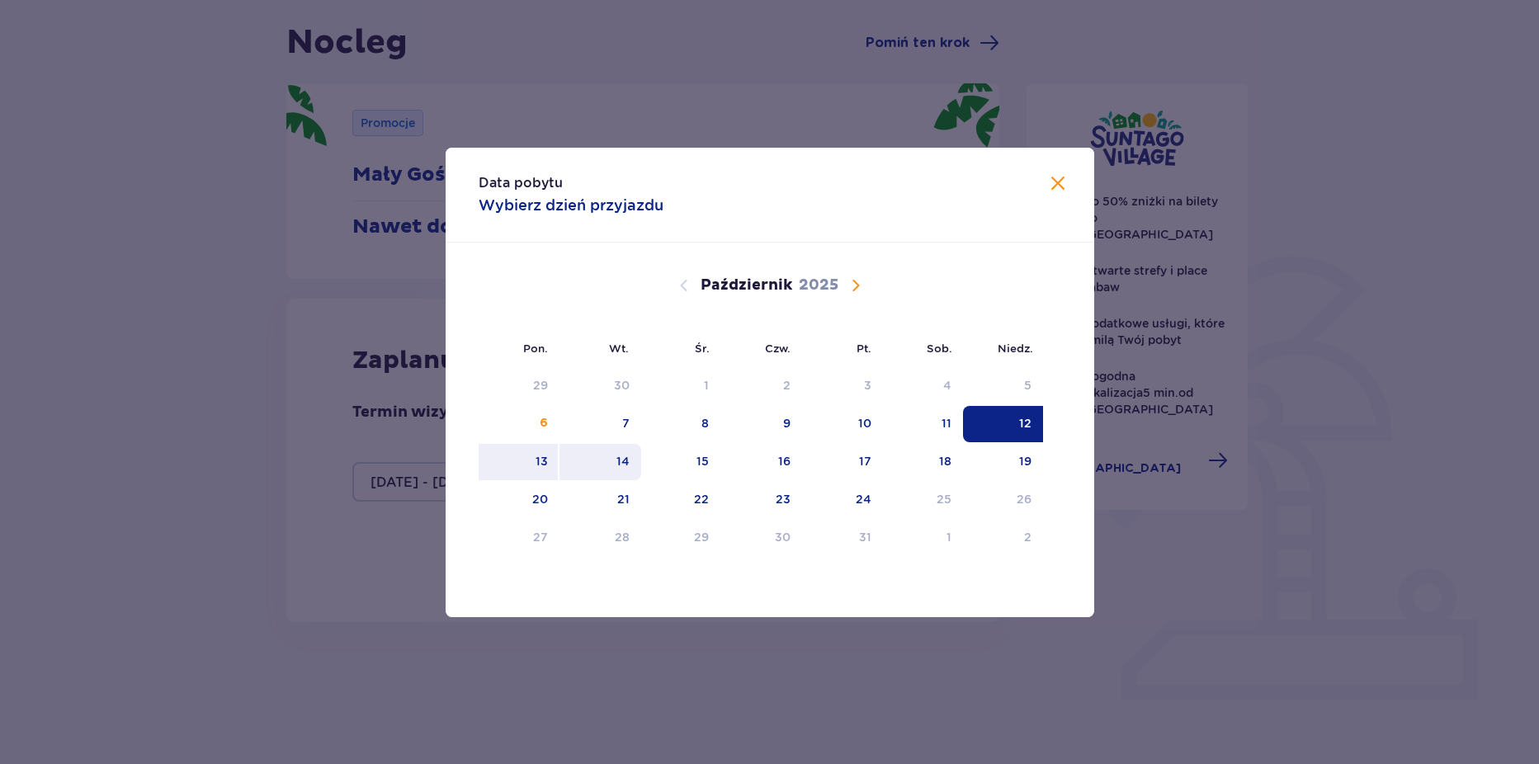
click at [602, 461] on div "14" at bounding box center [600, 462] width 82 height 36
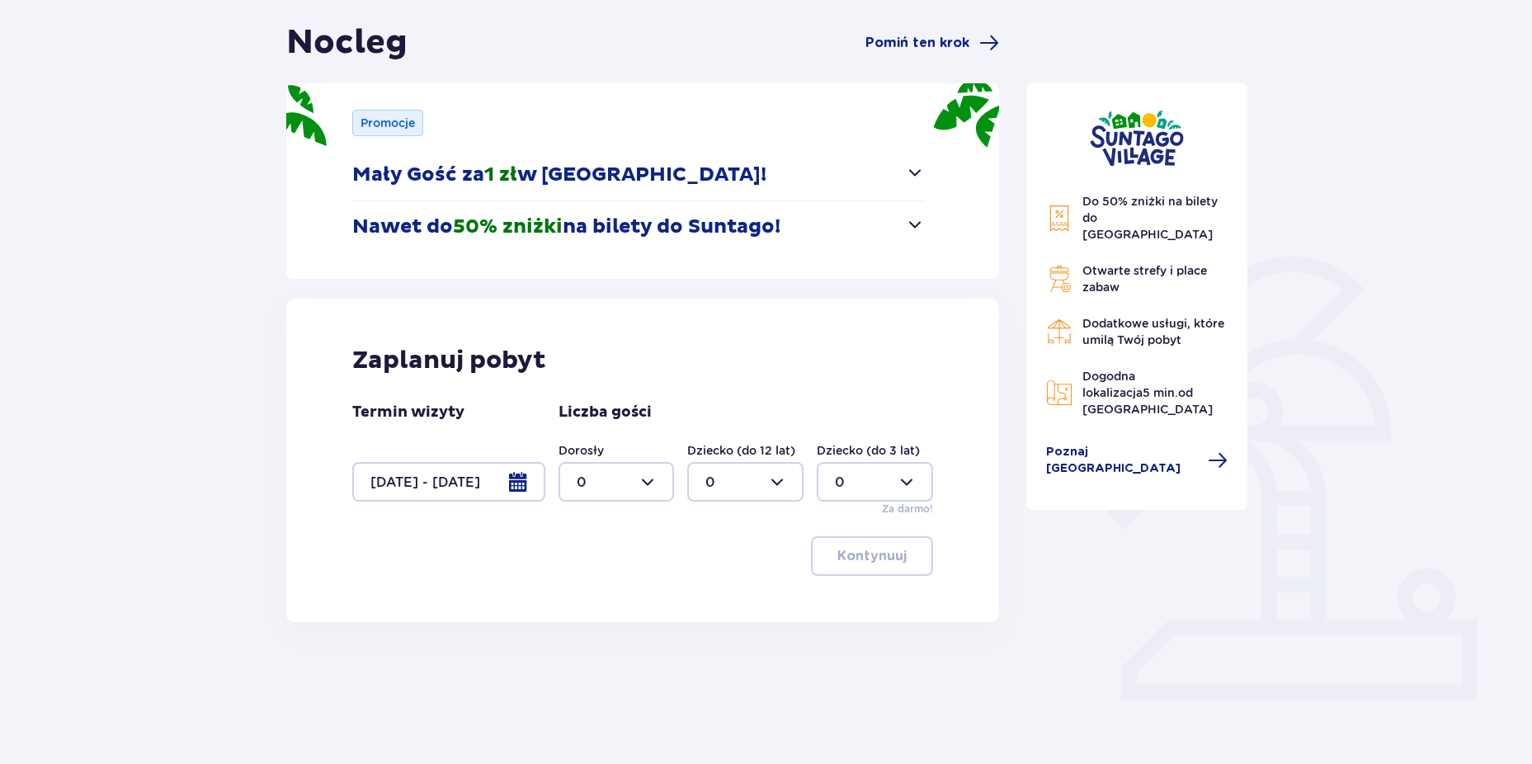
click at [494, 485] on div at bounding box center [448, 482] width 193 height 40
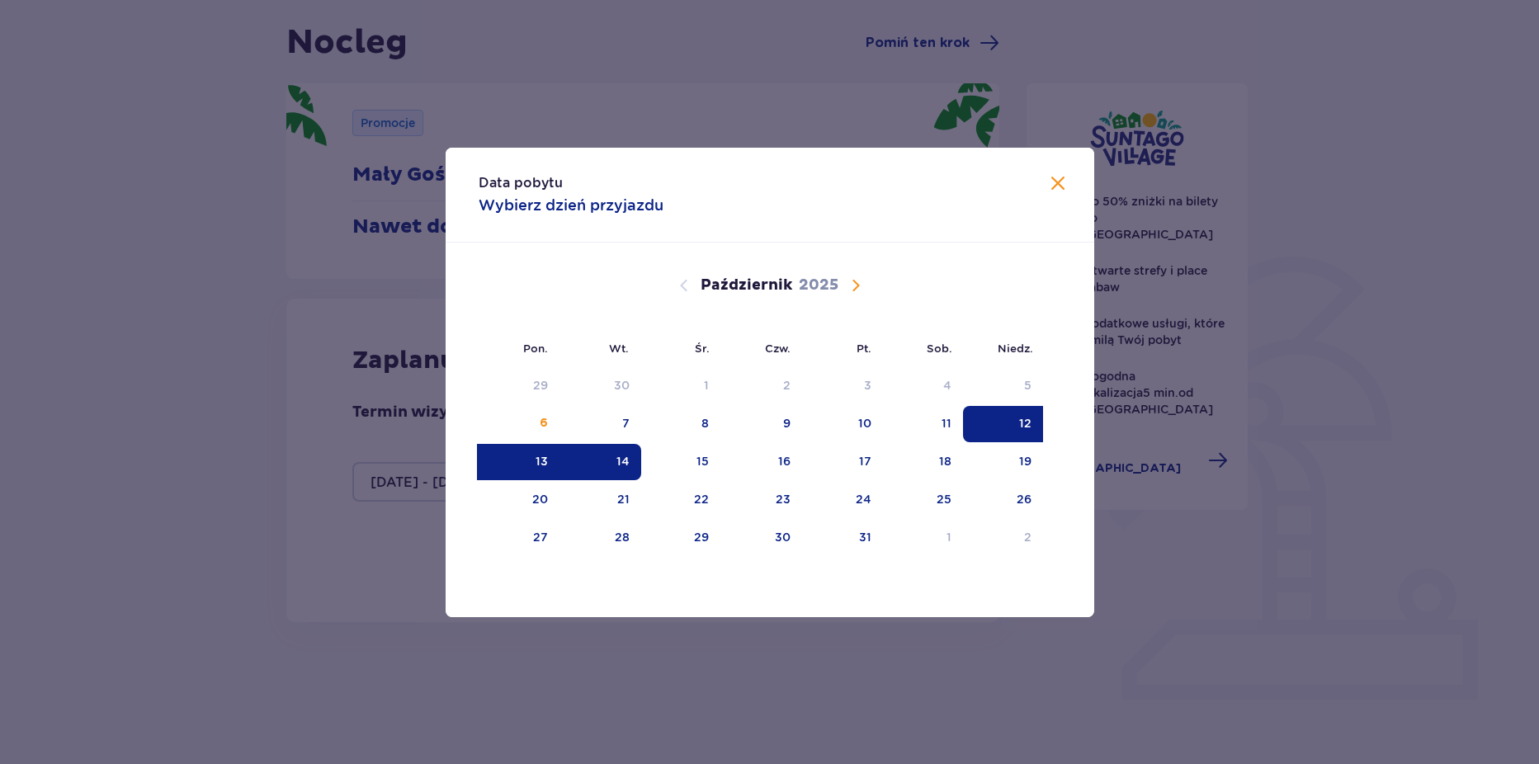
click at [545, 463] on div "13" at bounding box center [542, 461] width 12 height 17
click at [621, 463] on div "14" at bounding box center [622, 461] width 13 height 17
type input "[DATE] - [DATE]"
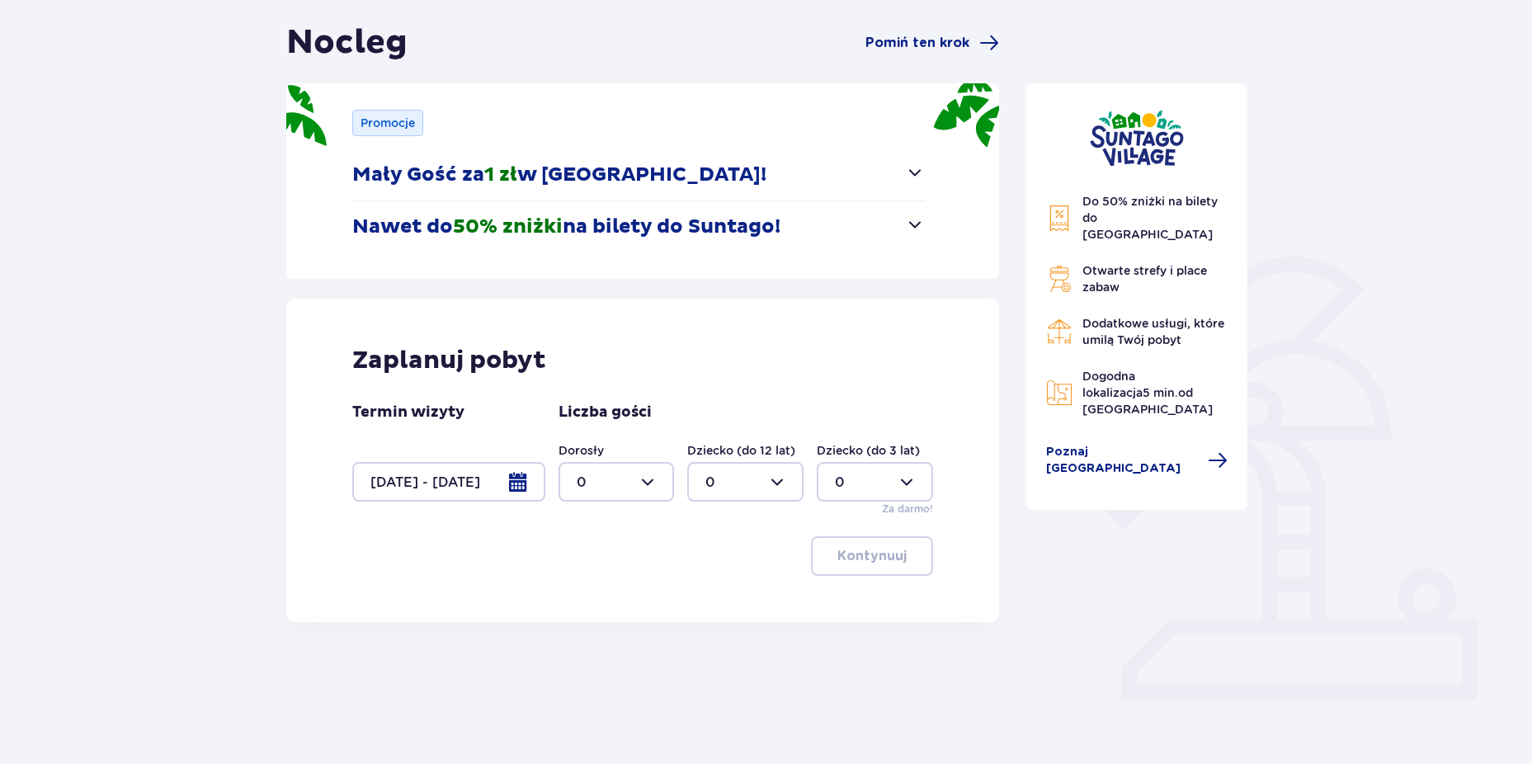
click at [626, 492] on div at bounding box center [617, 482] width 116 height 40
click at [607, 628] on div "3" at bounding box center [617, 636] width 80 height 18
type input "3"
click at [736, 481] on div at bounding box center [745, 482] width 116 height 40
click at [722, 563] on div "1" at bounding box center [746, 567] width 80 height 18
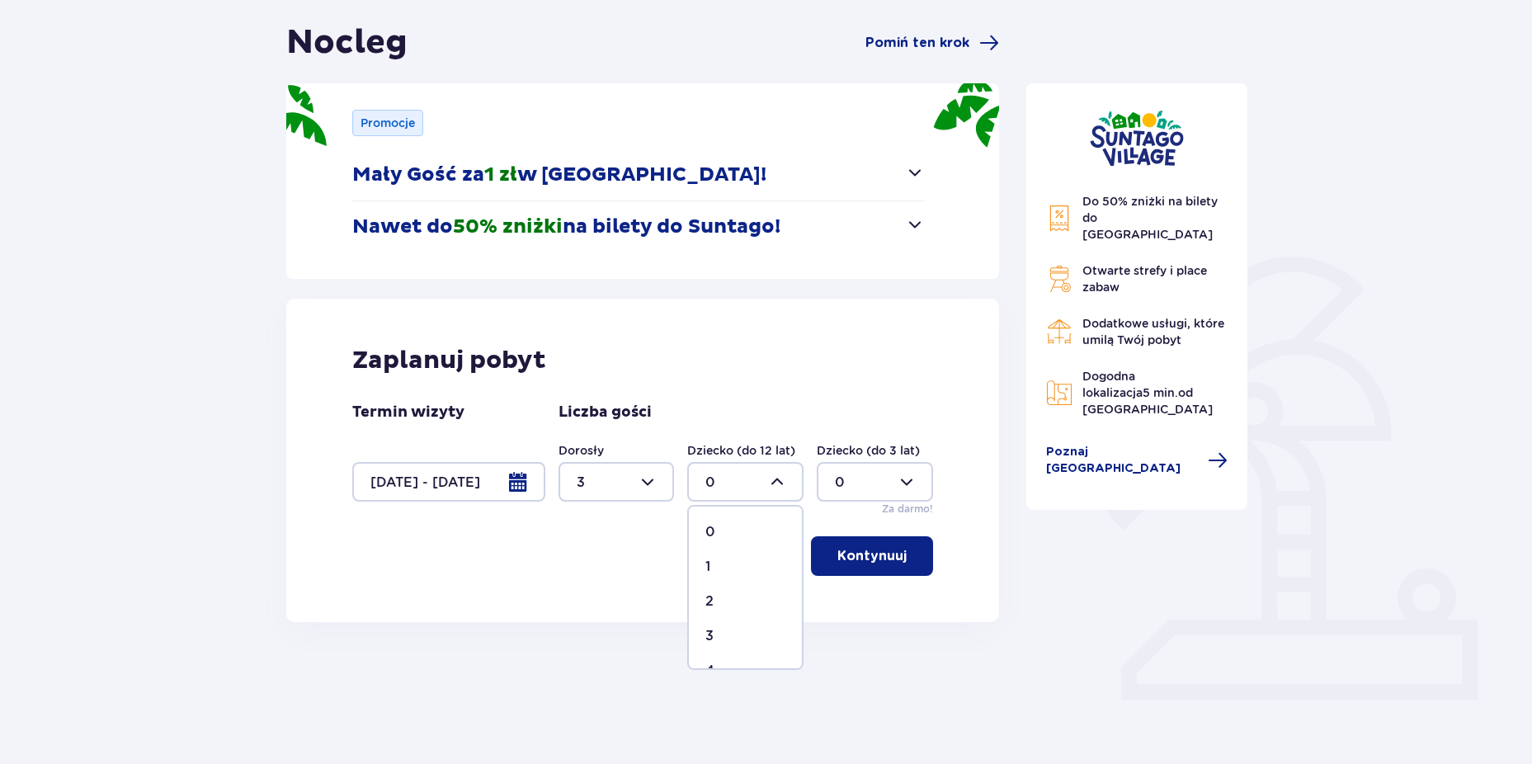
type input "1"
click at [870, 474] on div at bounding box center [875, 482] width 116 height 40
click at [859, 570] on div "1" at bounding box center [875, 567] width 80 height 18
type input "1"
click at [911, 553] on span "button" at bounding box center [910, 556] width 20 height 20
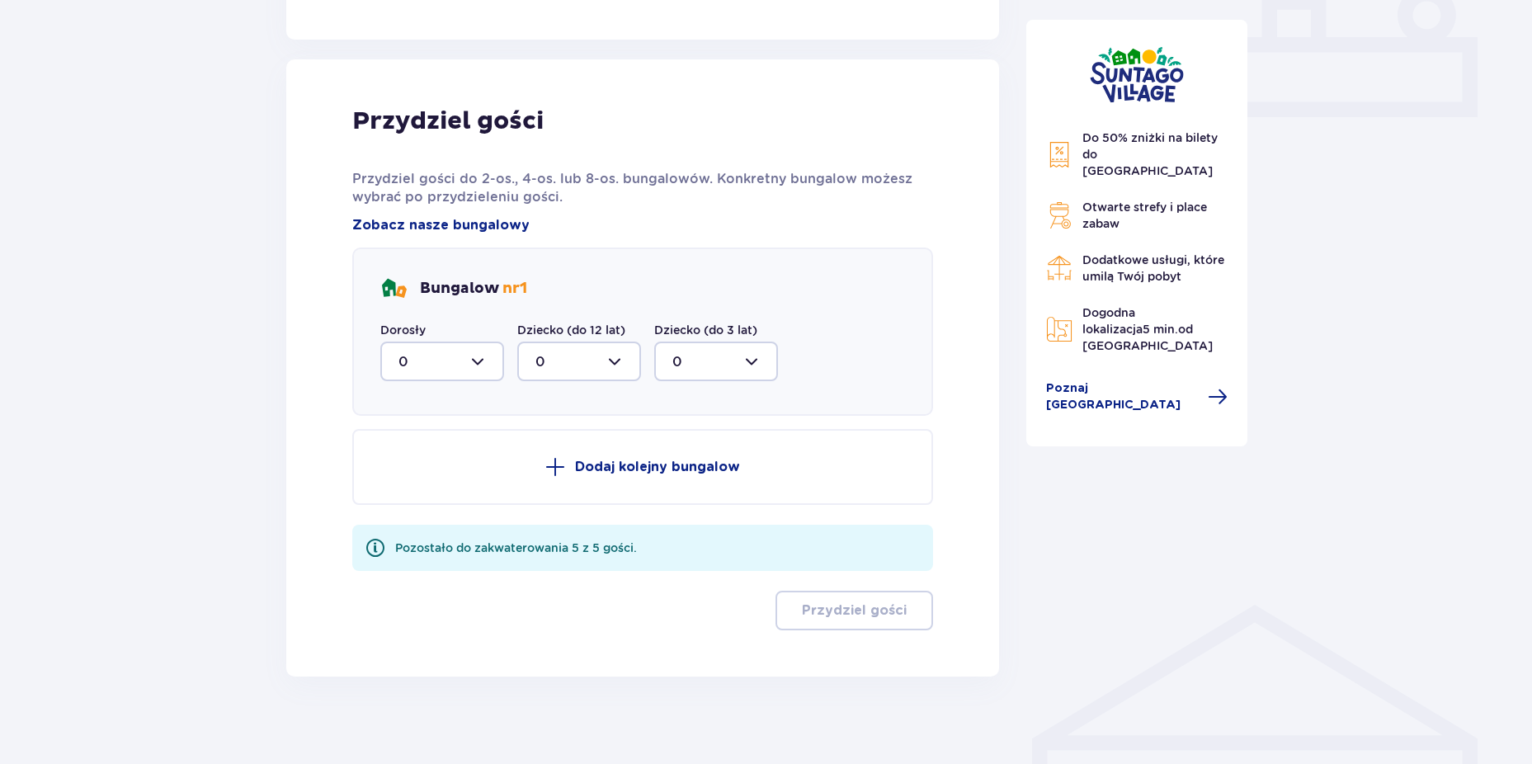
scroll to position [747, 0]
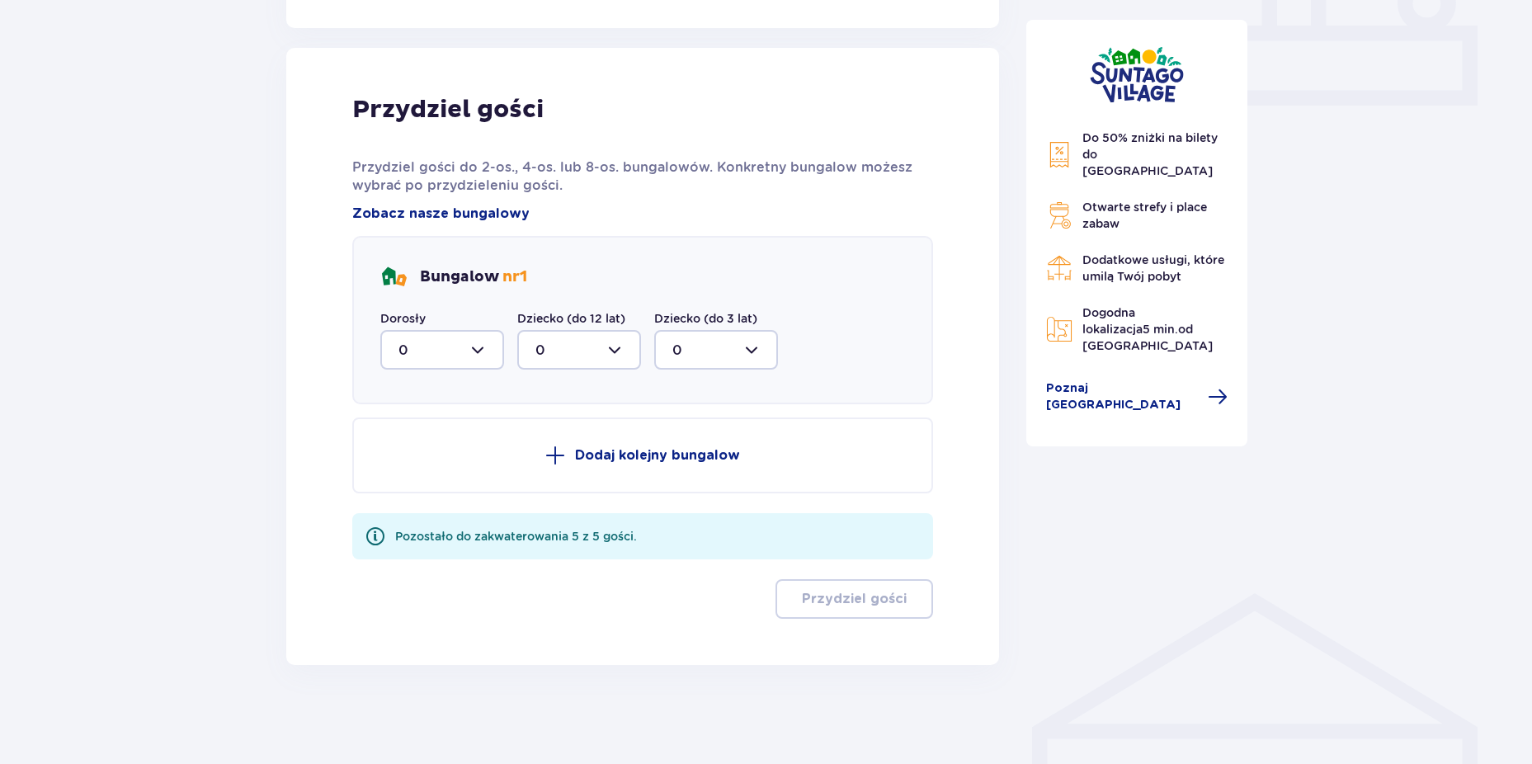
click at [470, 335] on div at bounding box center [442, 350] width 124 height 40
click at [421, 498] on div "3" at bounding box center [442, 504] width 87 height 18
type input "3"
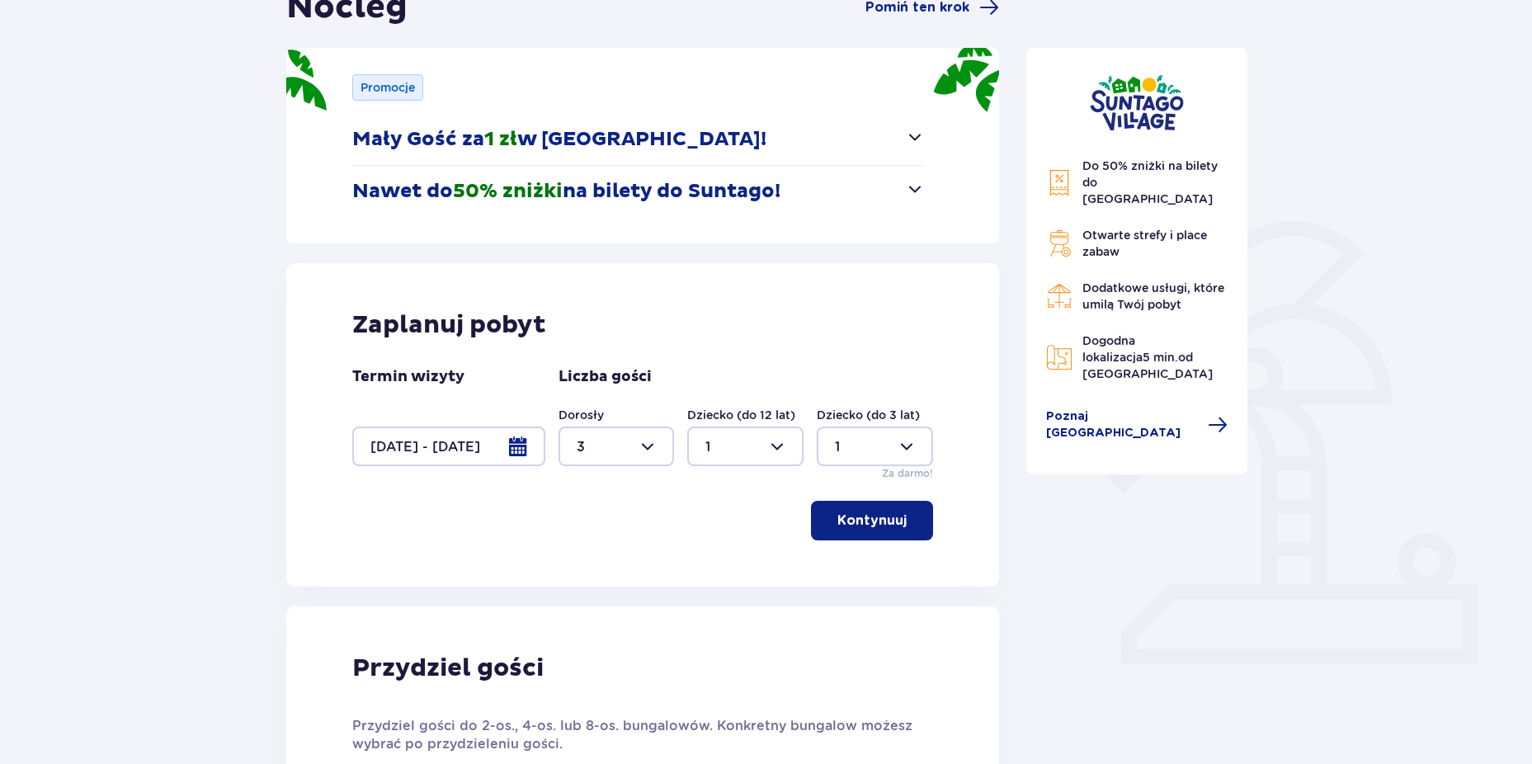
scroll to position [153, 0]
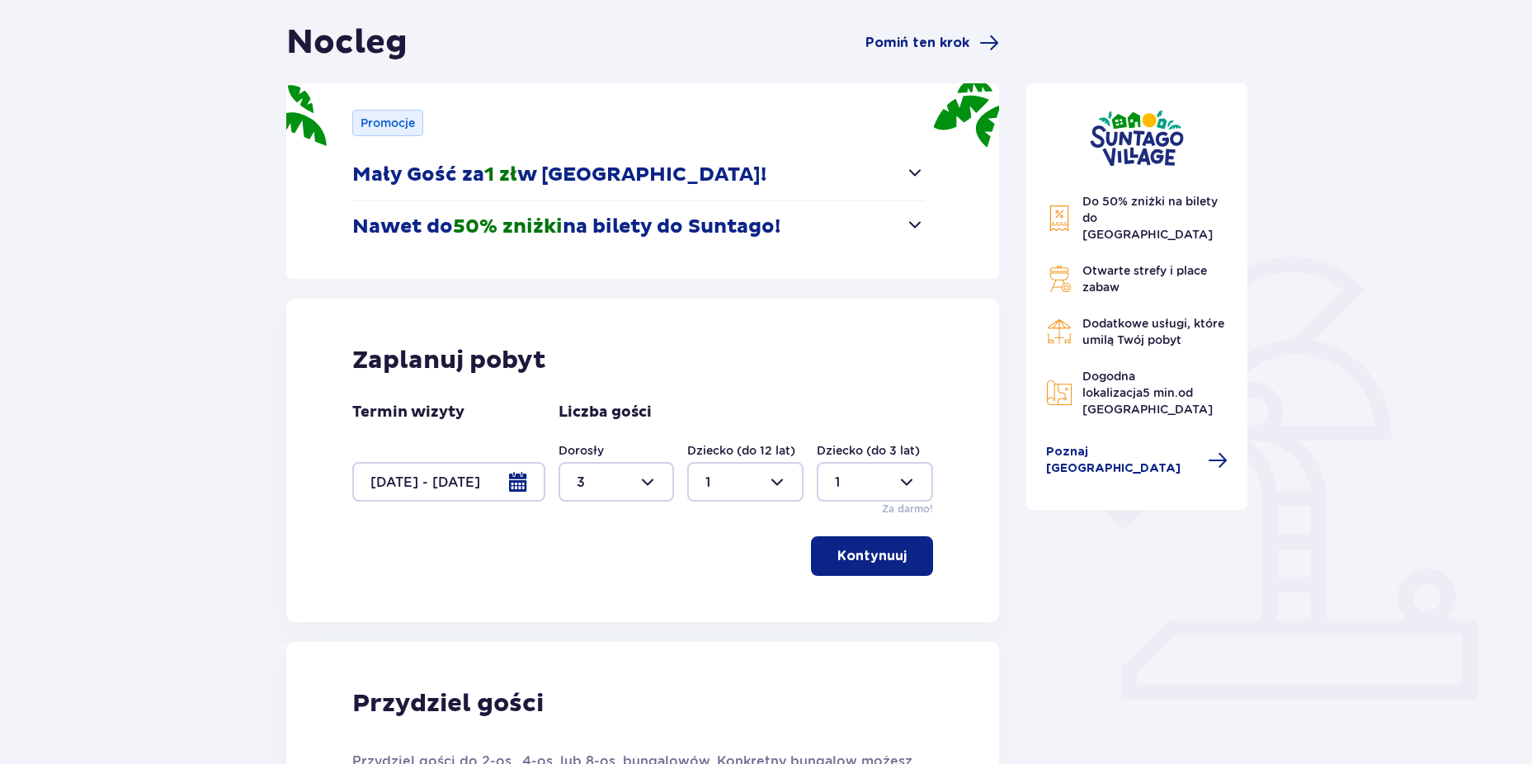
click at [880, 562] on p "Kontynuuj" at bounding box center [872, 556] width 69 height 18
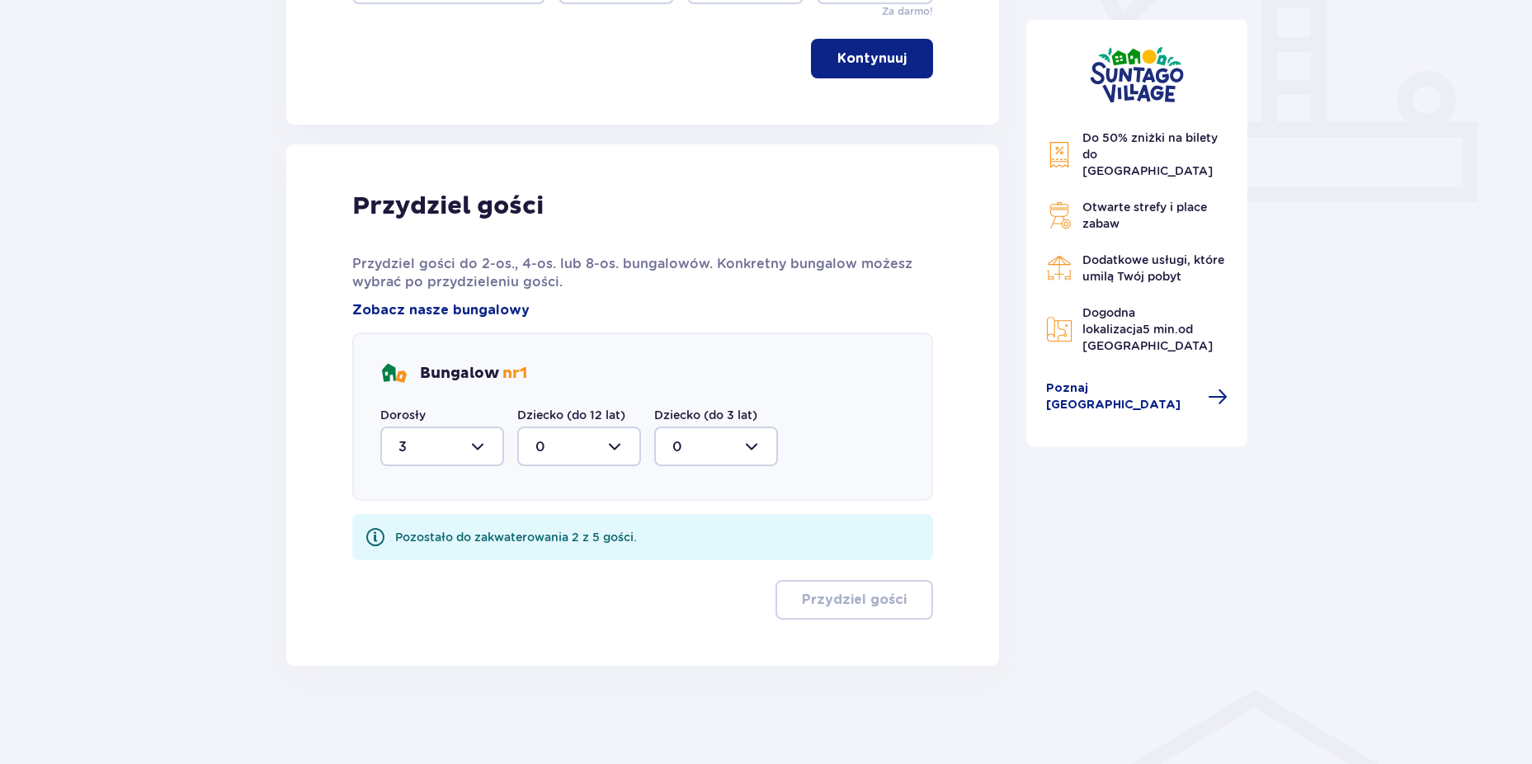
scroll to position [651, 0]
click at [570, 448] on div at bounding box center [579, 446] width 124 height 40
click at [570, 525] on div "1" at bounding box center [579, 531] width 87 height 18
type input "1"
drag, startPoint x: 734, startPoint y: 449, endPoint x: 726, endPoint y: 457, distance: 11.7
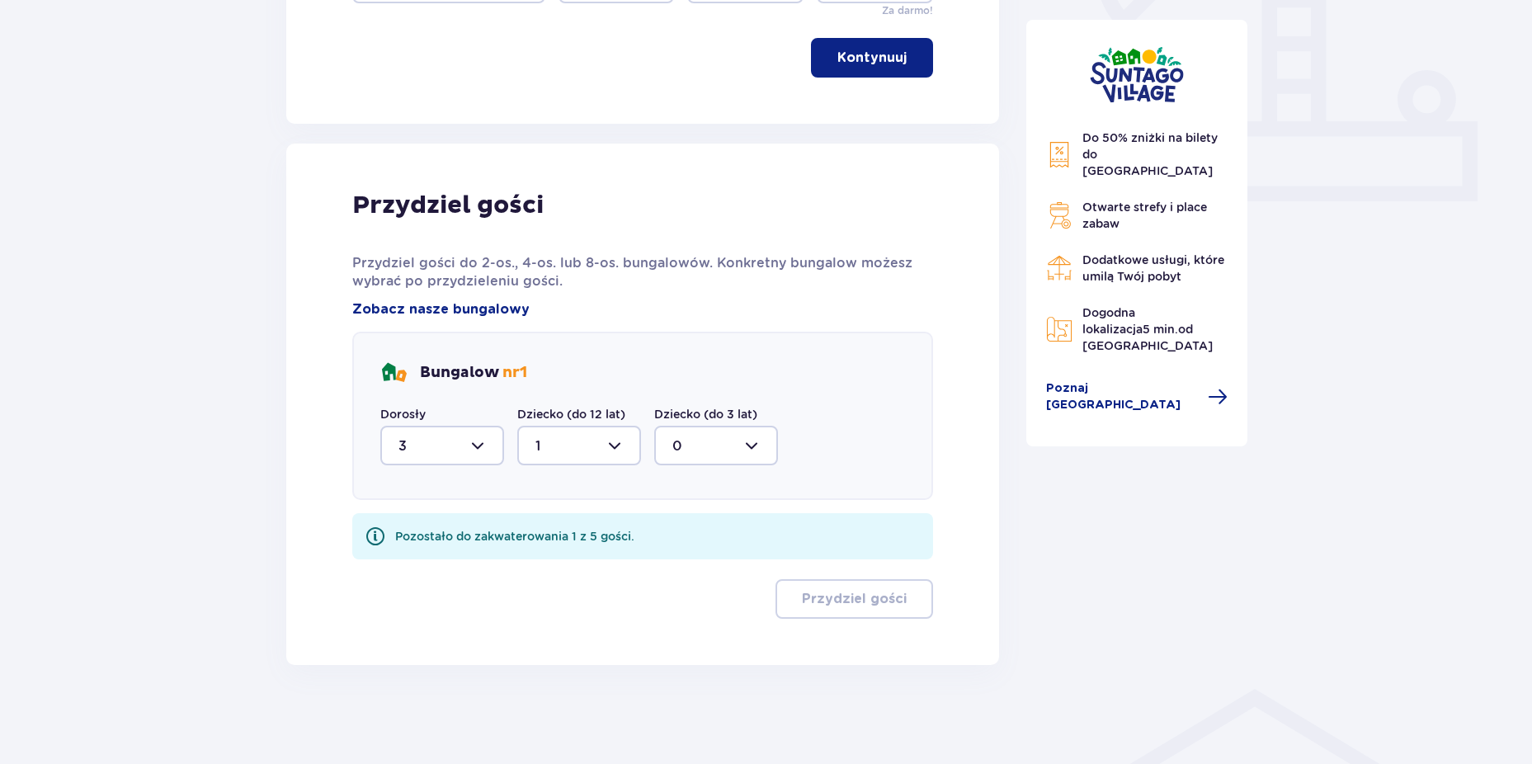
click at [733, 449] on div at bounding box center [716, 446] width 124 height 40
click at [711, 521] on span "1" at bounding box center [716, 530] width 120 height 35
type input "1"
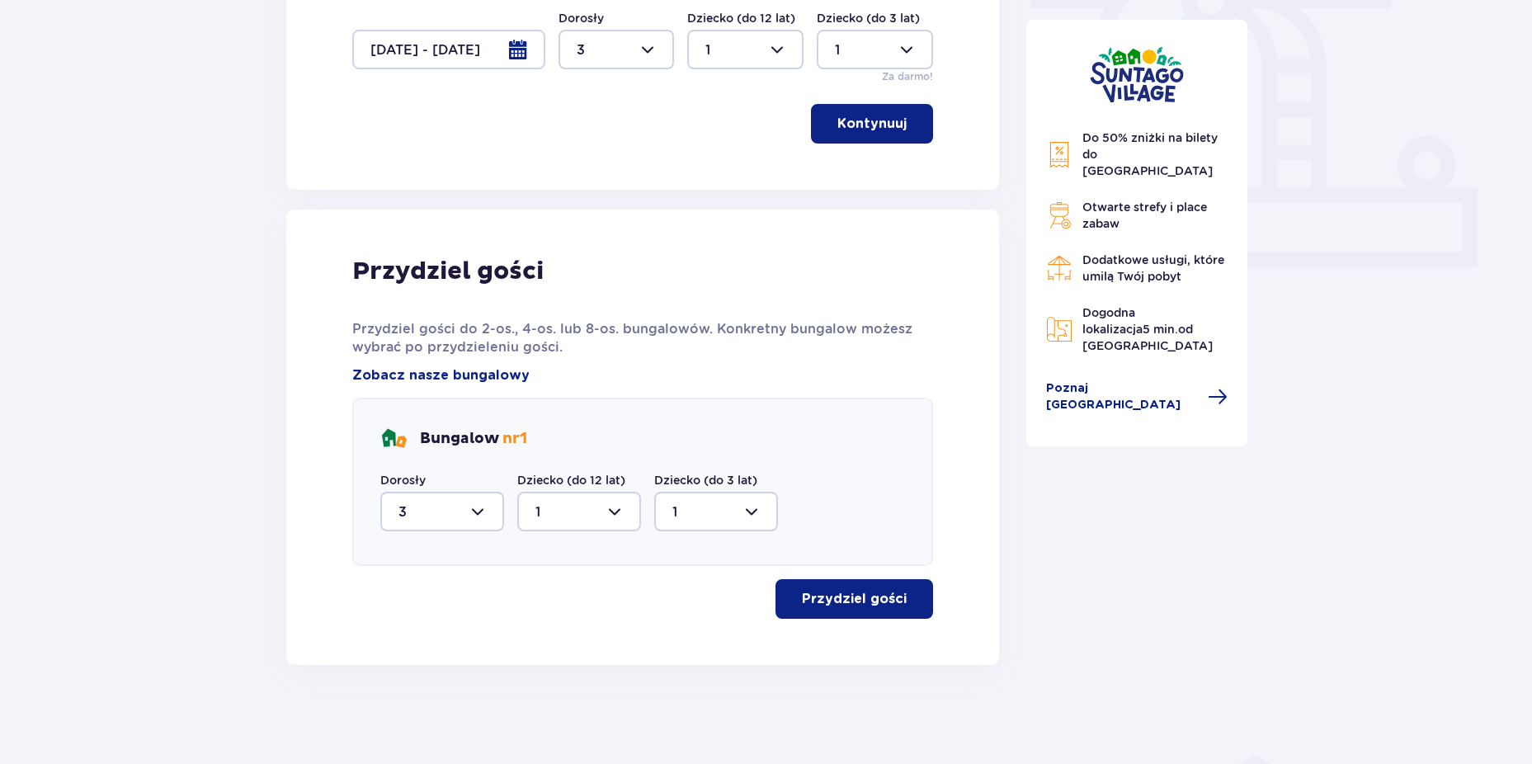
click at [846, 588] on button "Przydziel gości" at bounding box center [855, 599] width 158 height 40
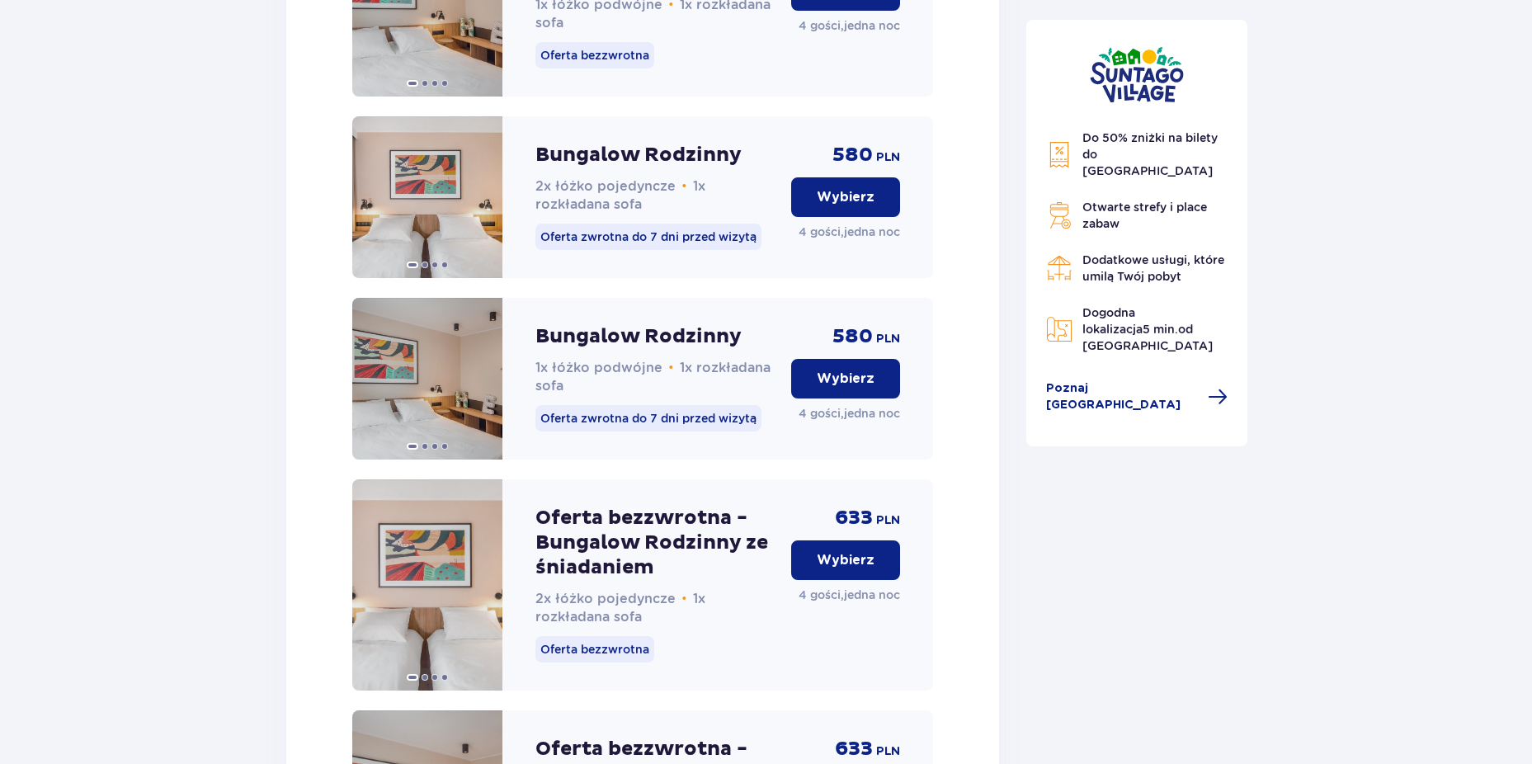
scroll to position [1828, 0]
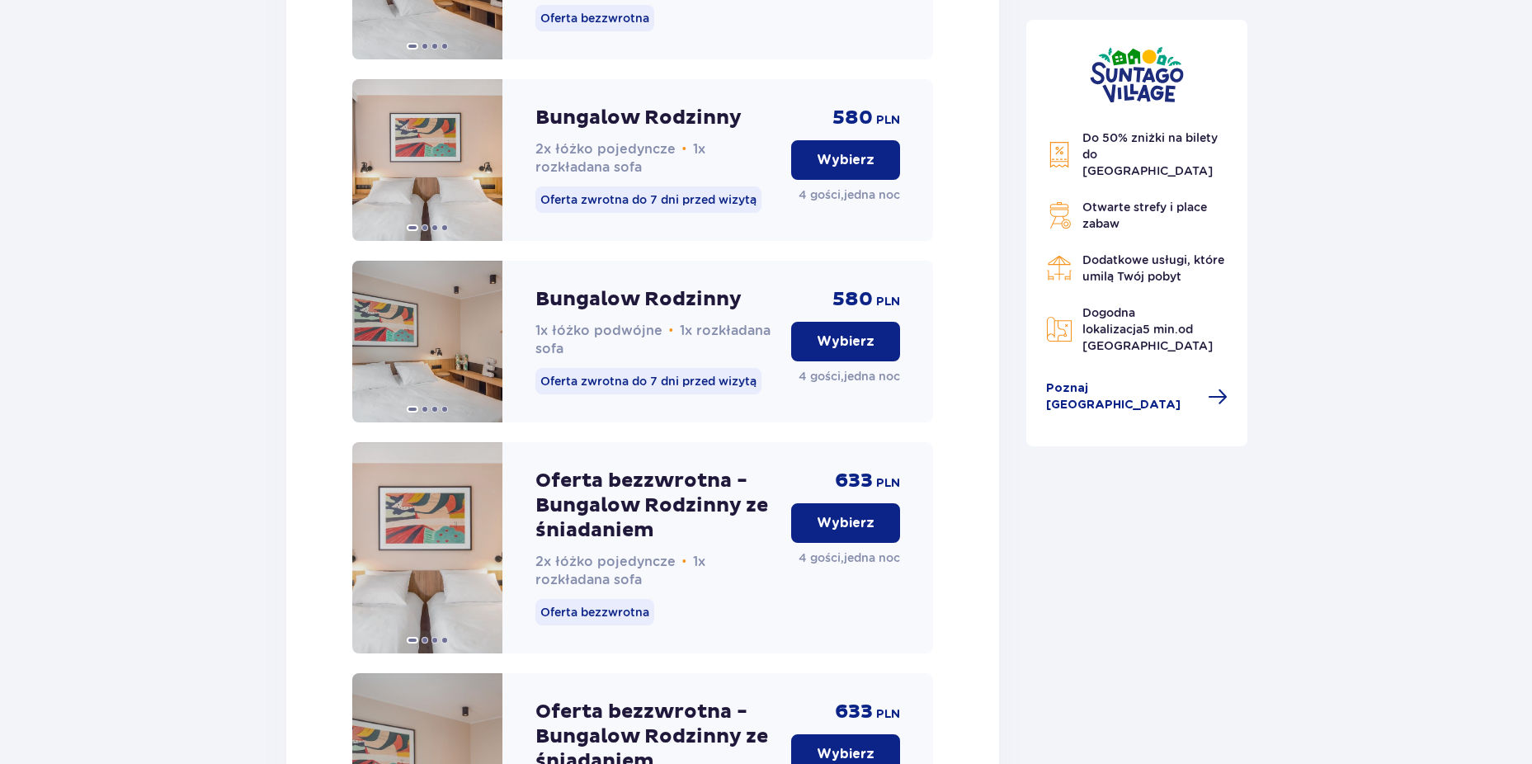
click at [844, 532] on p "Wybierz" at bounding box center [846, 523] width 58 height 18
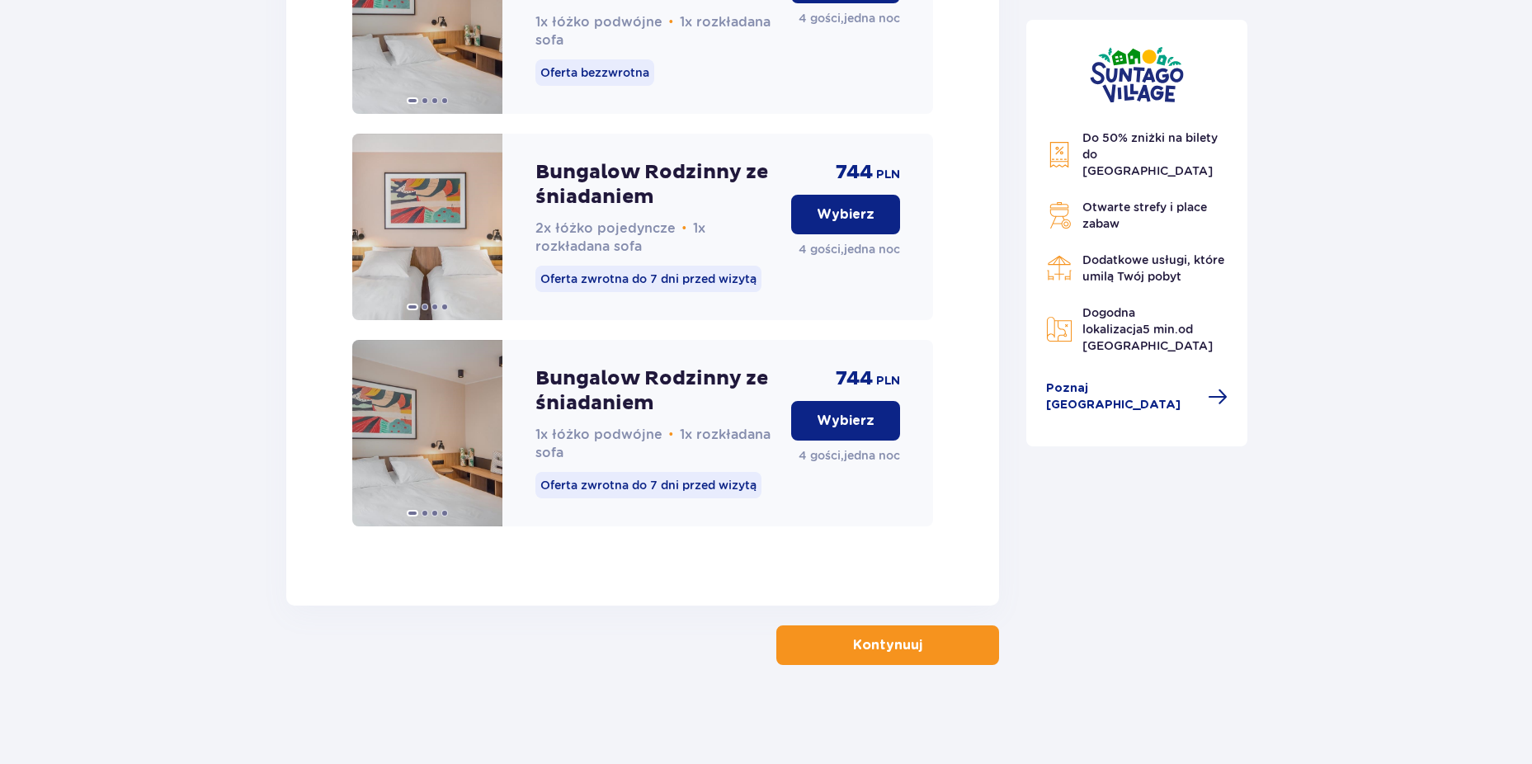
scroll to position [2615, 0]
click at [892, 652] on p "Kontynuuj" at bounding box center [887, 645] width 69 height 18
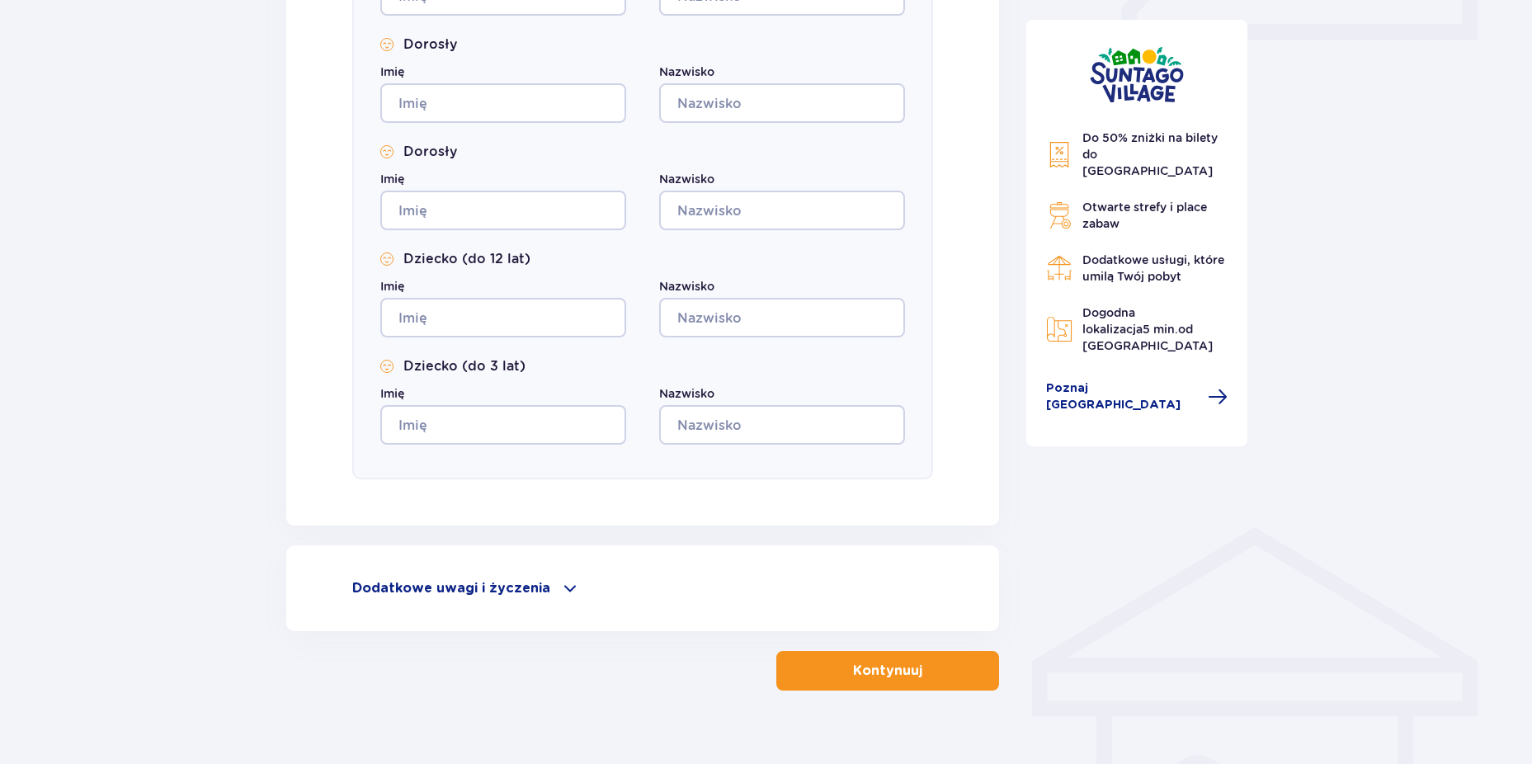
scroll to position [838, 0]
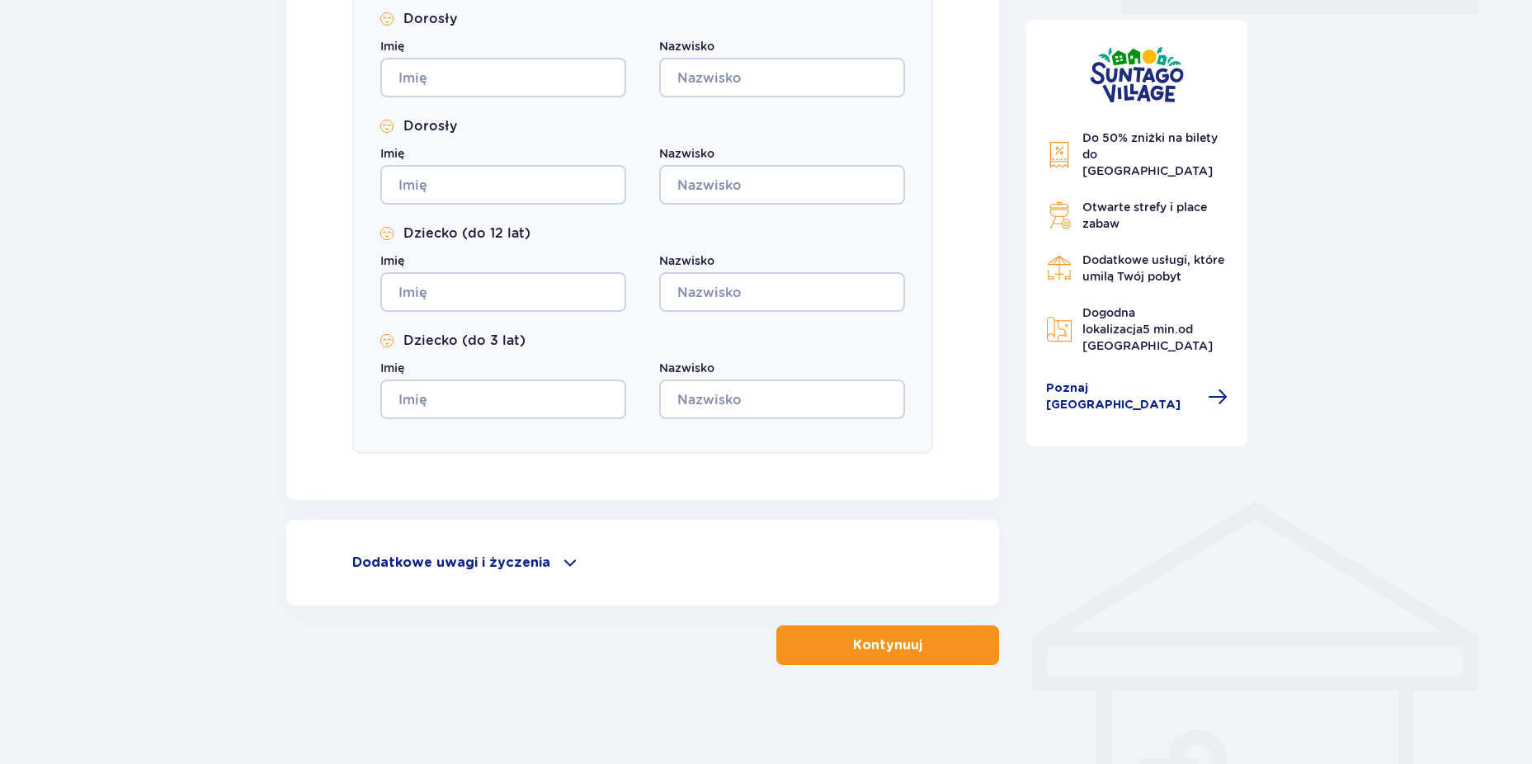
click at [443, 556] on p "Dodatkowe uwagi i życzenia" at bounding box center [451, 563] width 198 height 18
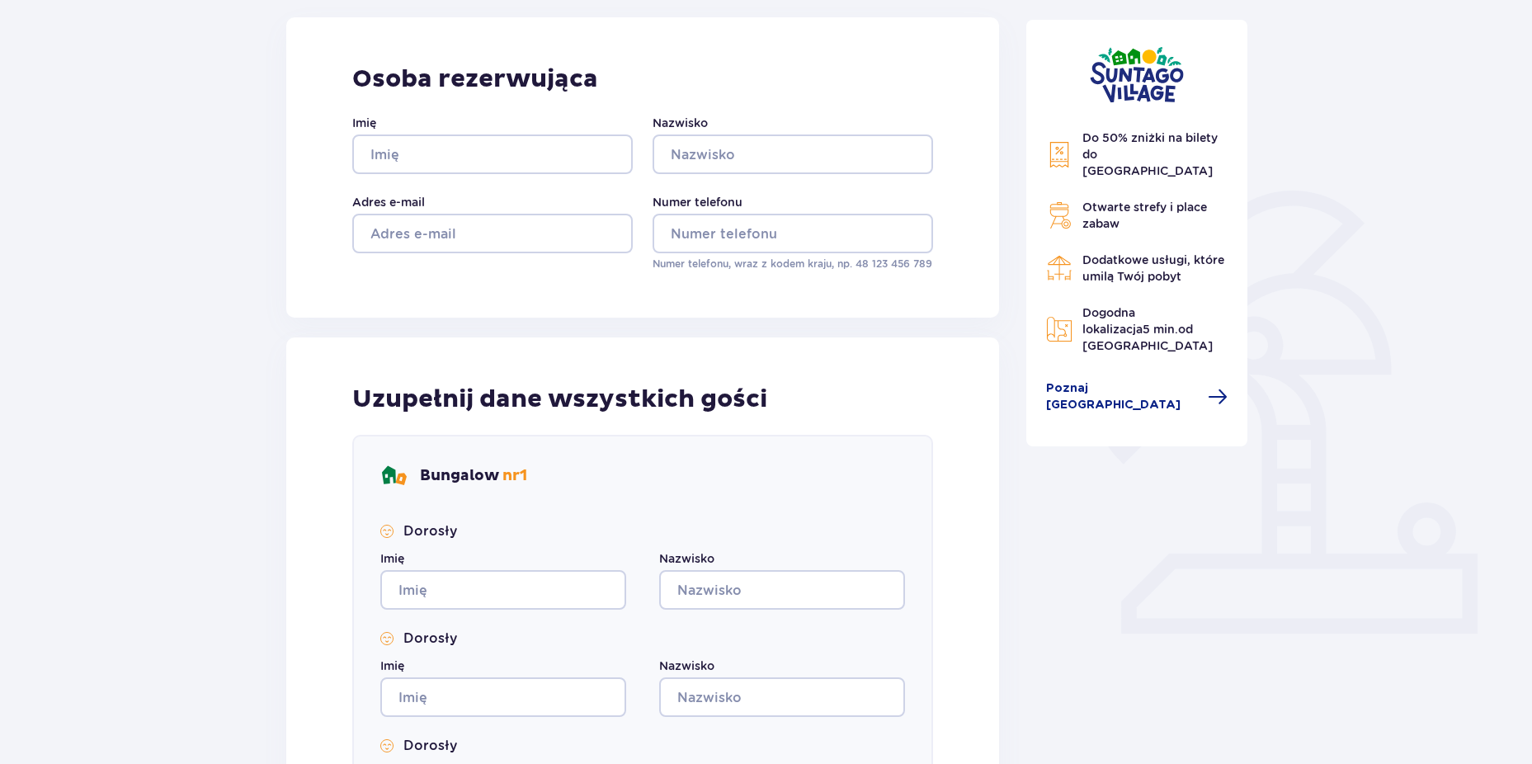
scroll to position [203, 0]
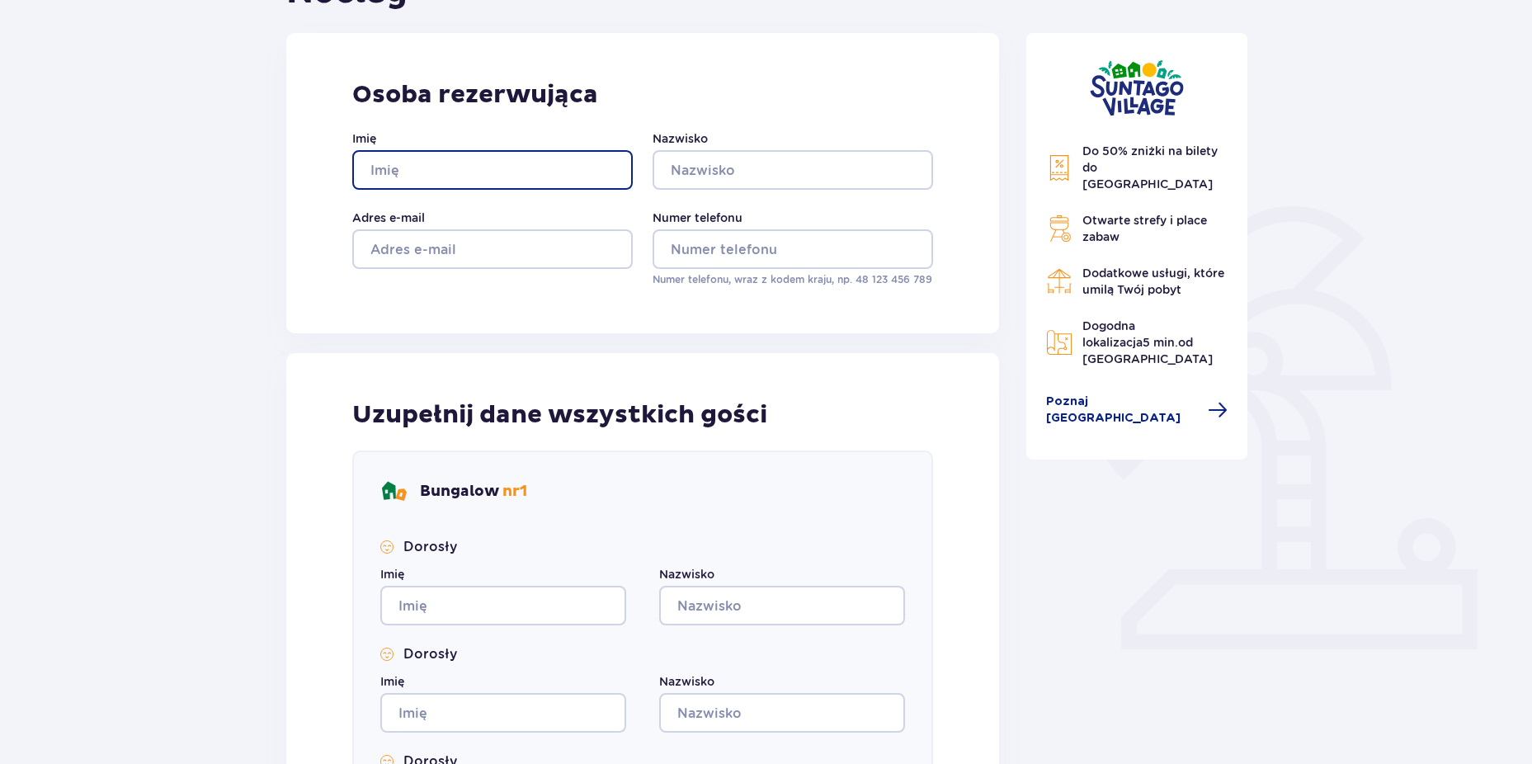
click at [456, 171] on input "Imię" at bounding box center [492, 170] width 281 height 40
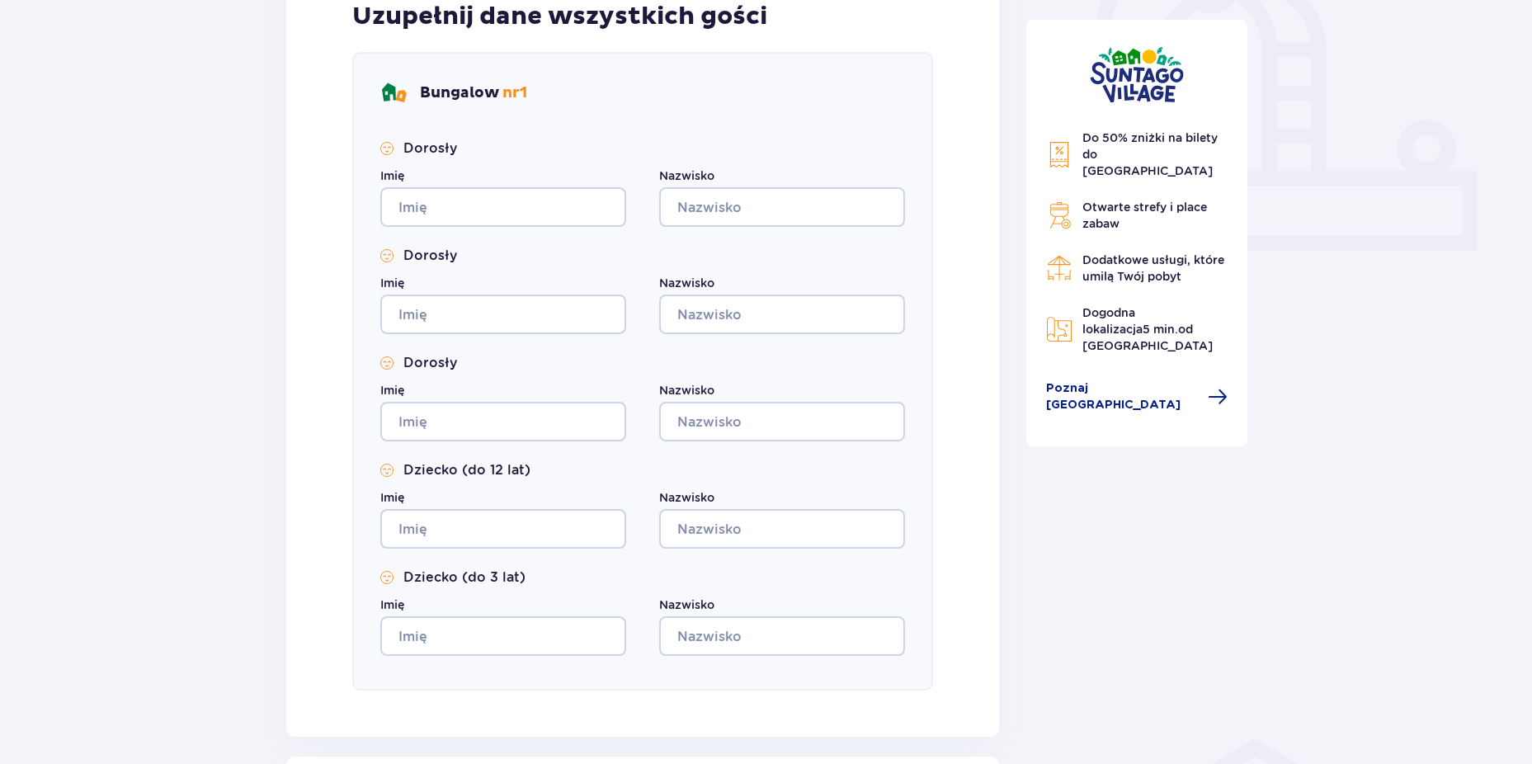
scroll to position [616, 0]
